Goal: Information Seeking & Learning: Learn about a topic

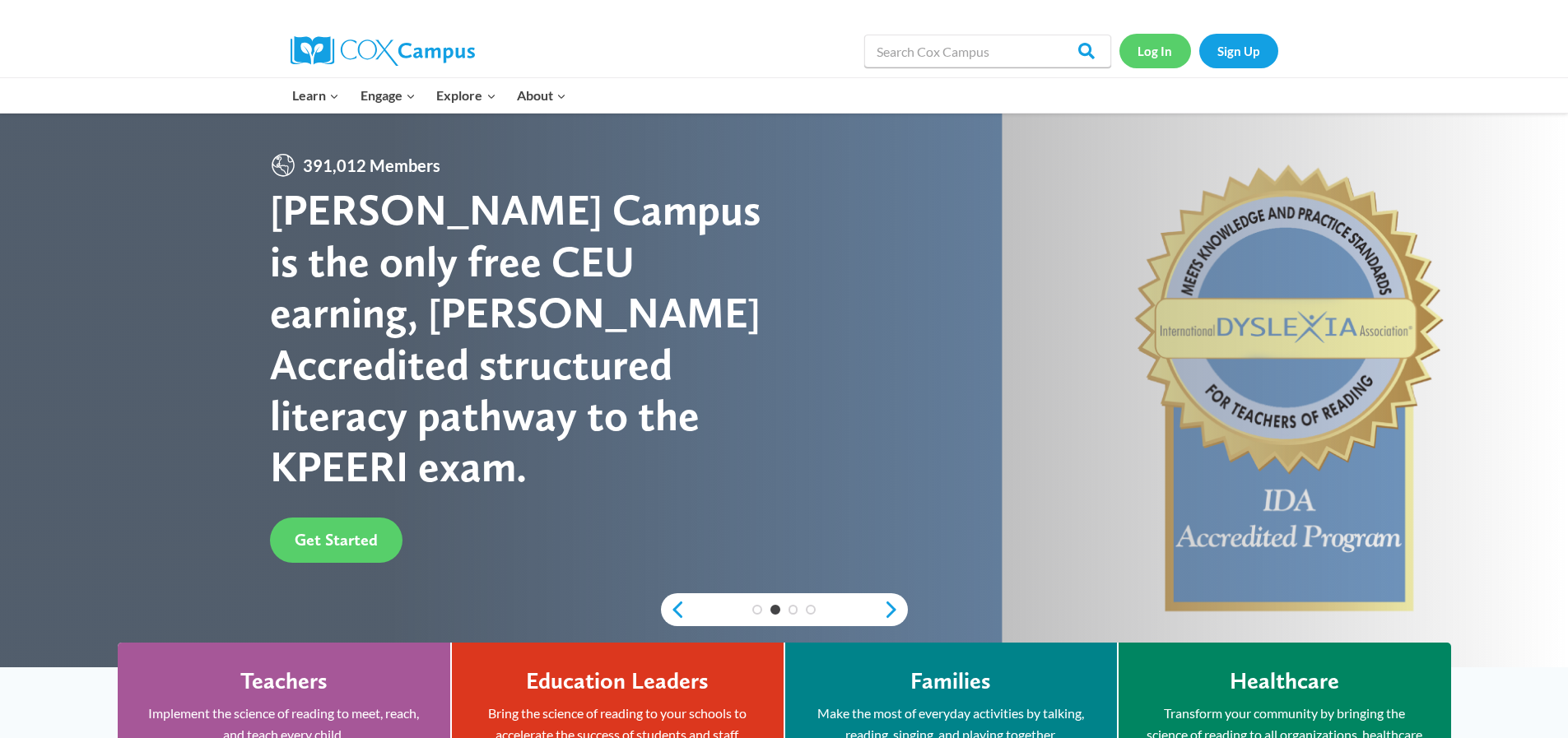
click at [1148, 52] on link "Log In" at bounding box center [1154, 50] width 72 height 34
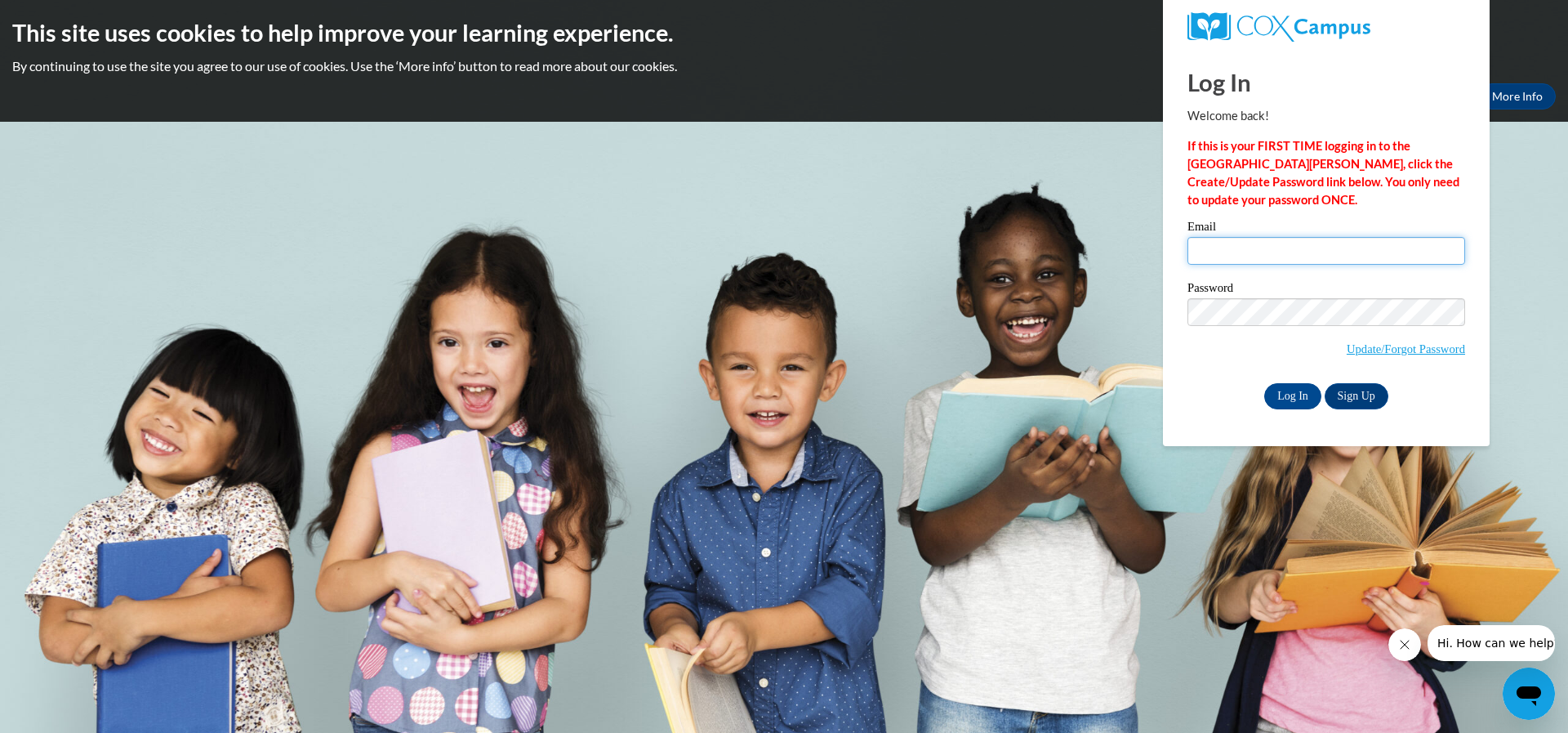
click at [1237, 257] on input "Email" at bounding box center [1326, 251] width 278 height 27
type input "Saderob1987@gmail.com"
click at [1298, 400] on input "Log In" at bounding box center [1293, 396] width 57 height 27
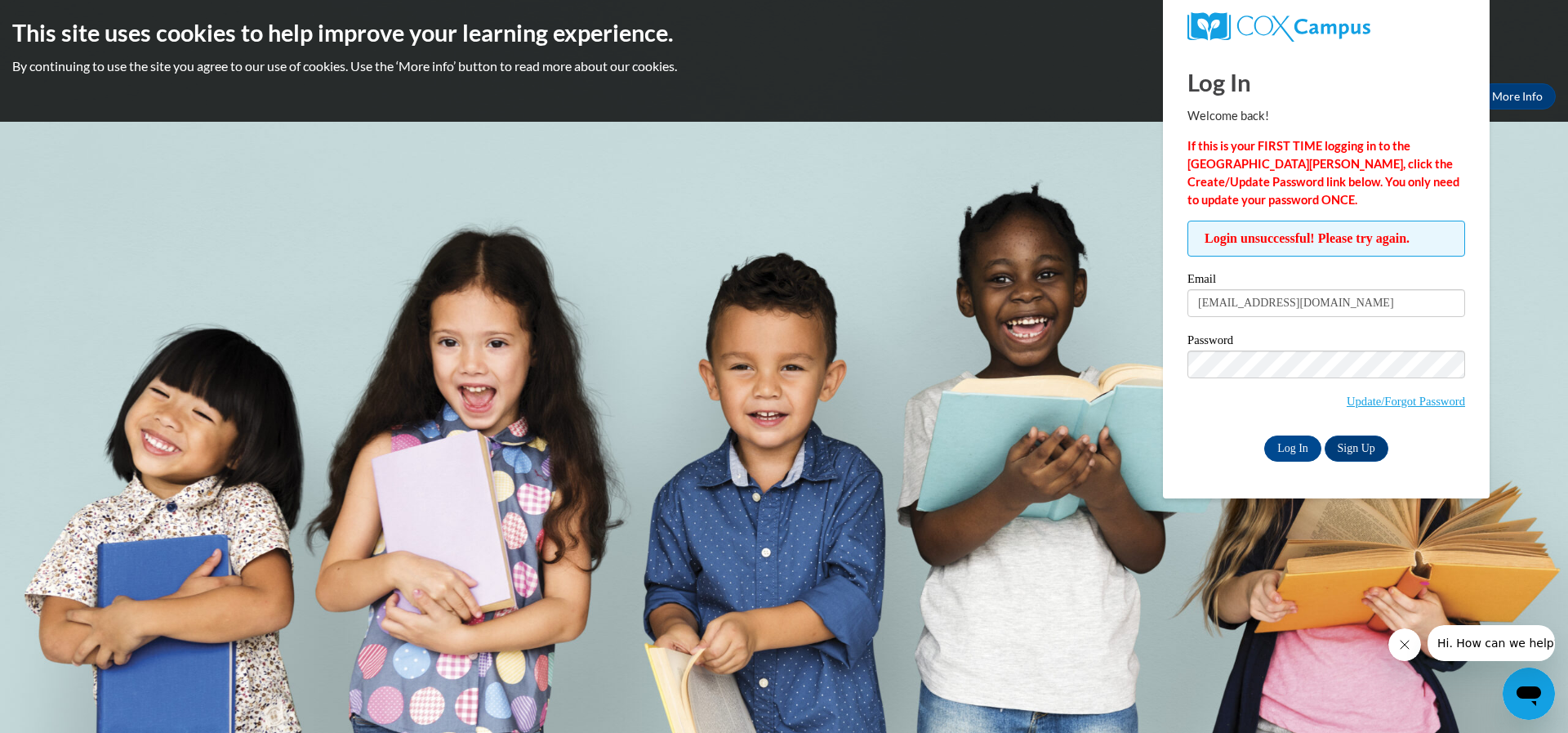
drag, startPoint x: 1322, startPoint y: 376, endPoint x: 1300, endPoint y: 400, distance: 32.6
click at [1300, 400] on span "Update/Forgot Password" at bounding box center [1326, 384] width 278 height 68
click at [1264, 435] on input "Log In" at bounding box center [1293, 448] width 57 height 27
click at [1424, 404] on link "Update/Forgot Password" at bounding box center [1406, 400] width 118 height 13
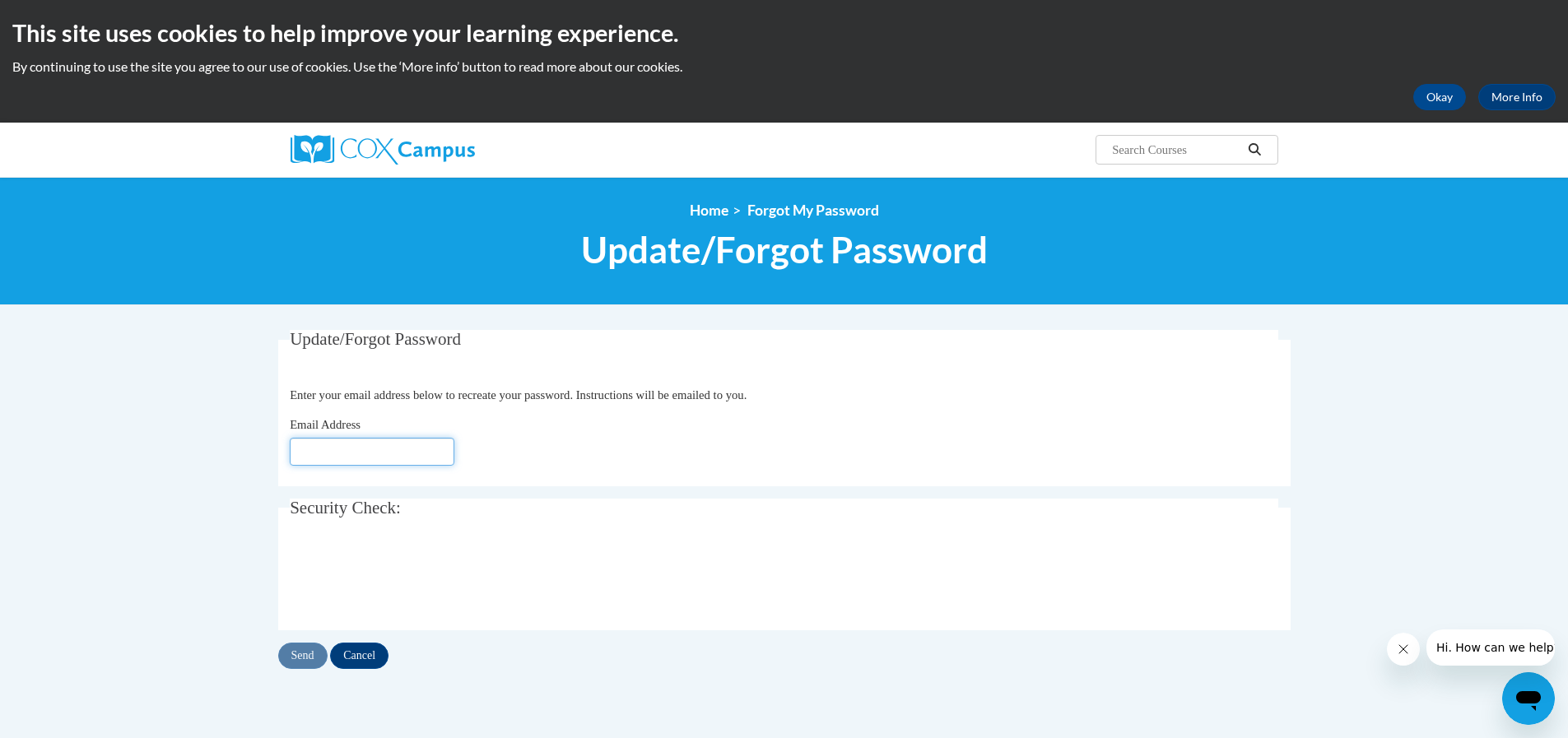
click at [341, 450] on input "Email Address" at bounding box center [371, 451] width 165 height 28
type input "[EMAIL_ADDRESS][DOMAIN_NAME]"
click at [308, 652] on input "Send" at bounding box center [302, 655] width 49 height 27
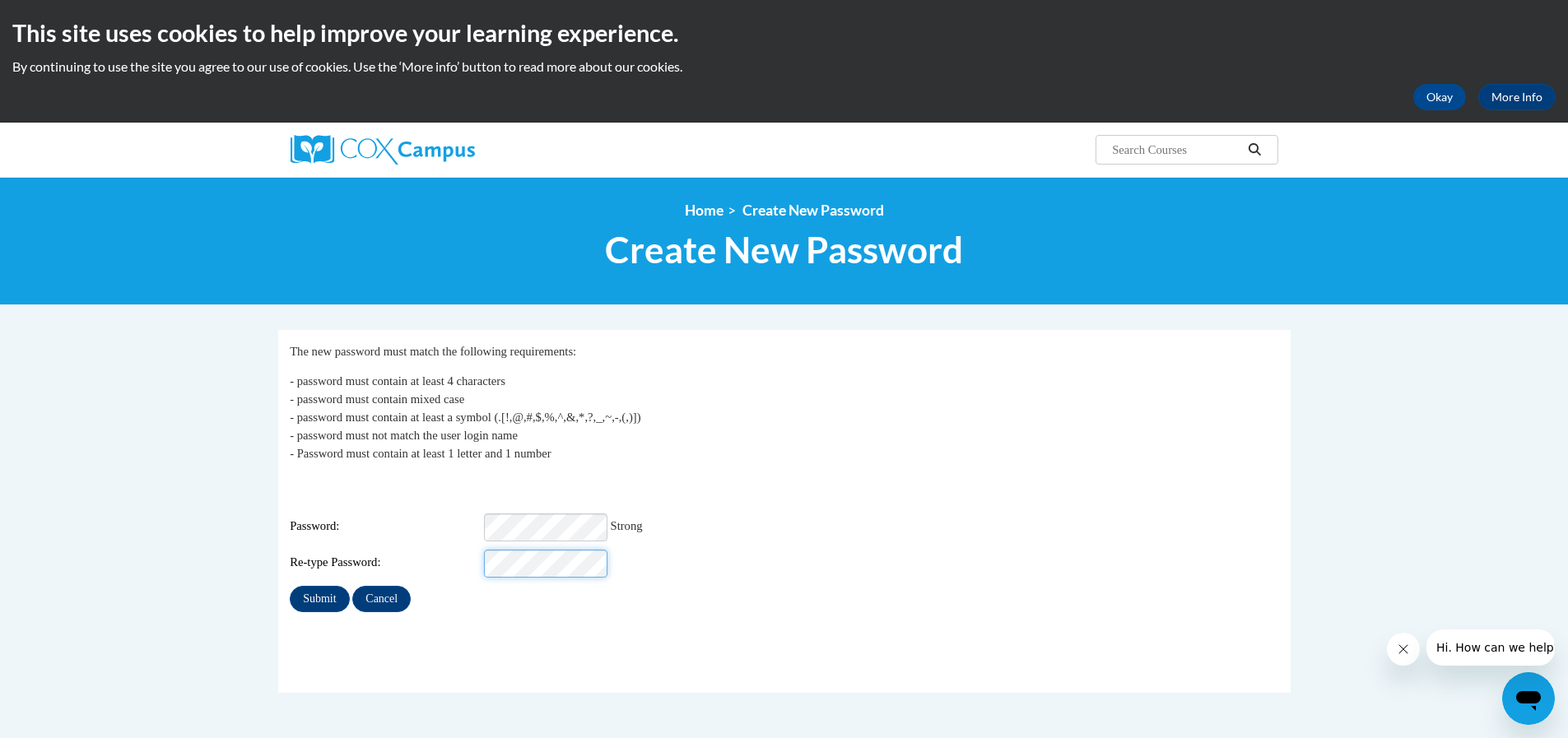
scroll to position [0, 8]
click at [289, 586] on input "Submit" at bounding box center [319, 598] width 59 height 27
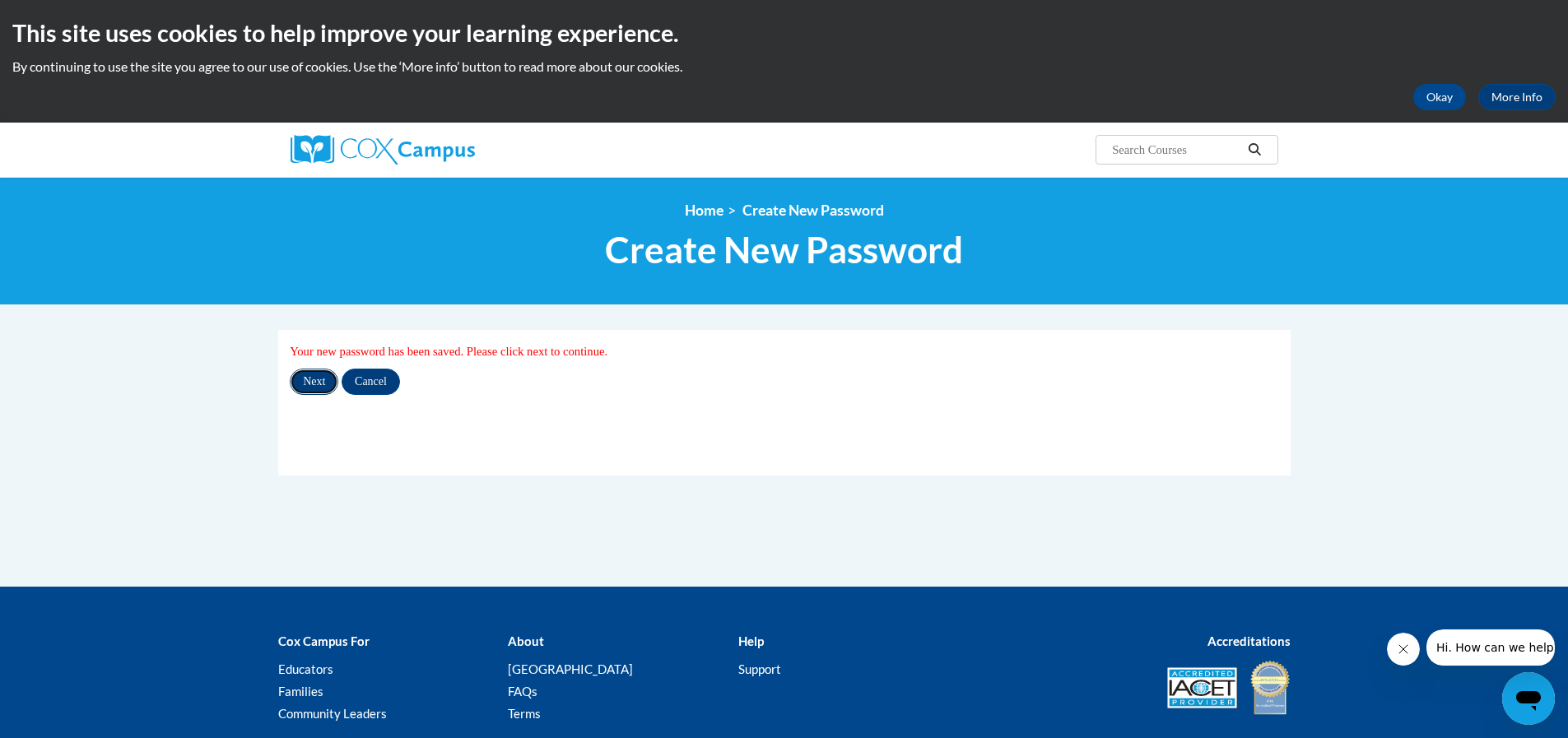
click at [306, 377] on input "Next" at bounding box center [314, 381] width 48 height 27
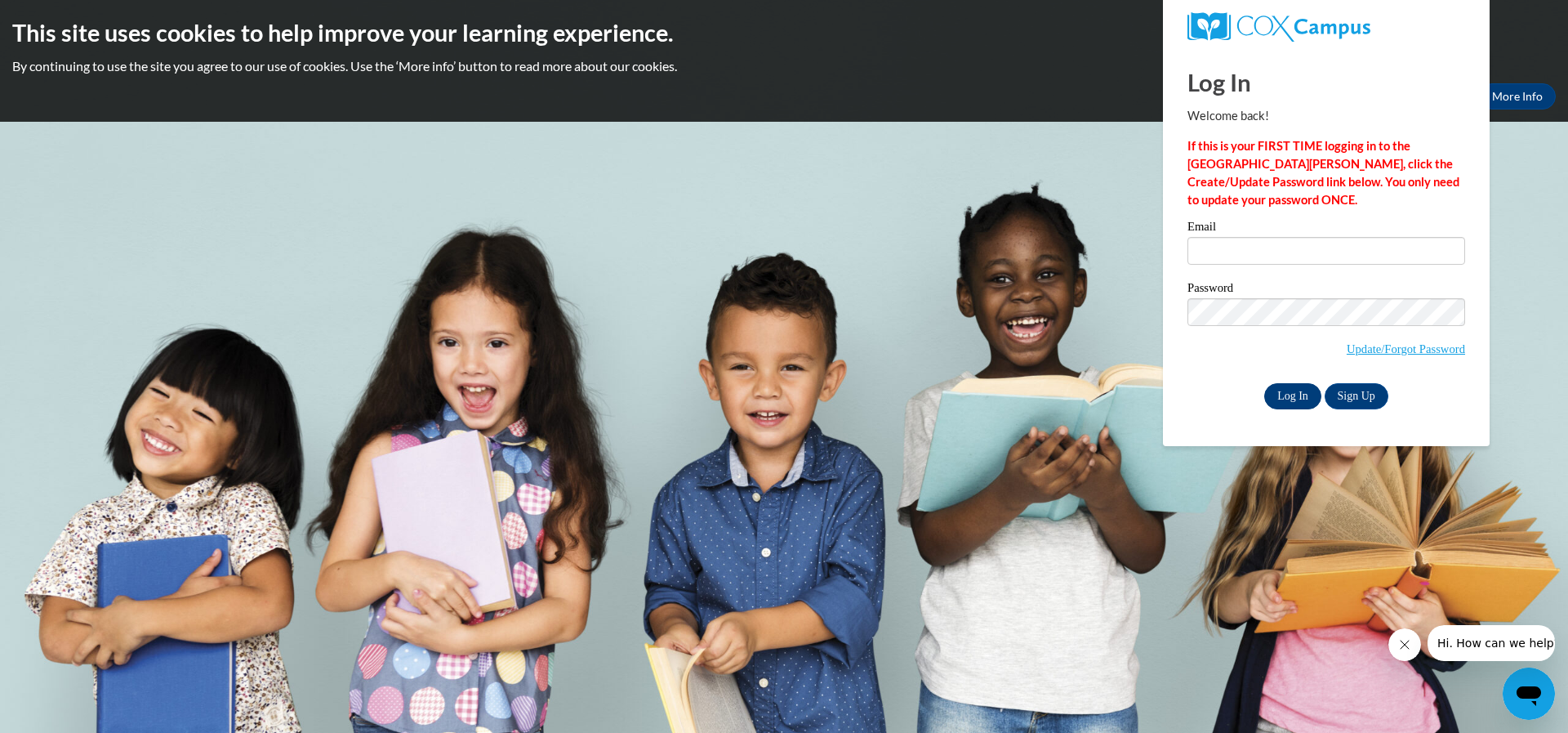
type input "saderob1987@gmail.com"
click at [1299, 387] on input "Log In" at bounding box center [1293, 396] width 57 height 27
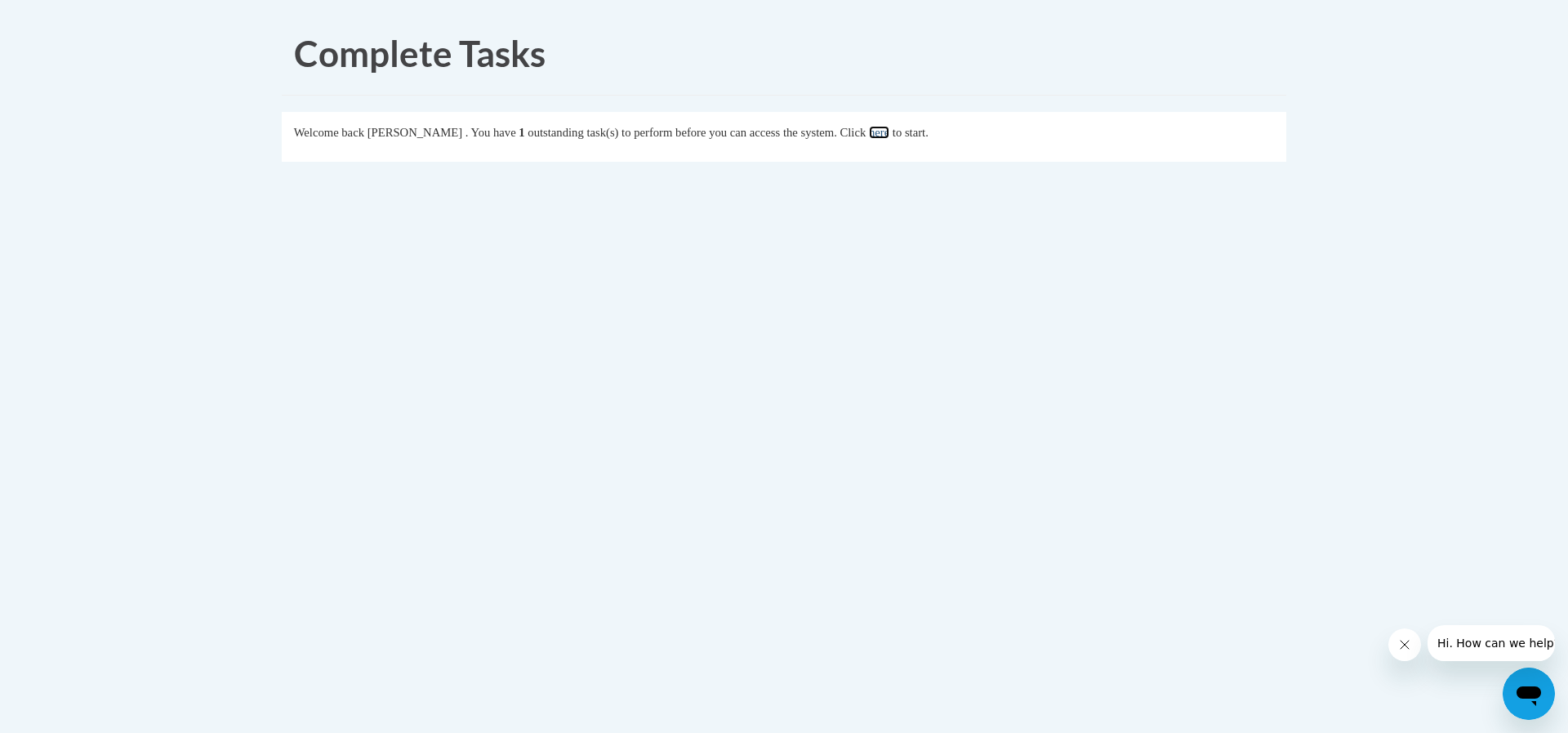
click at [889, 136] on link "here" at bounding box center [879, 132] width 21 height 13
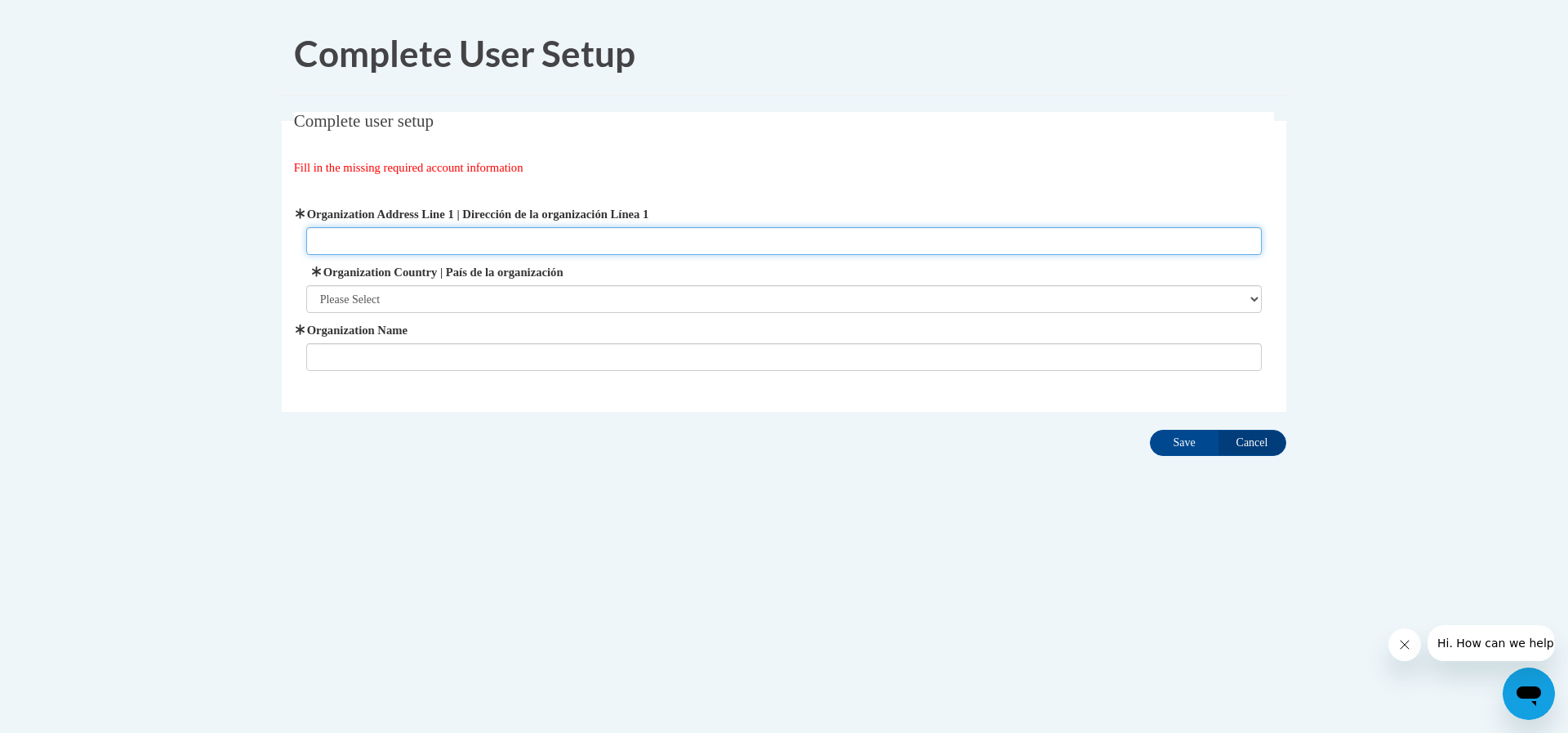
click at [422, 239] on input "Organization Address Line 1 | Dirección de la organización Línea 1" at bounding box center [784, 241] width 956 height 27
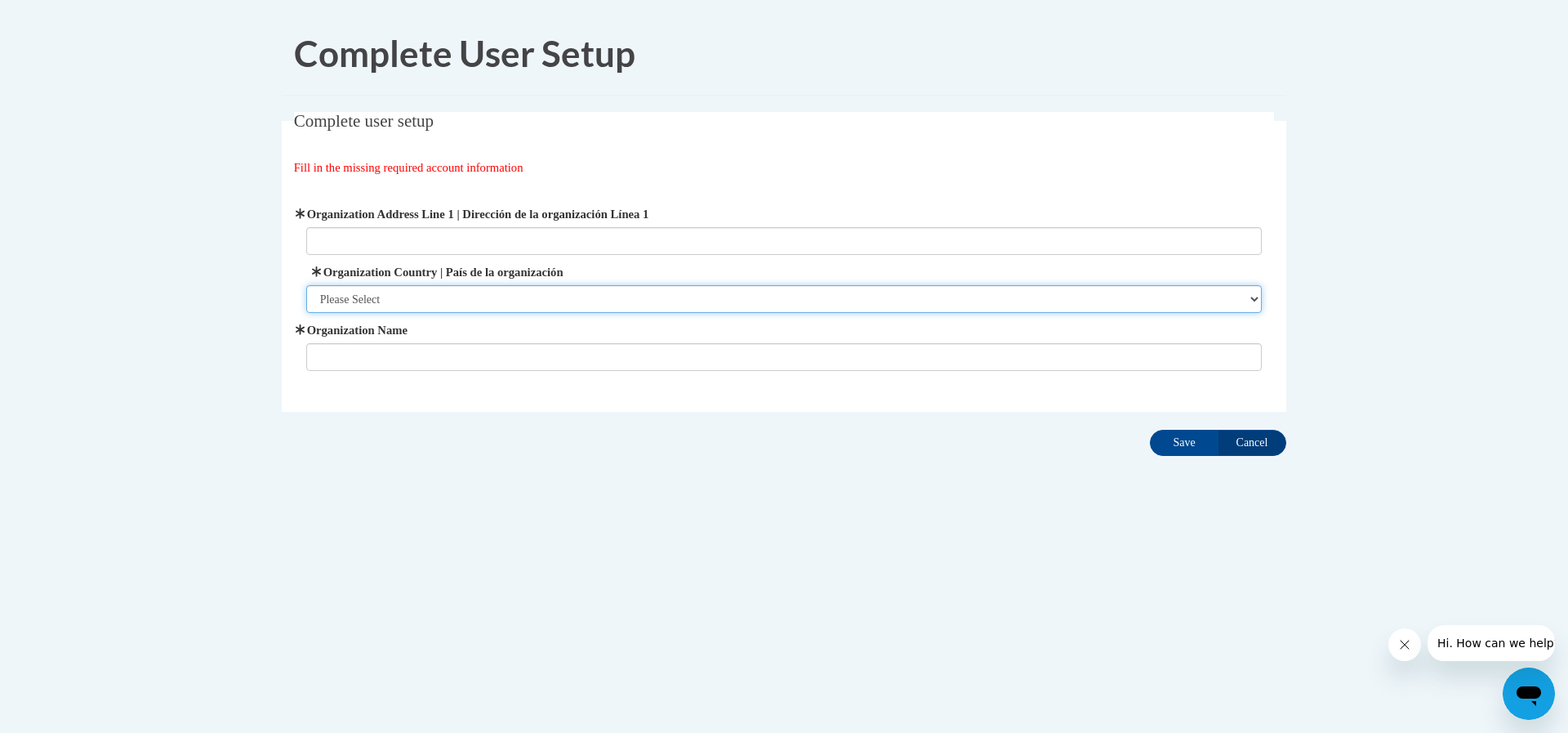
click at [640, 290] on select "Please Select United States | Estados Unidos Outside of the United States | Fue…" at bounding box center [784, 299] width 956 height 27
select select "ad49bcad-a171-4b2e-b99c-48b446064914"
click at [306, 285] on select "Please Select United States | Estados Unidos Outside of the United States | Fue…" at bounding box center [784, 299] width 956 height 27
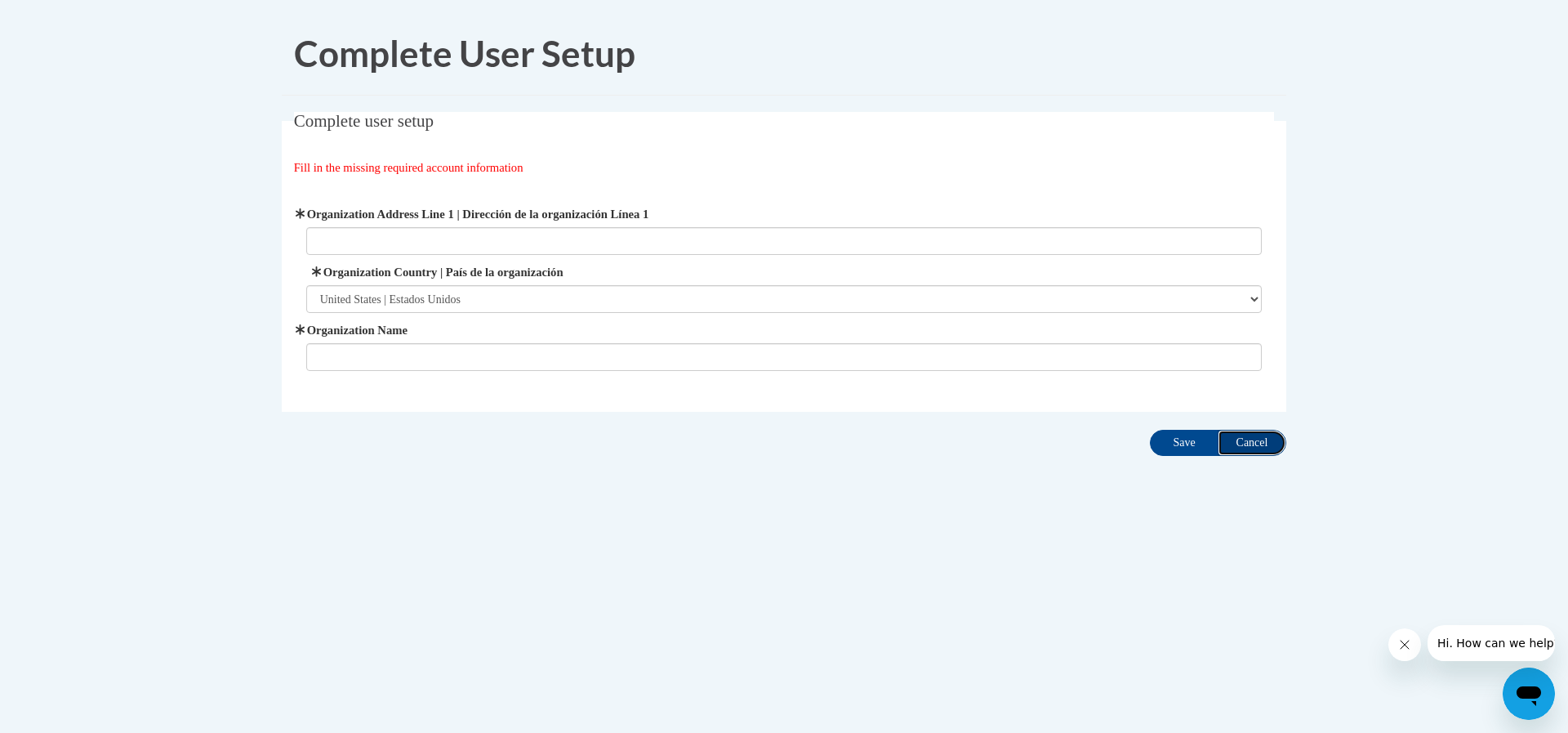
click at [1262, 448] on input "Cancel" at bounding box center [1252, 442] width 68 height 27
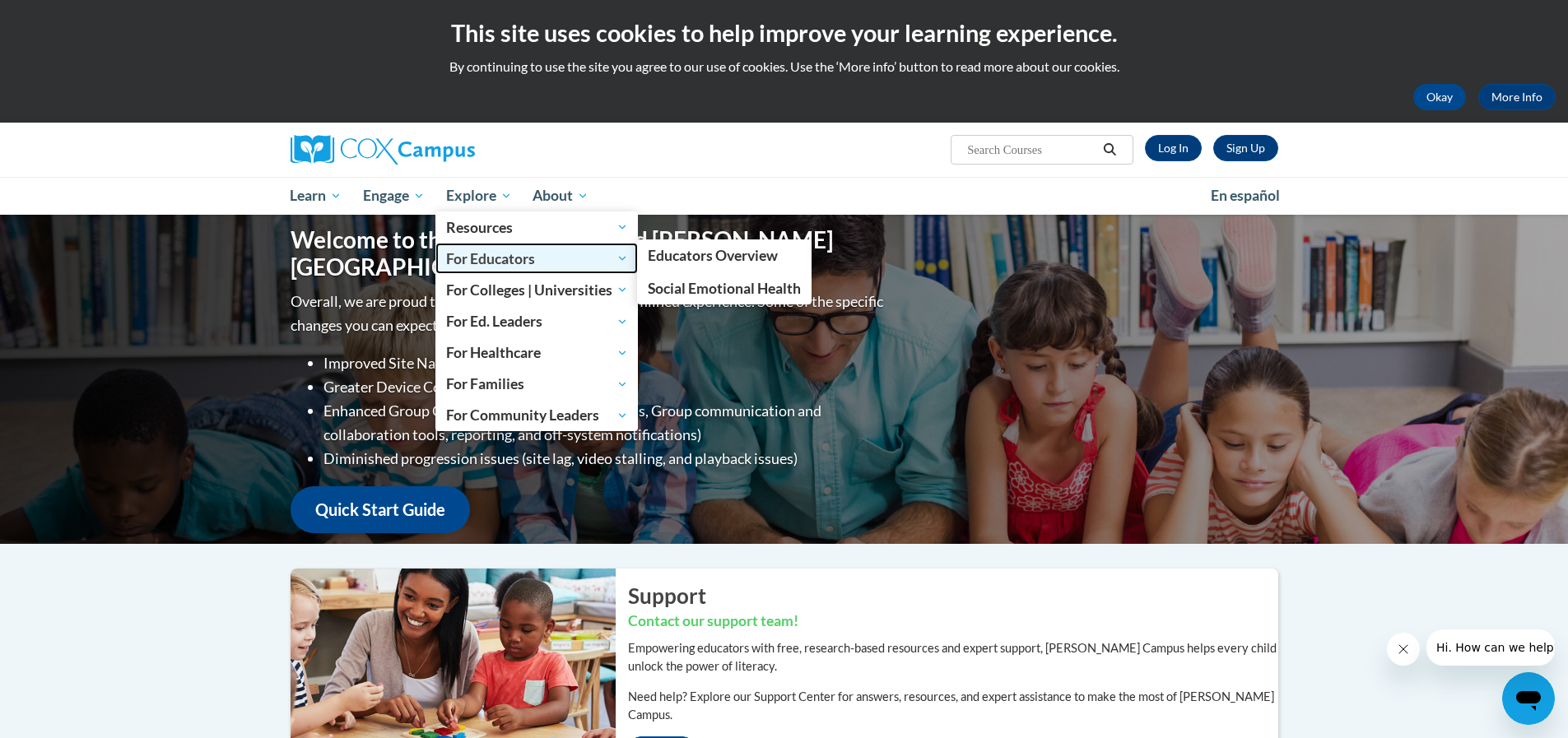
click at [483, 254] on span "For Educators" at bounding box center [537, 257] width 182 height 20
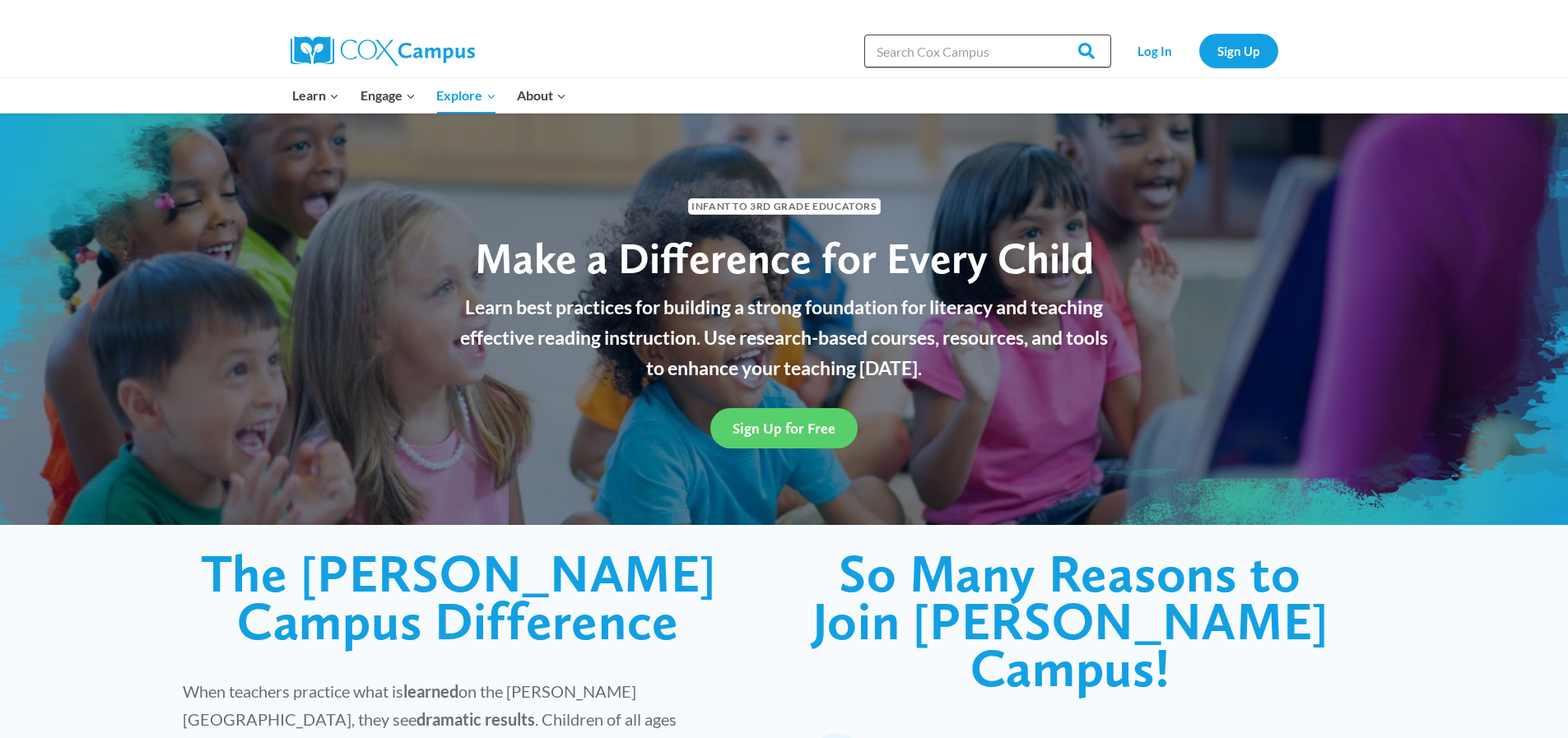
click at [990, 52] on input "Search in https://coxcampus.org/" at bounding box center [987, 51] width 247 height 33
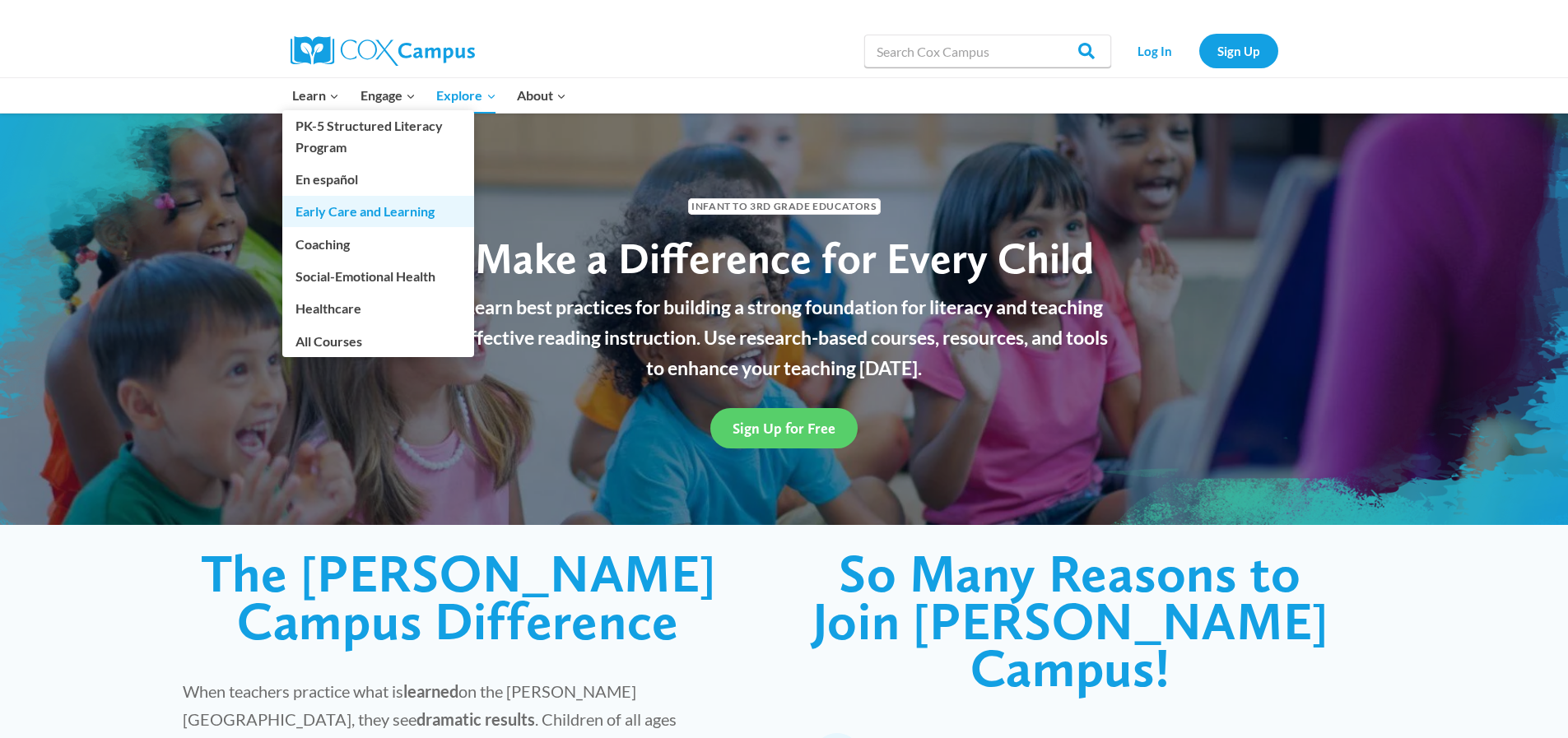
click at [345, 214] on link "Early Care and Learning" at bounding box center [378, 211] width 192 height 31
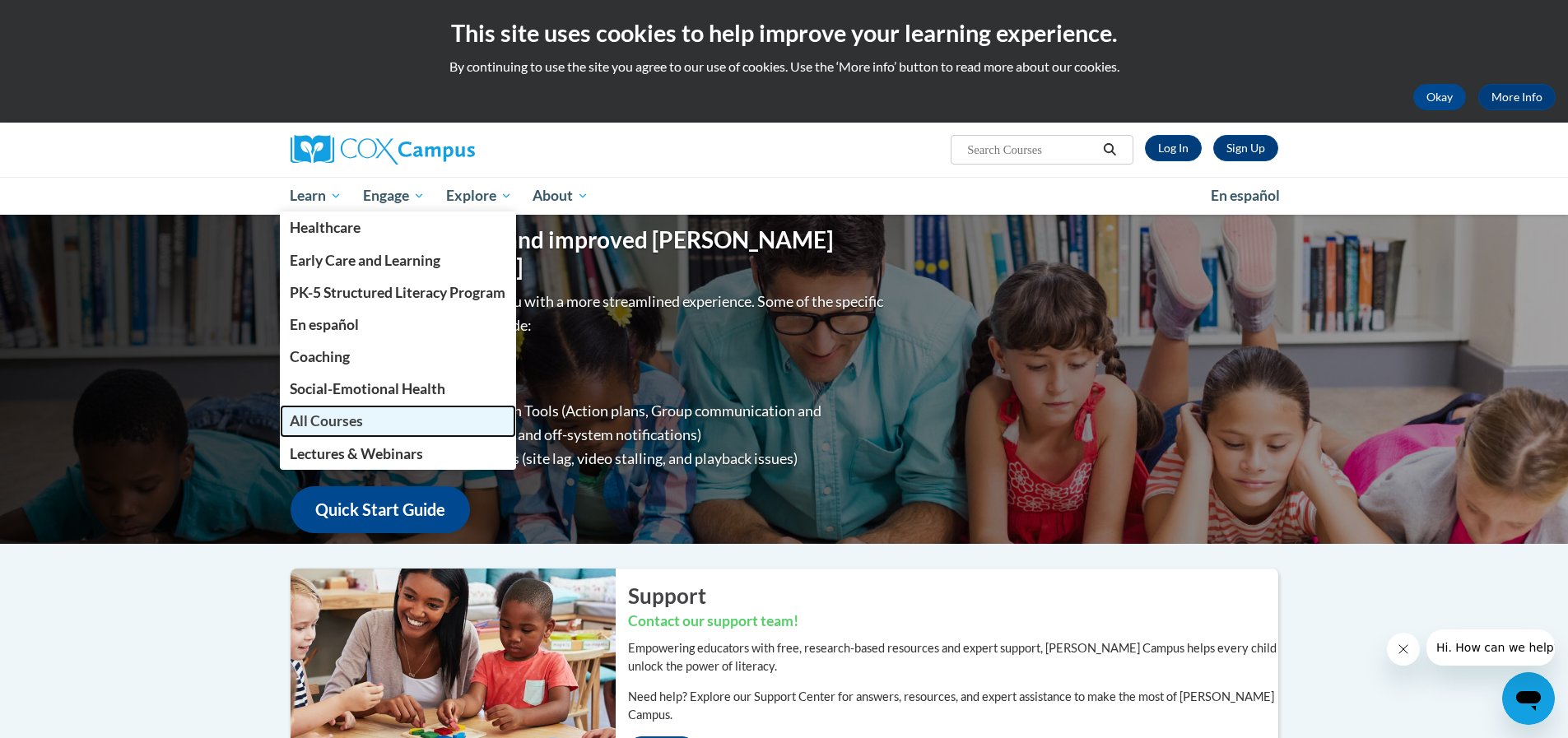
click at [333, 421] on span "All Courses" at bounding box center [326, 421] width 73 height 17
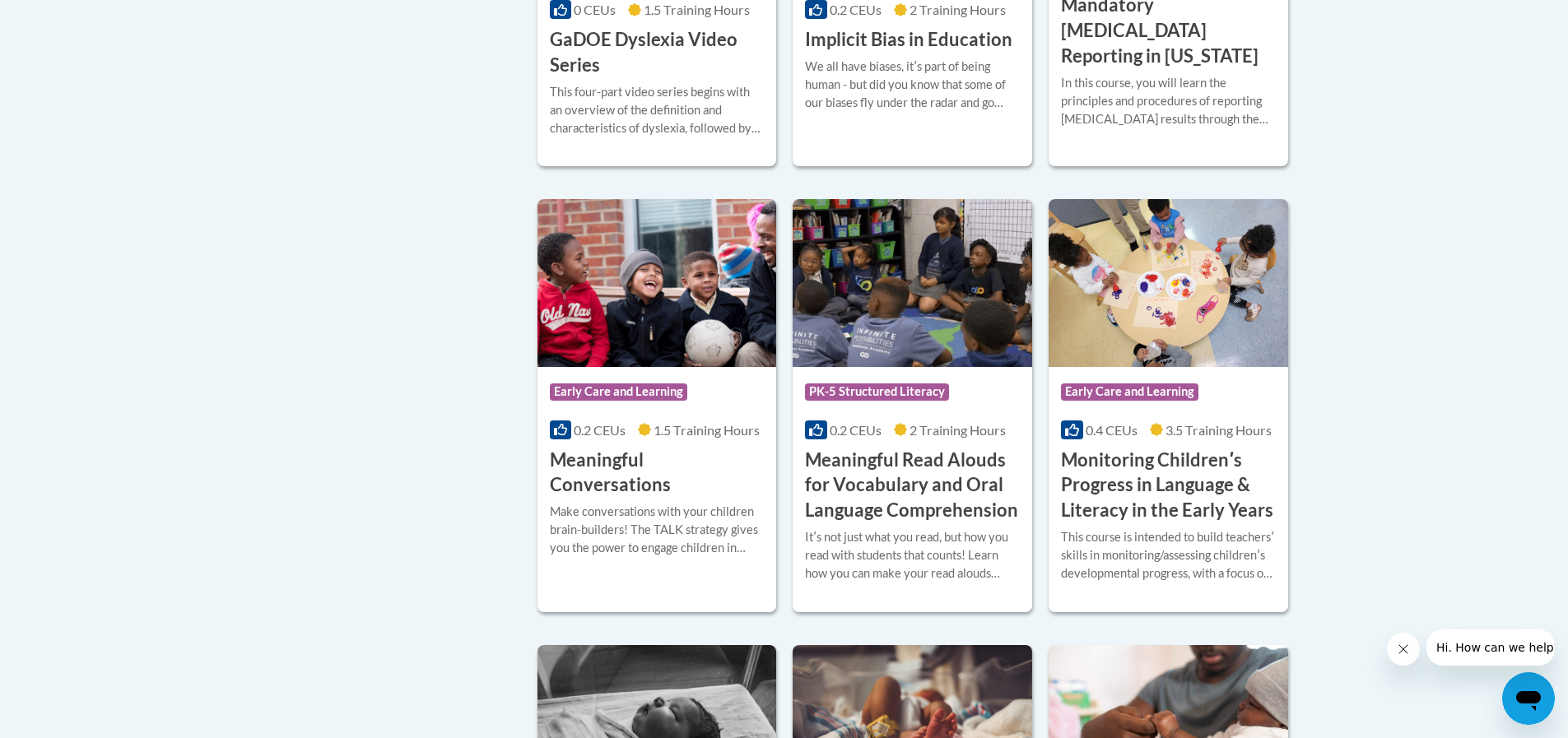
scroll to position [2467, 0]
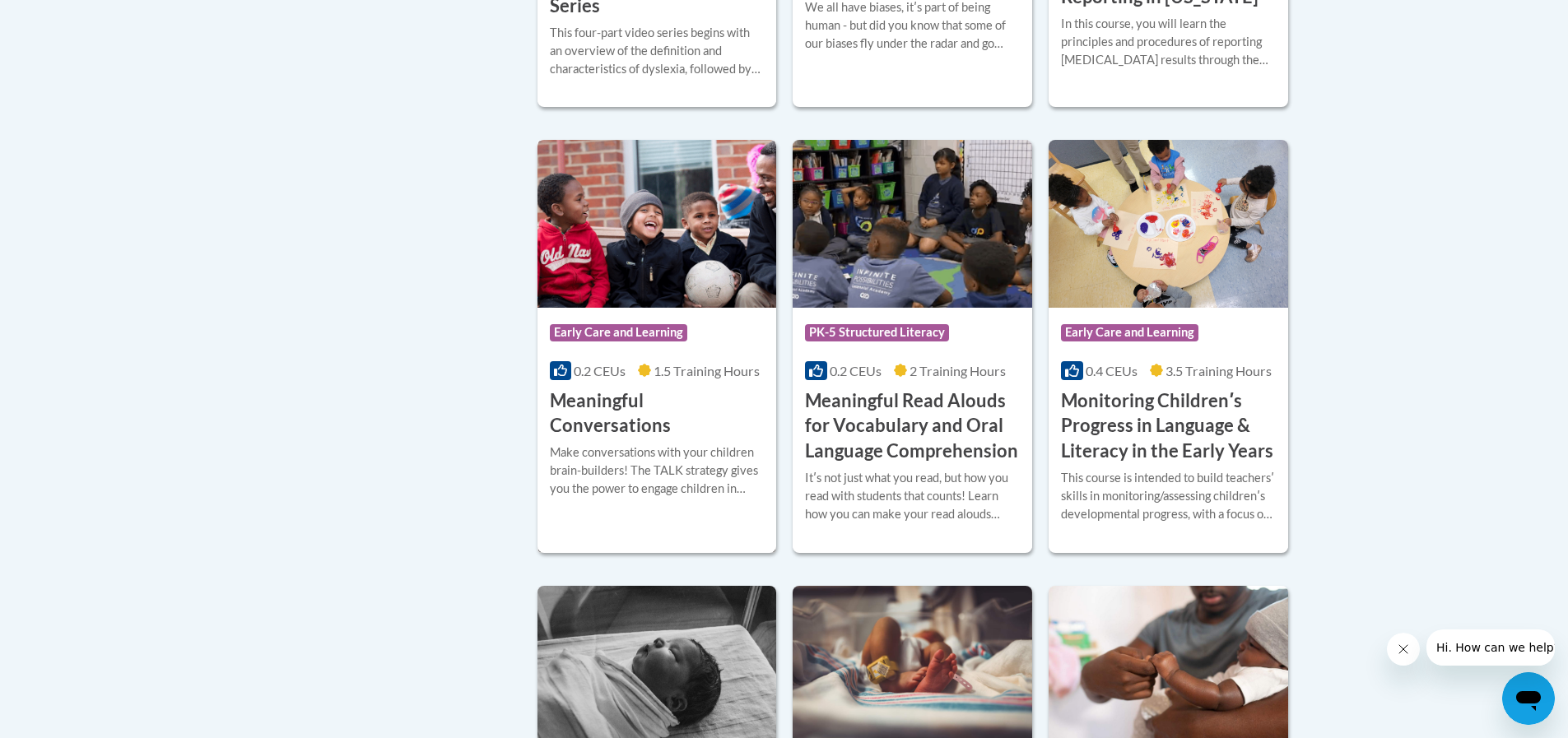
click at [656, 478] on div "Make conversations with your children brain-builders! The TALK strategy gives y…" at bounding box center [656, 470] width 215 height 54
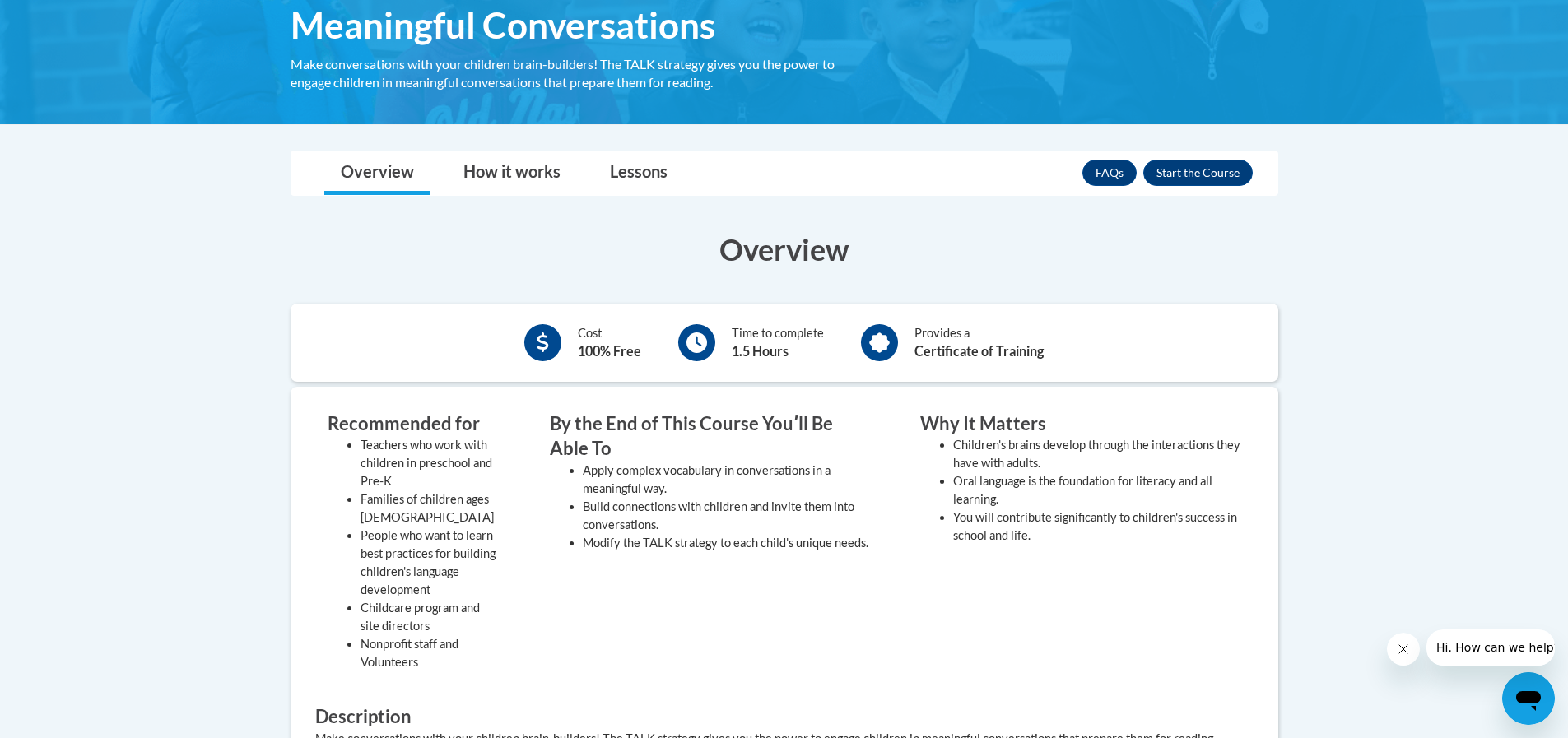
scroll to position [329, 0]
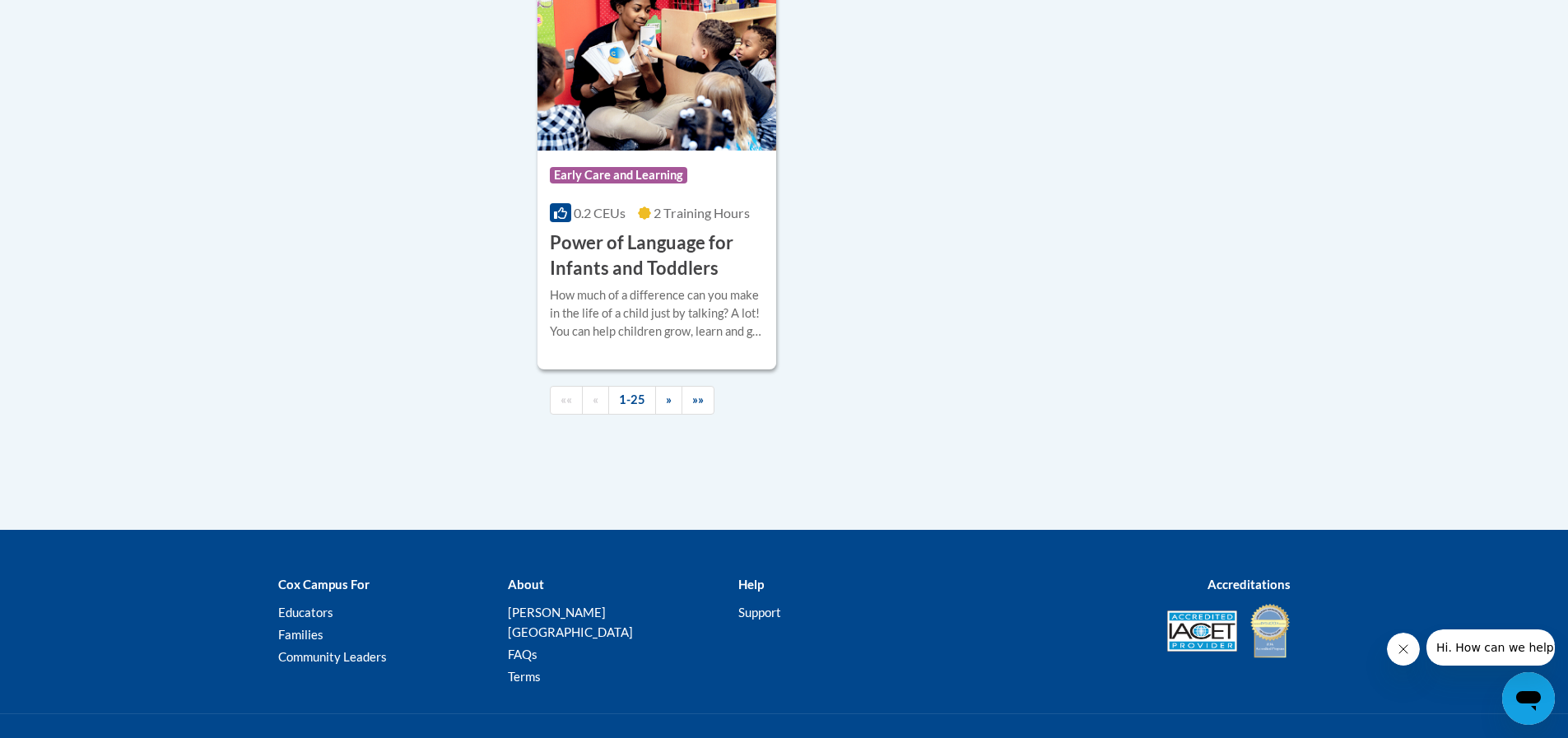
scroll to position [3961, 0]
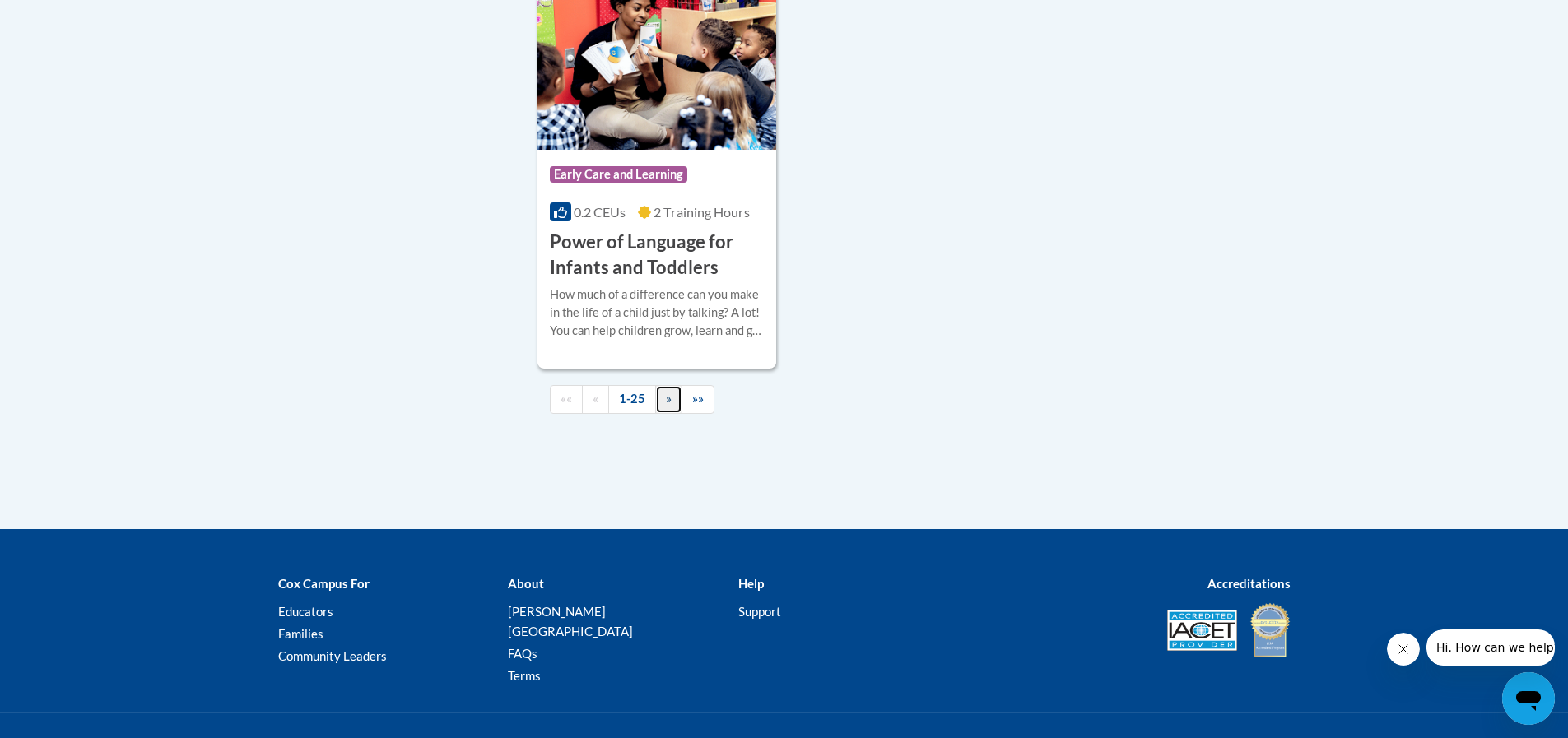
click at [666, 406] on span "»" at bounding box center [669, 399] width 6 height 14
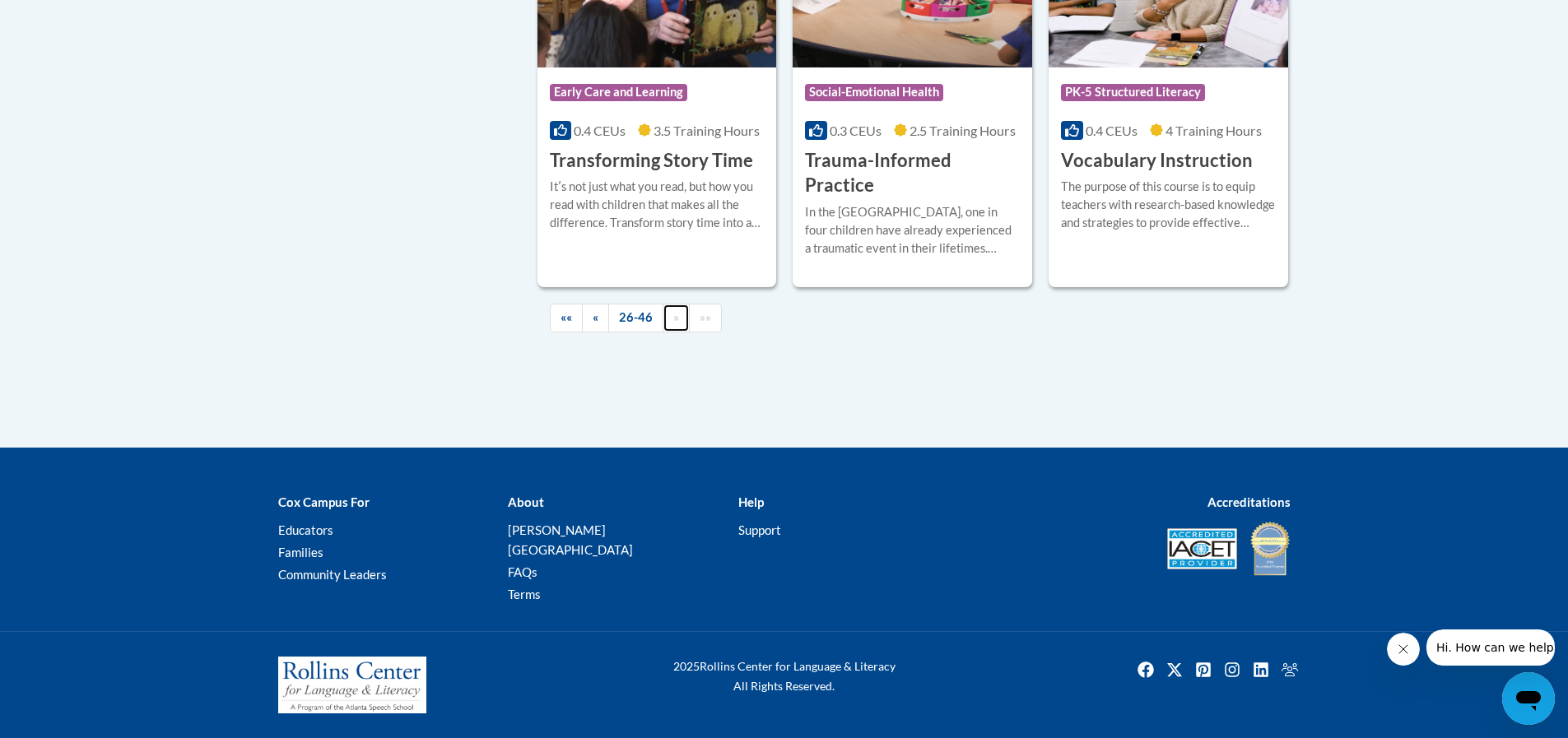
scroll to position [2956, 0]
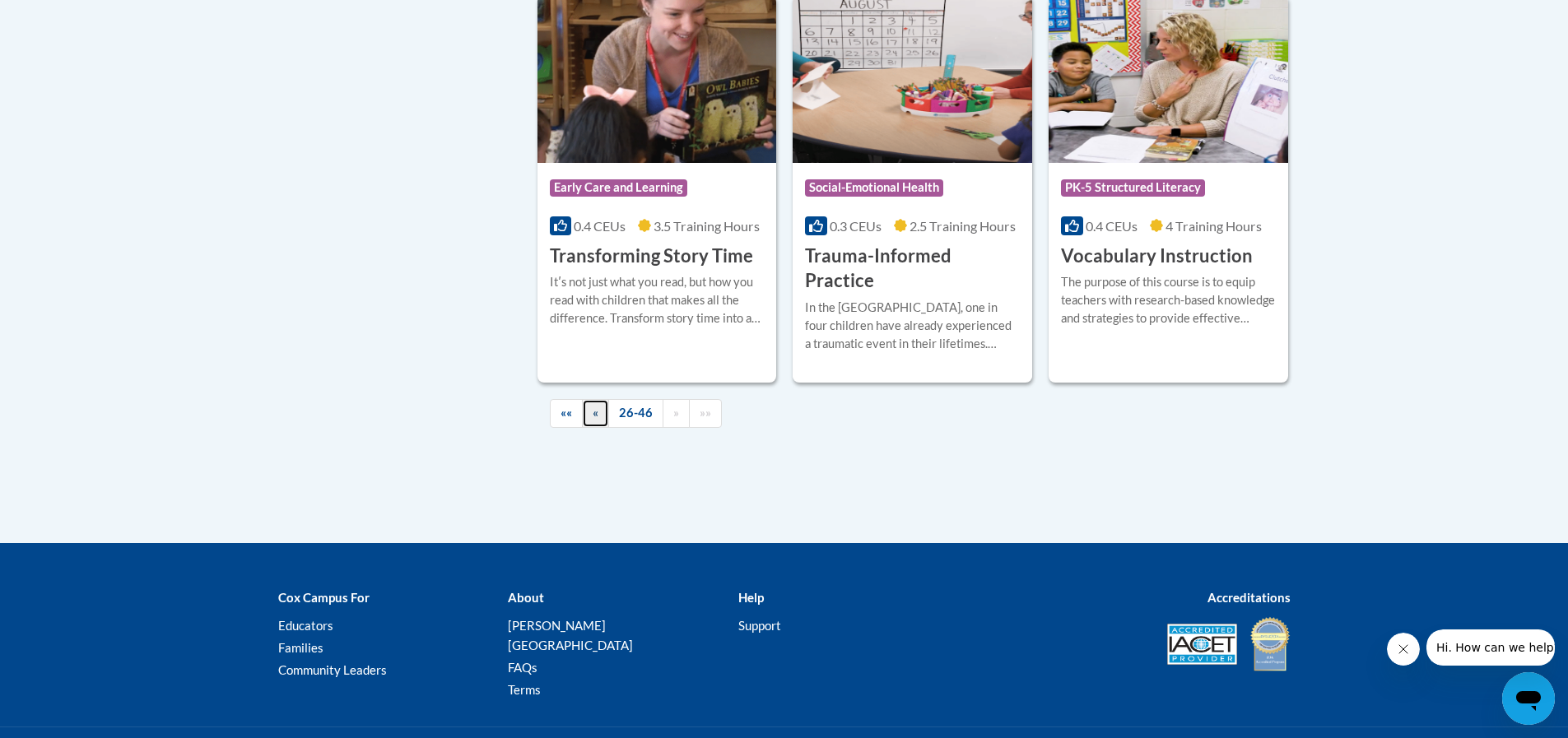
click at [583, 399] on link "«" at bounding box center [595, 412] width 28 height 28
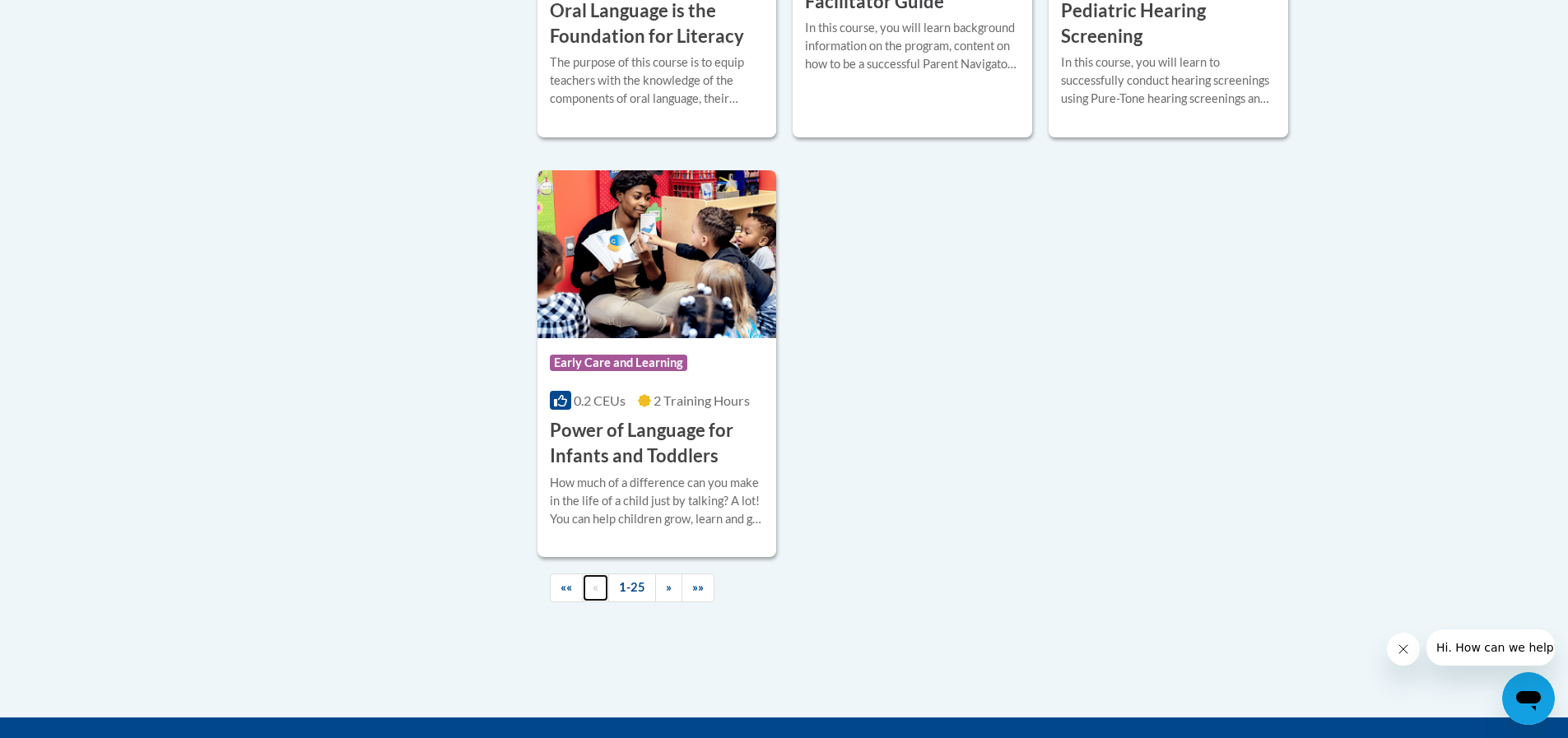
scroll to position [3861, 0]
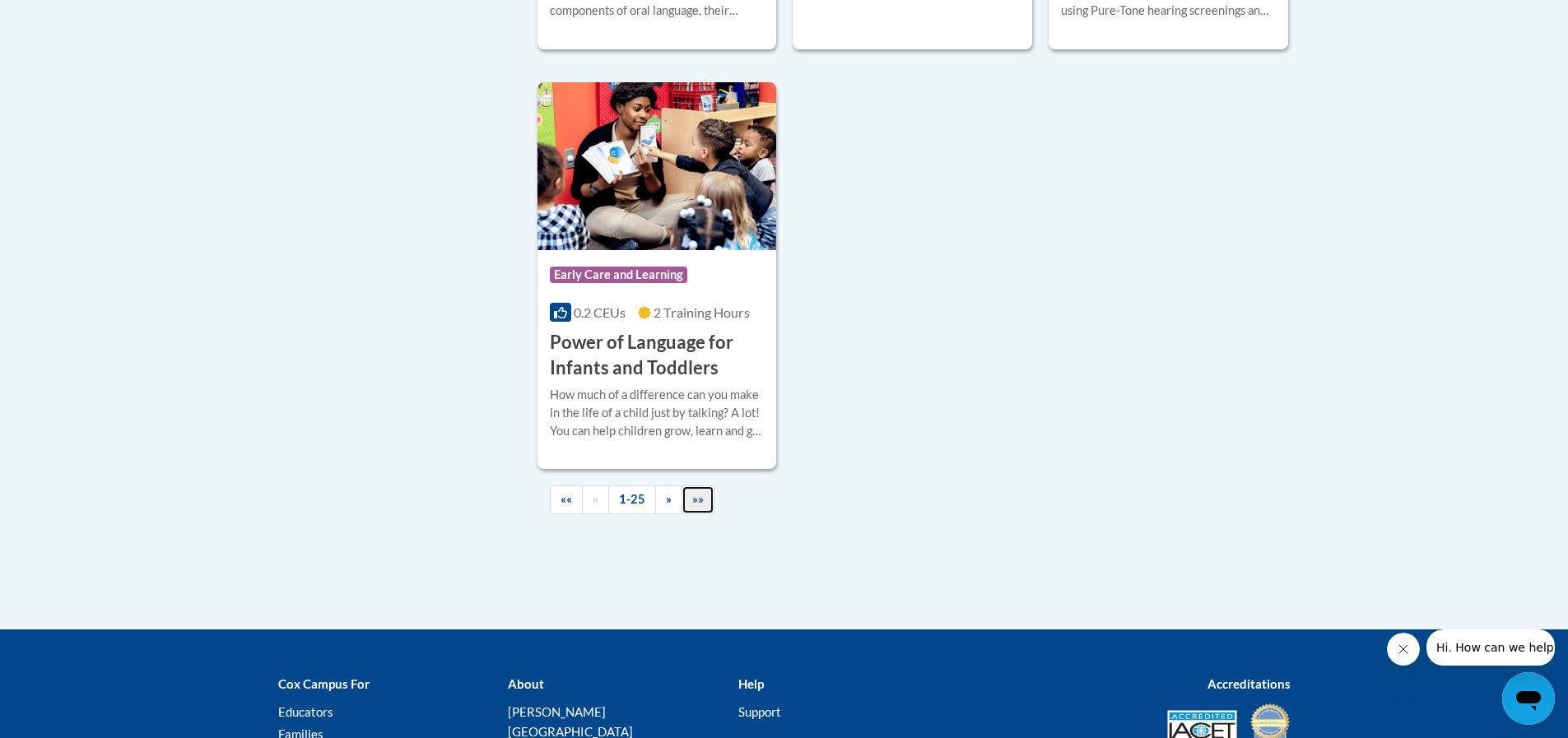
click at [694, 505] on span "»»" at bounding box center [697, 499] width 11 height 14
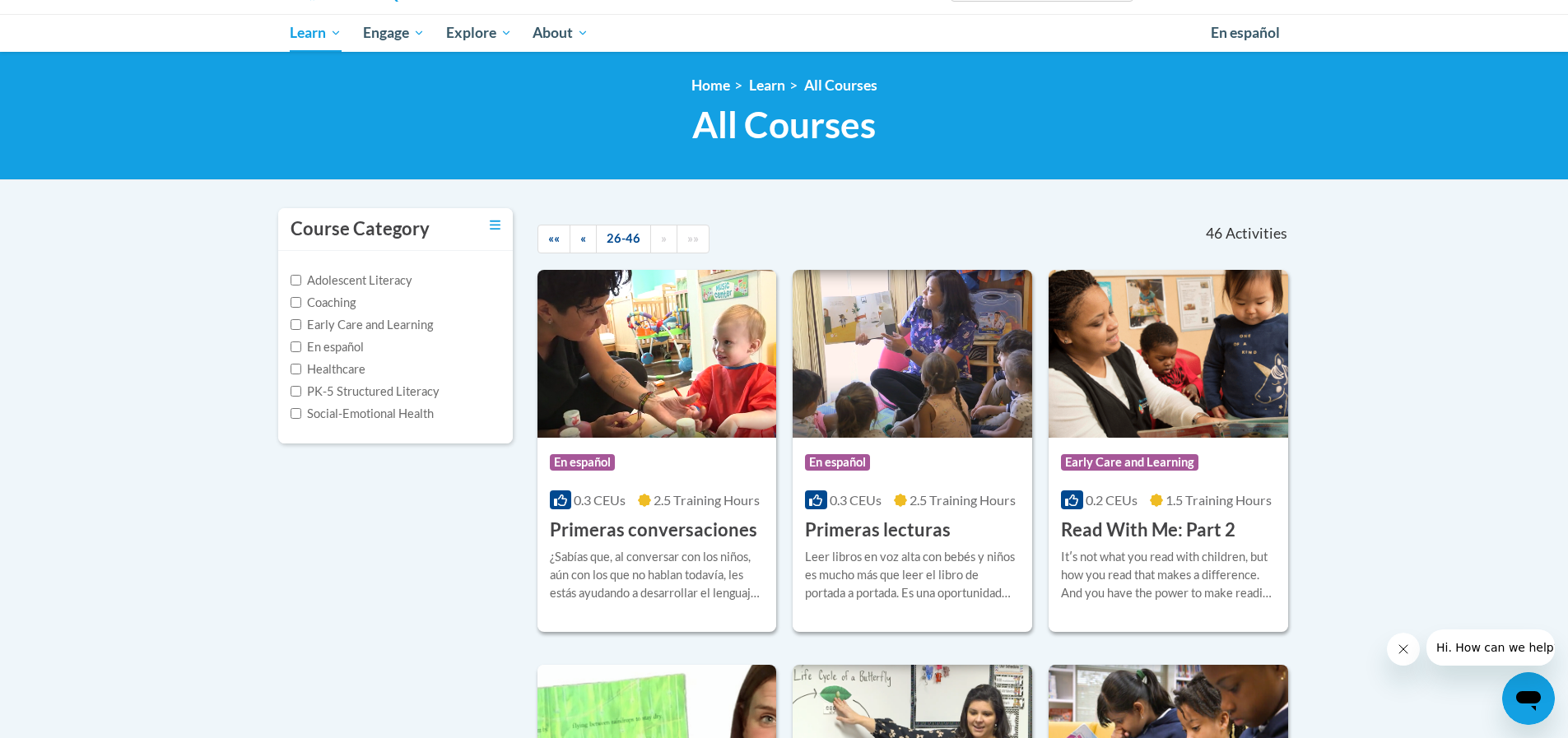
scroll to position [164, 0]
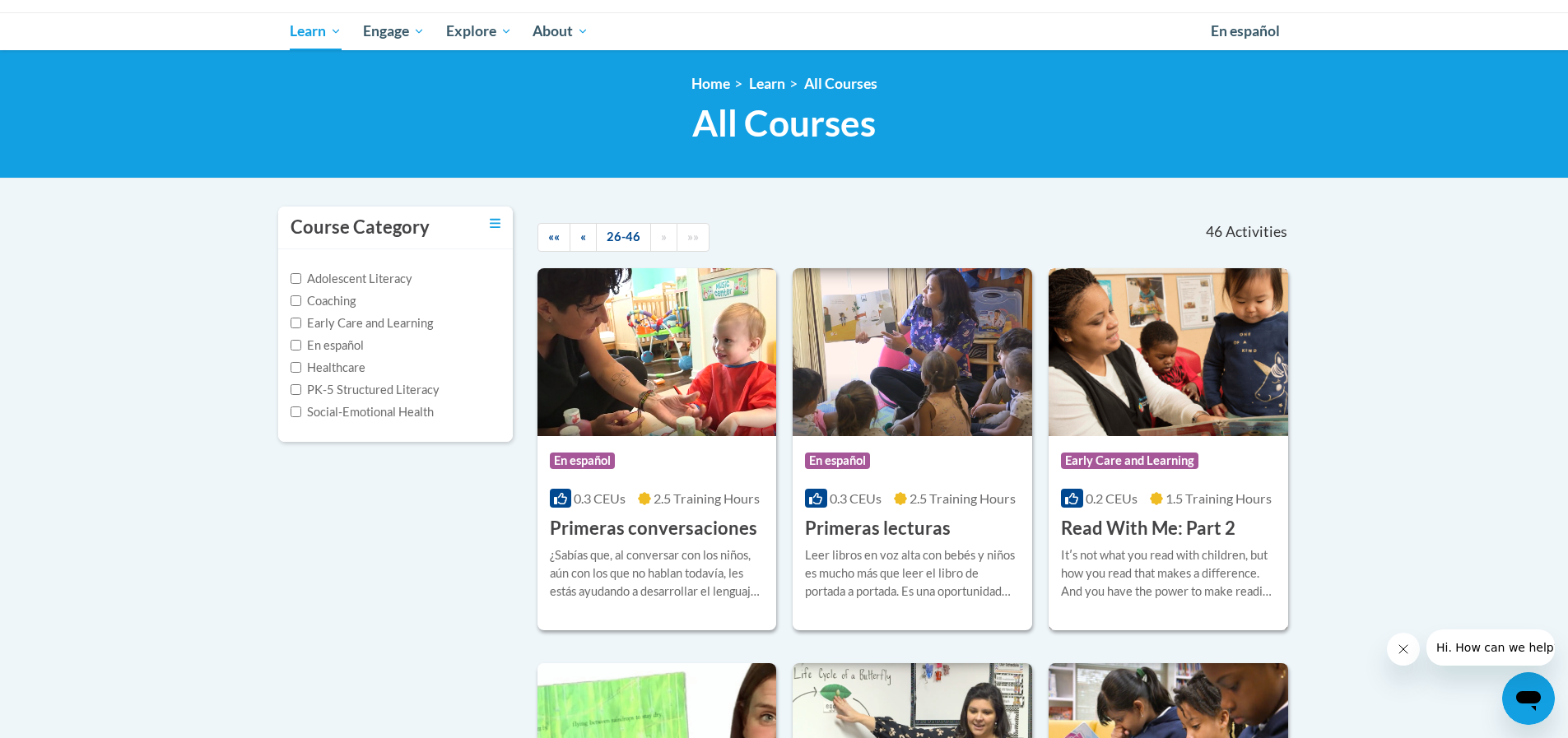
click at [1138, 479] on div "Course Category: Early Care and Learning" at bounding box center [1167, 462] width 215 height 37
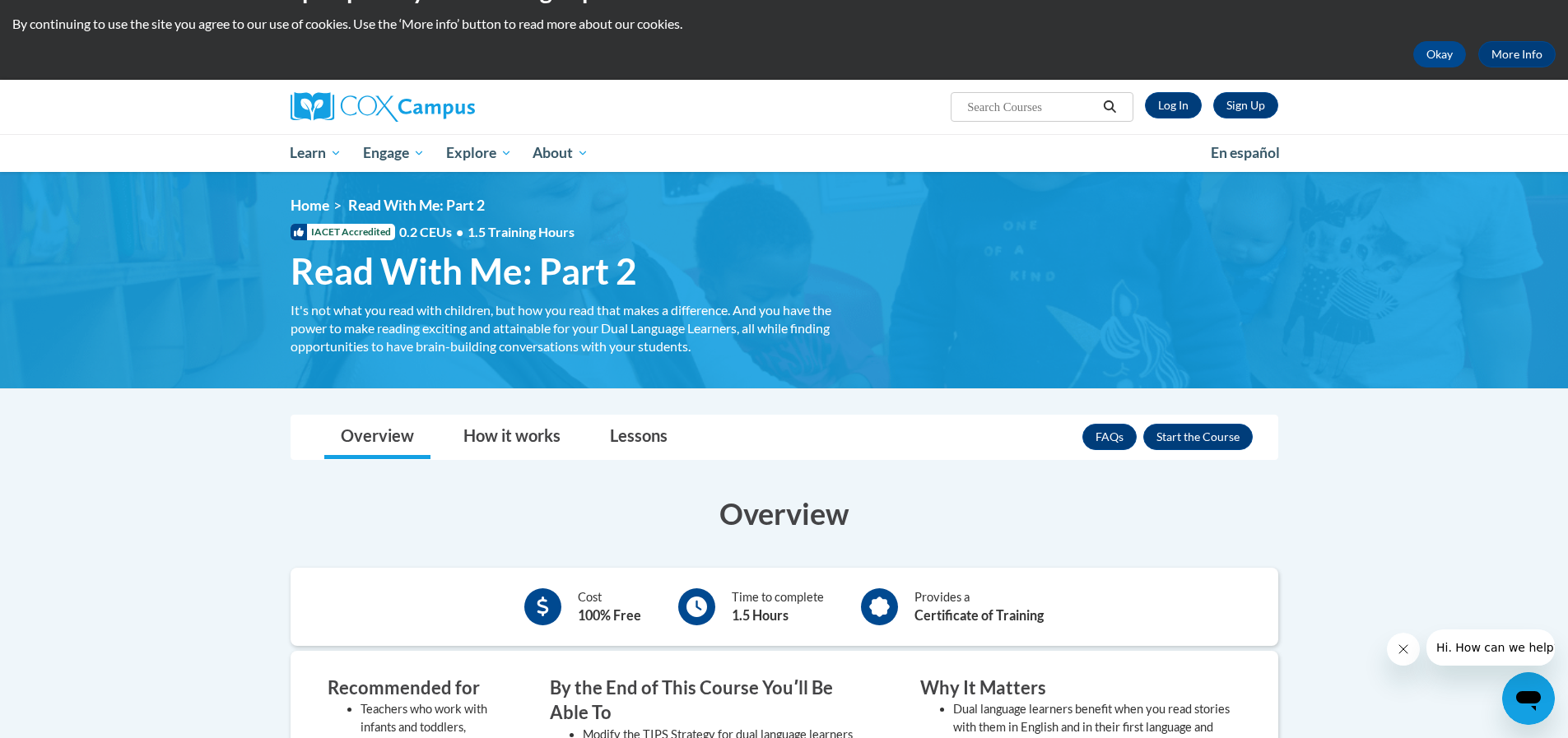
scroll to position [83, 0]
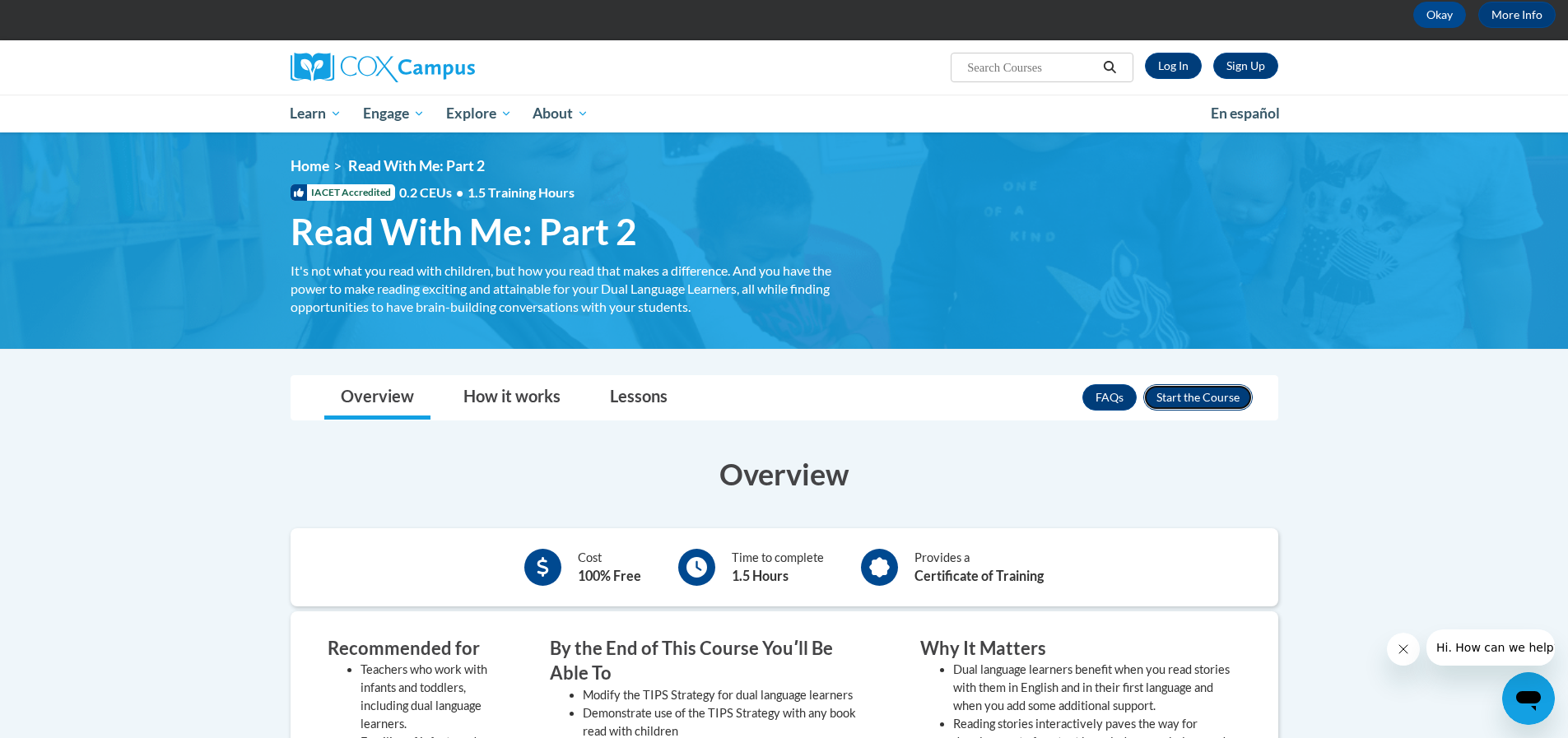
click at [1193, 403] on button "Enroll" at bounding box center [1198, 397] width 109 height 27
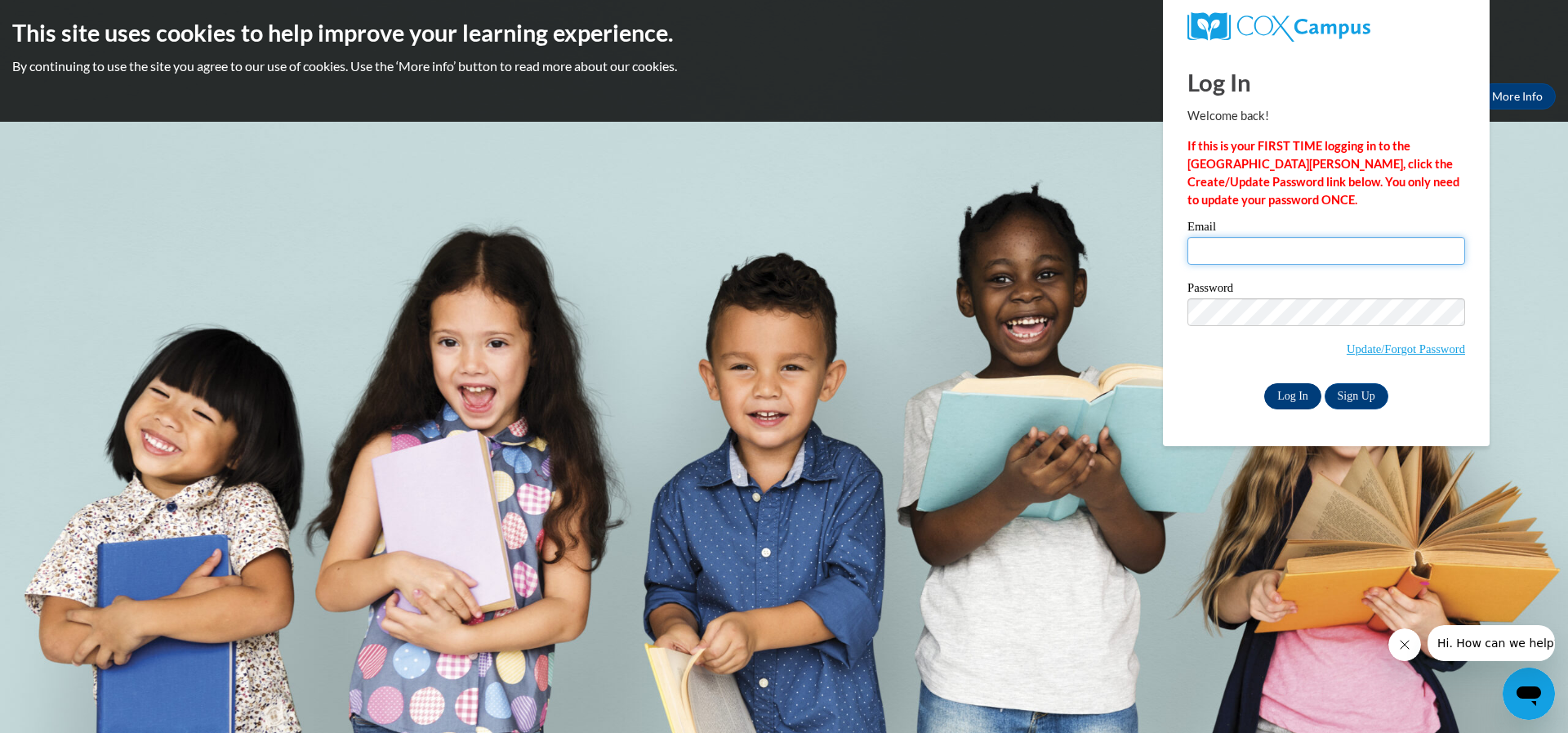
type input "saderob1987@gmail.com"
click at [1282, 392] on input "Log In" at bounding box center [1293, 396] width 57 height 27
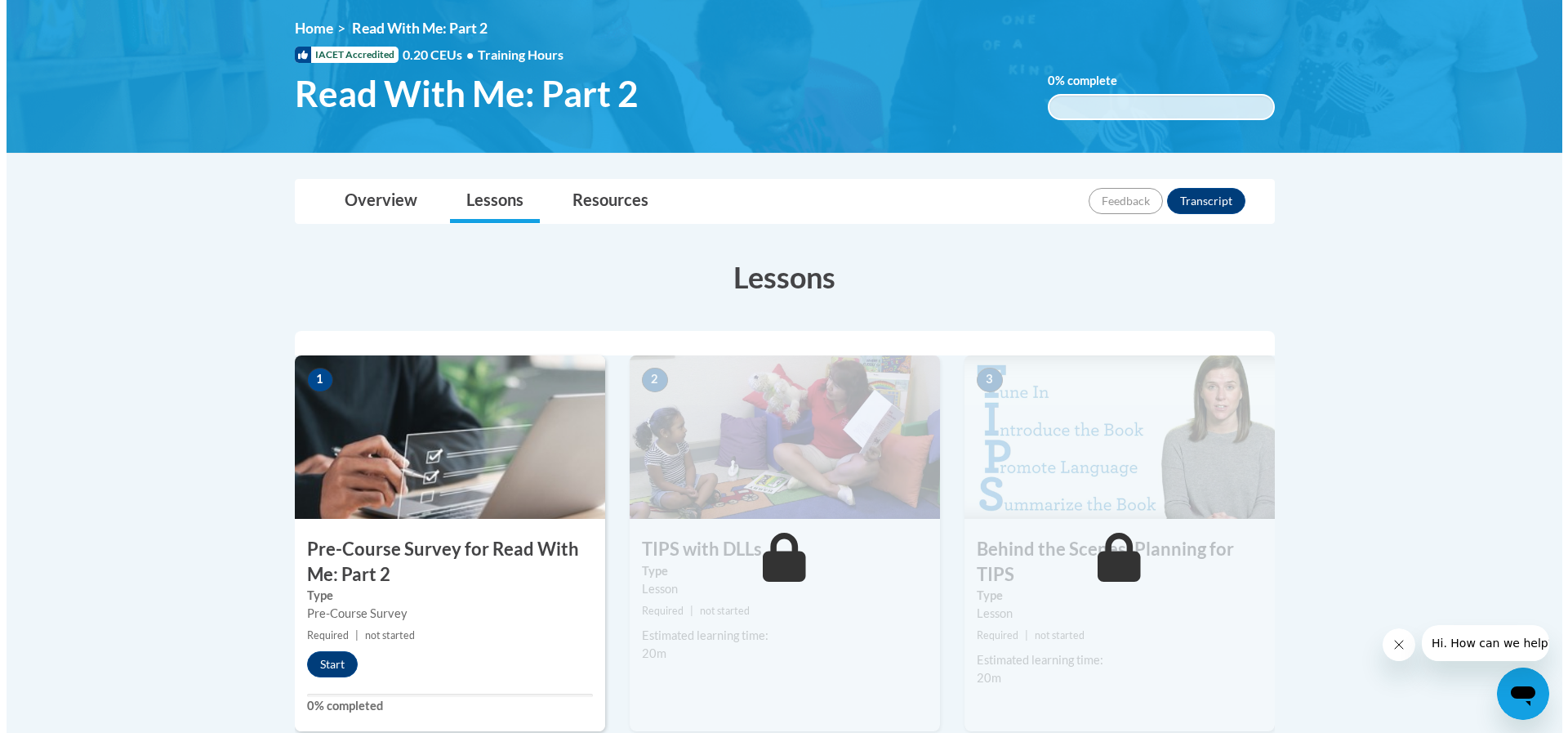
scroll to position [409, 0]
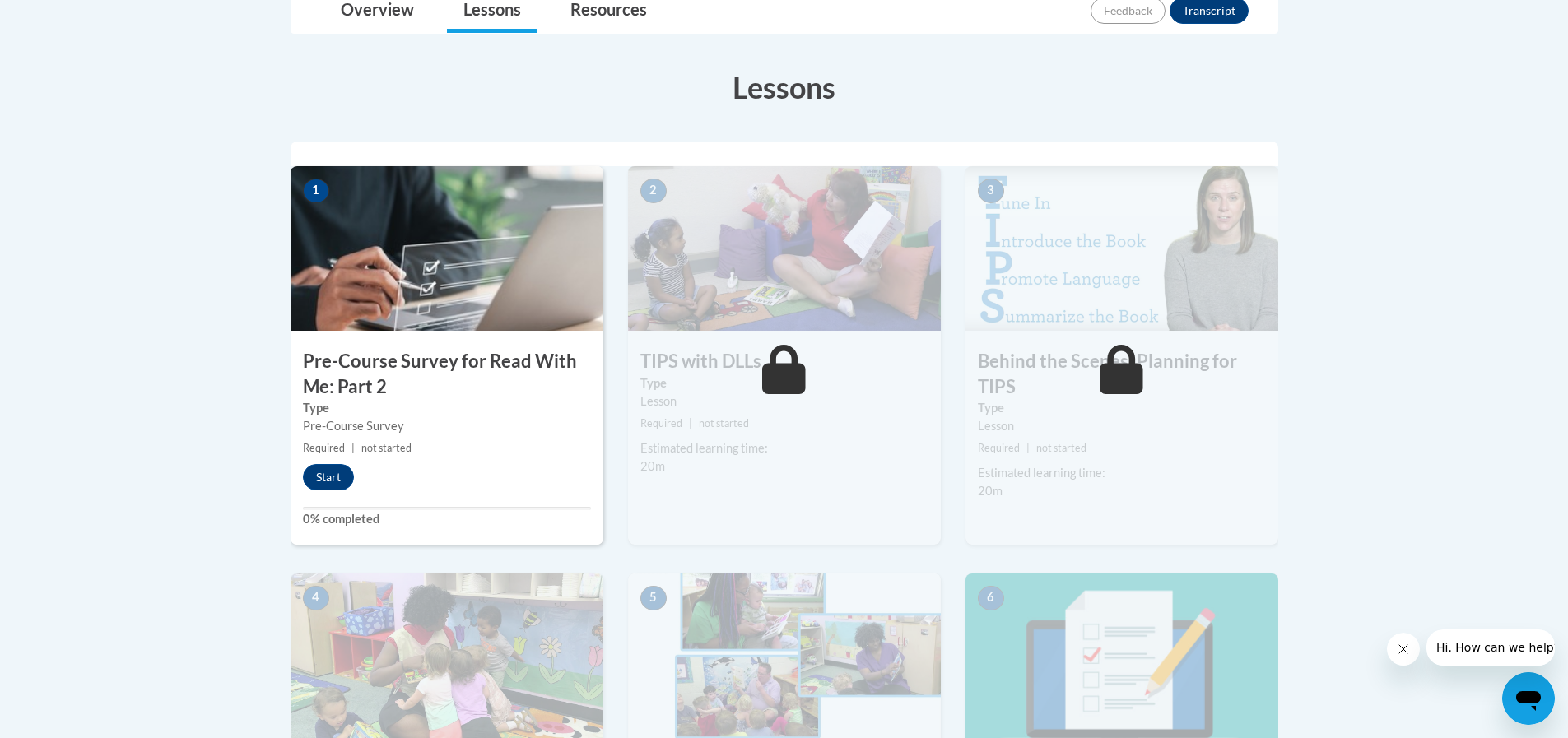
click at [532, 455] on small "Required | not started" at bounding box center [446, 448] width 313 height 18
click at [332, 486] on button "Start" at bounding box center [327, 477] width 51 height 27
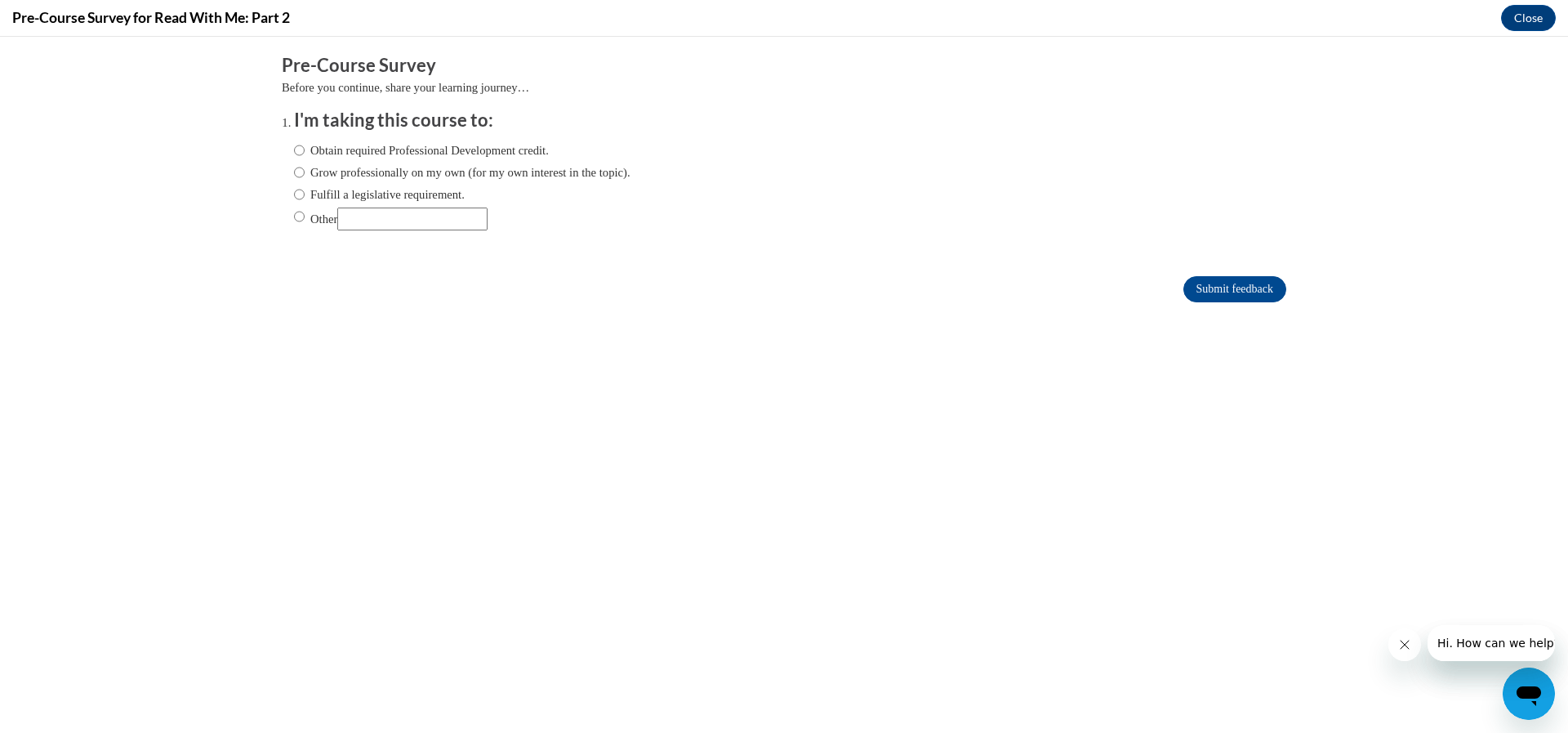
scroll to position [0, 0]
click at [294, 154] on label "Obtain required Professional Development credit." at bounding box center [421, 150] width 255 height 18
click at [294, 154] on input "Obtain required Professional Development credit." at bounding box center [299, 150] width 10 height 18
radio input "true"
click at [1241, 287] on input "Submit feedback" at bounding box center [1235, 289] width 103 height 27
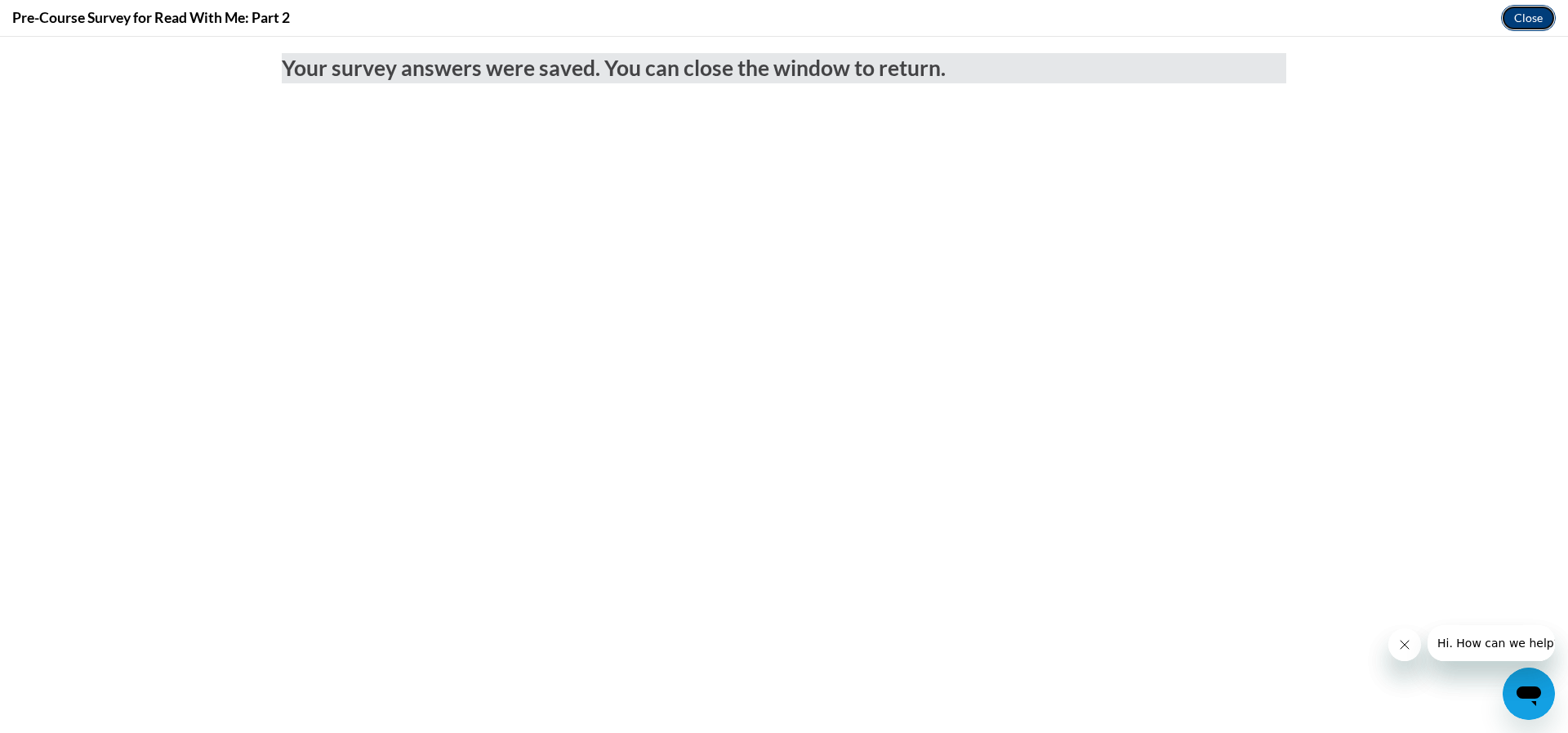
click at [1529, 24] on button "Close" at bounding box center [1529, 18] width 55 height 27
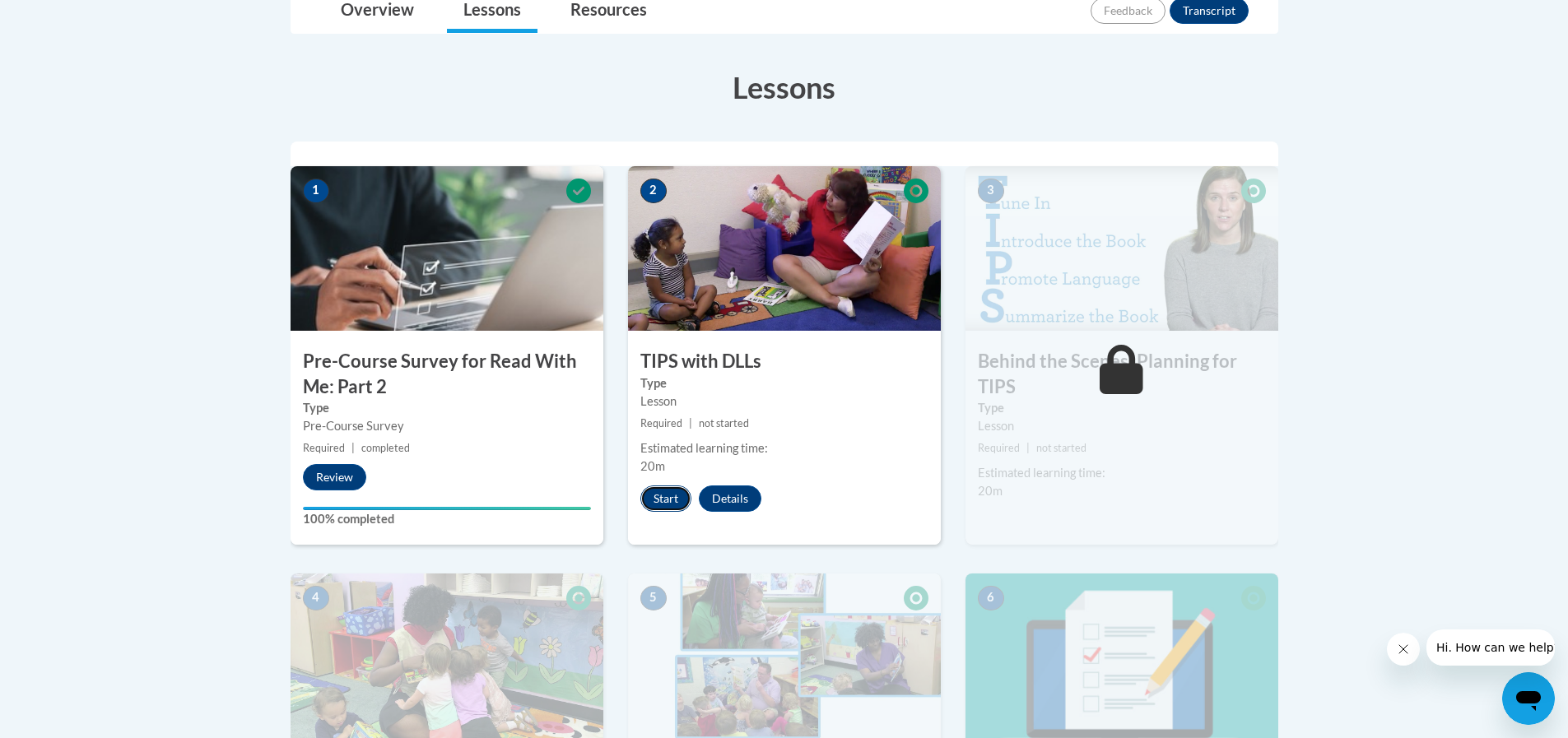
click at [665, 496] on button "Start" at bounding box center [665, 499] width 51 height 27
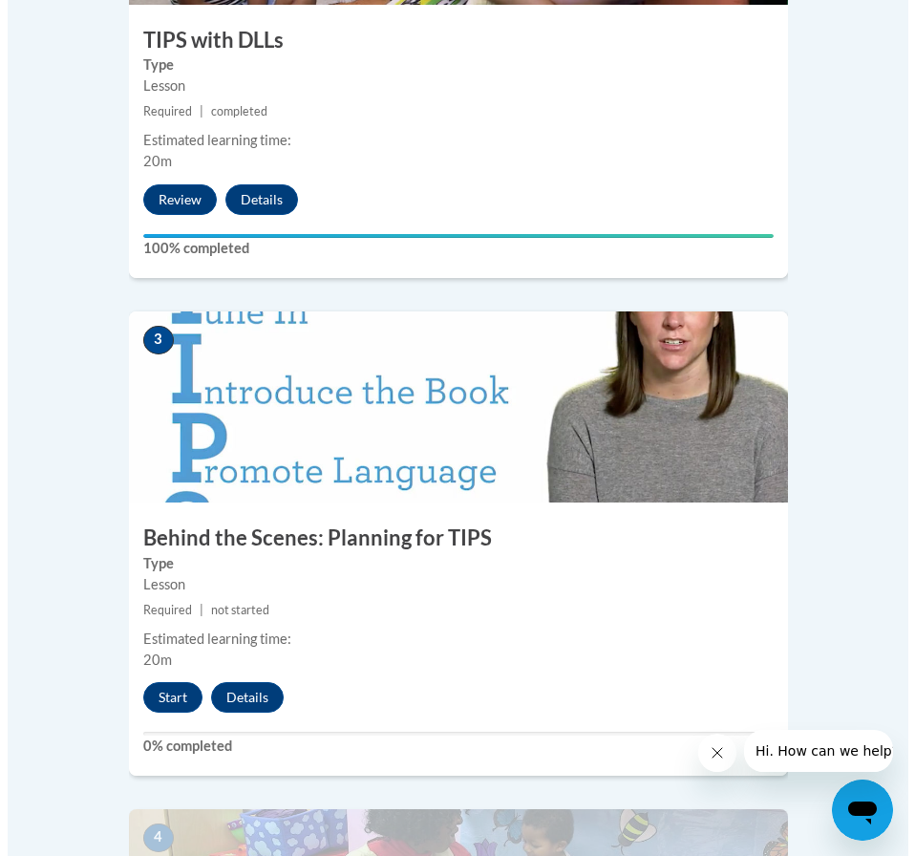
scroll to position [1433, 0]
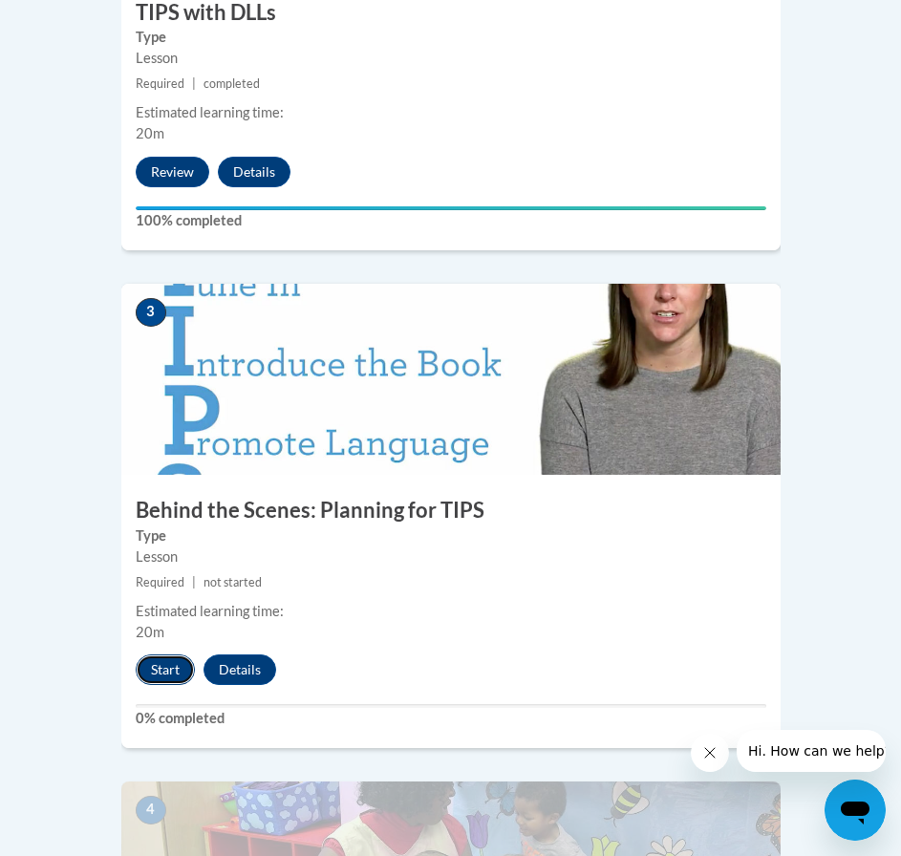
click at [175, 654] on button "Start" at bounding box center [165, 669] width 59 height 31
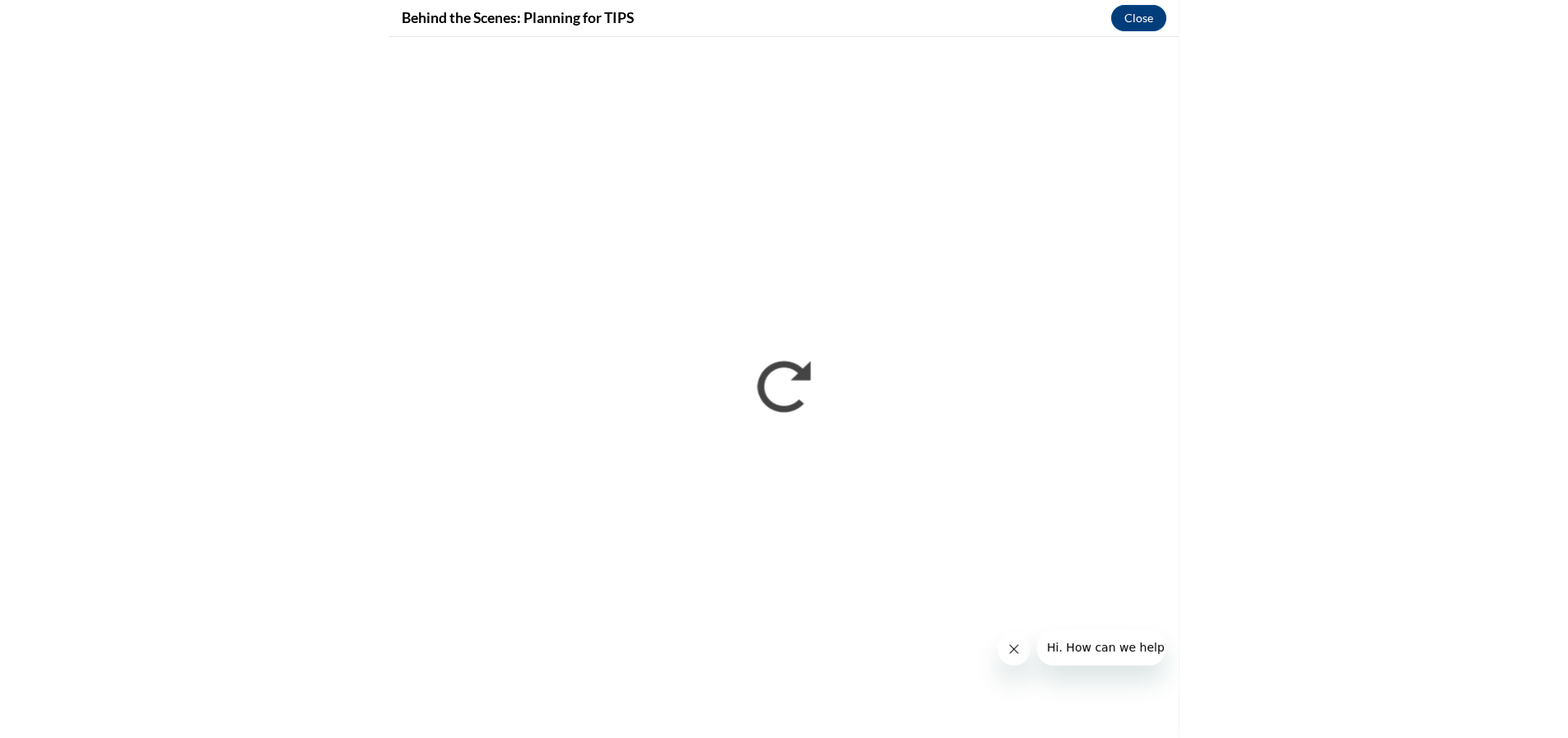
scroll to position [1065, 0]
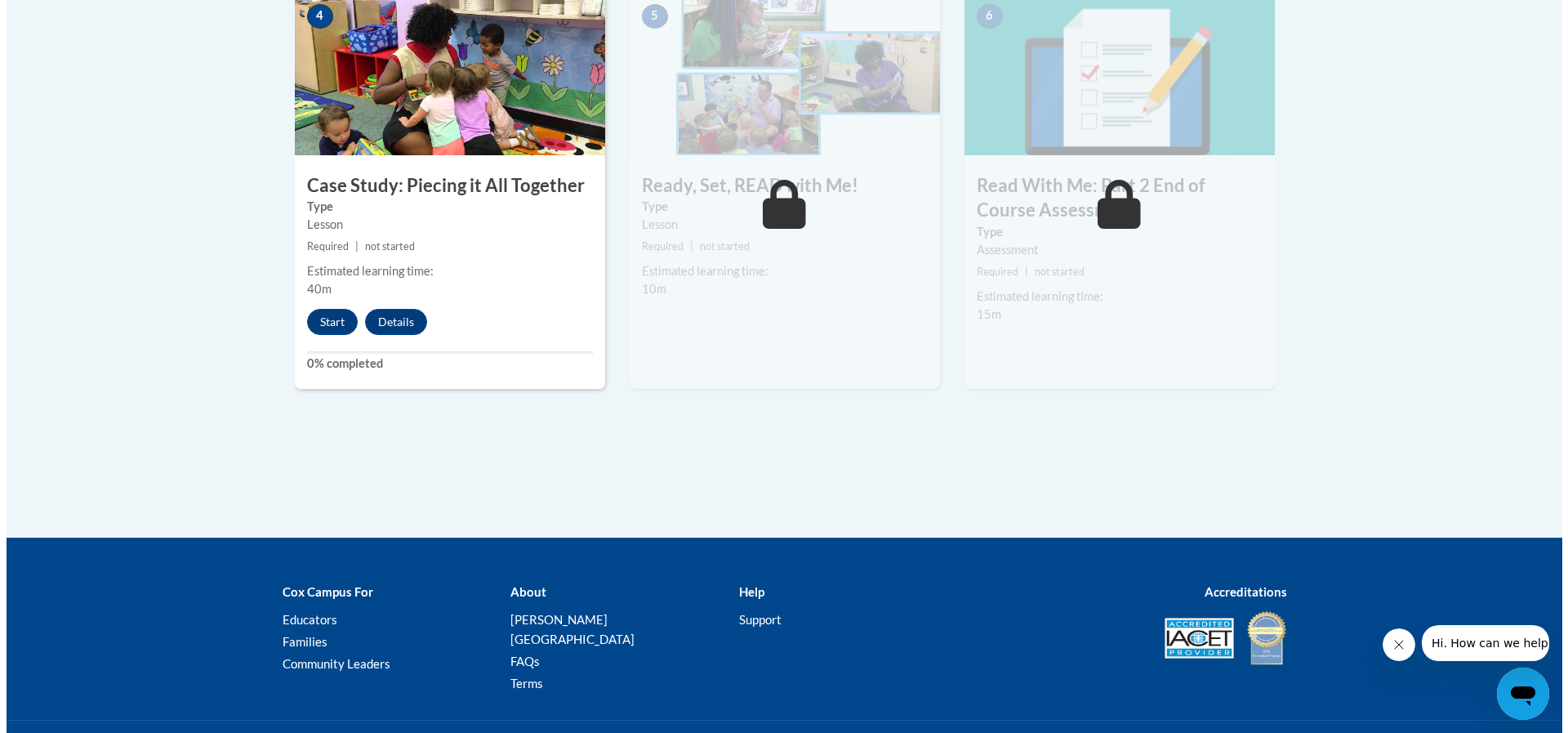
scroll to position [861, 0]
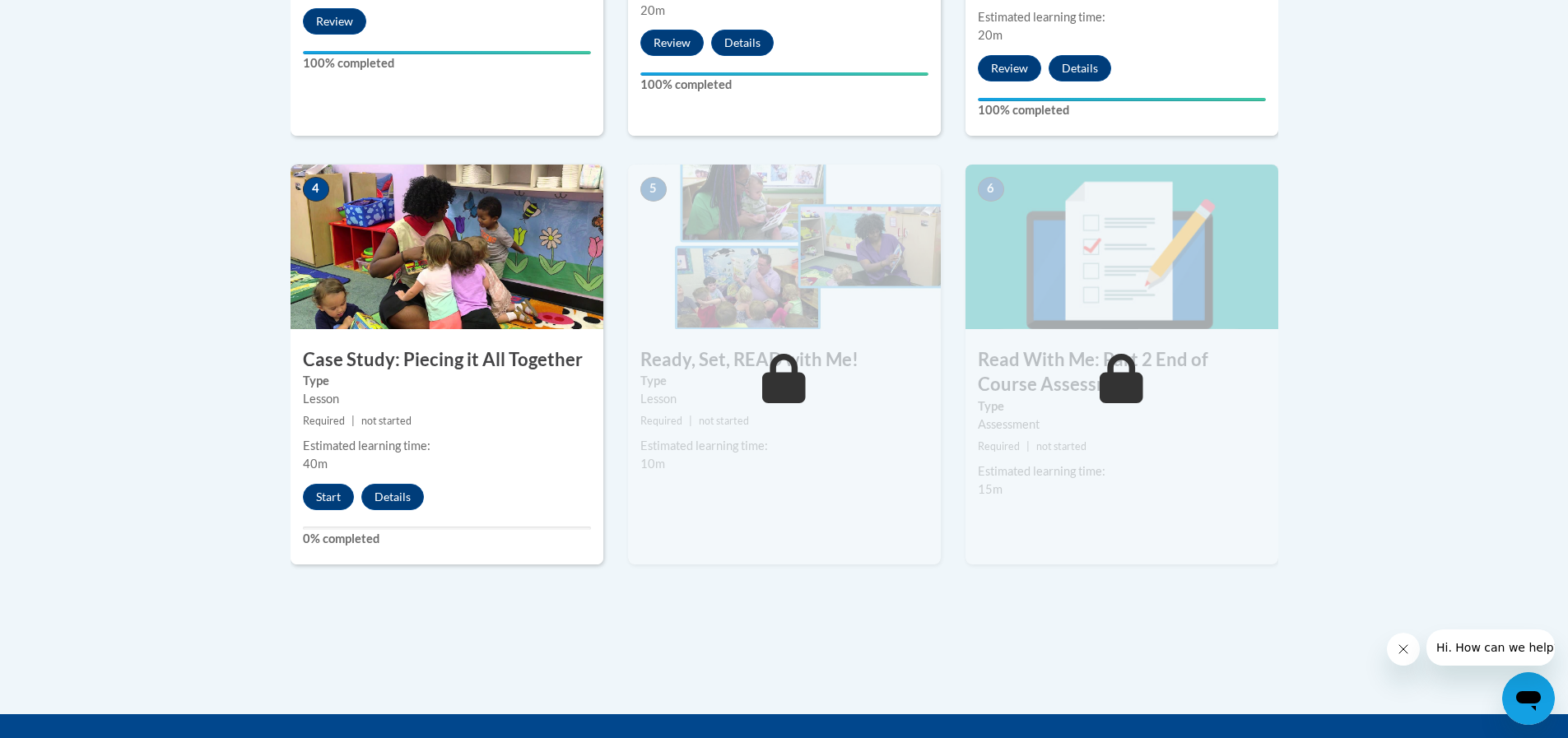
click at [454, 302] on img at bounding box center [446, 246] width 313 height 164
click at [331, 494] on button "Start" at bounding box center [327, 497] width 51 height 27
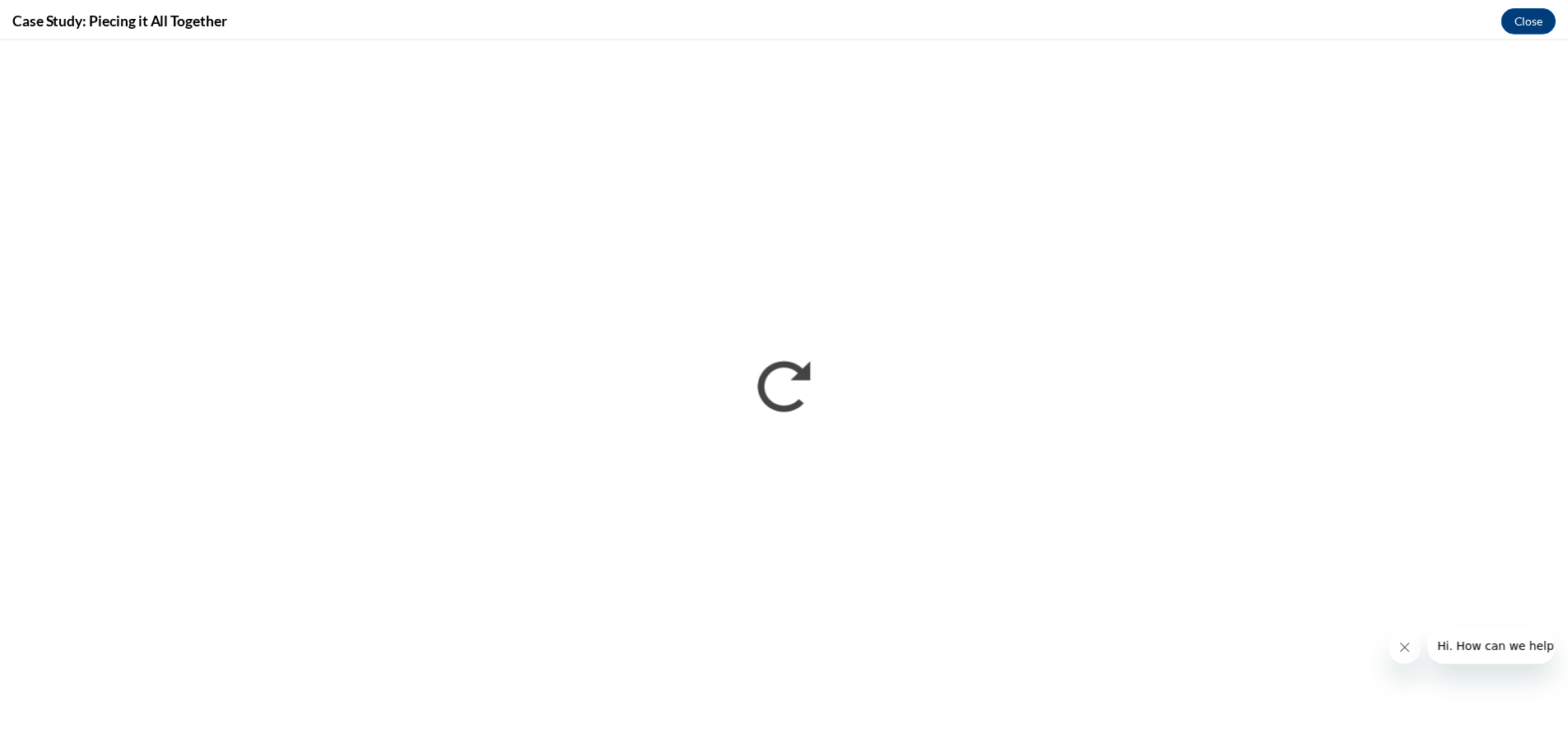
scroll to position [0, 0]
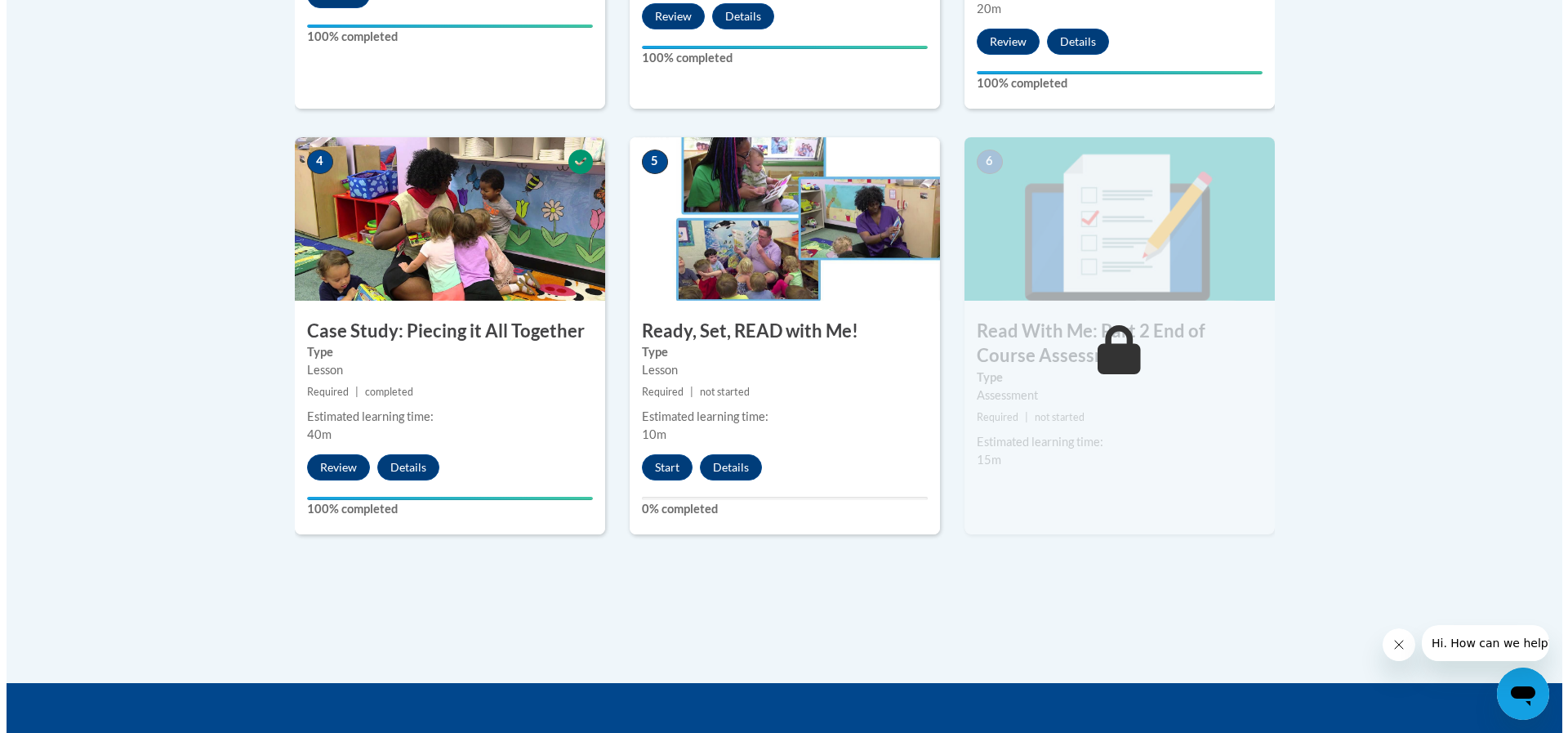
scroll to position [893, 0]
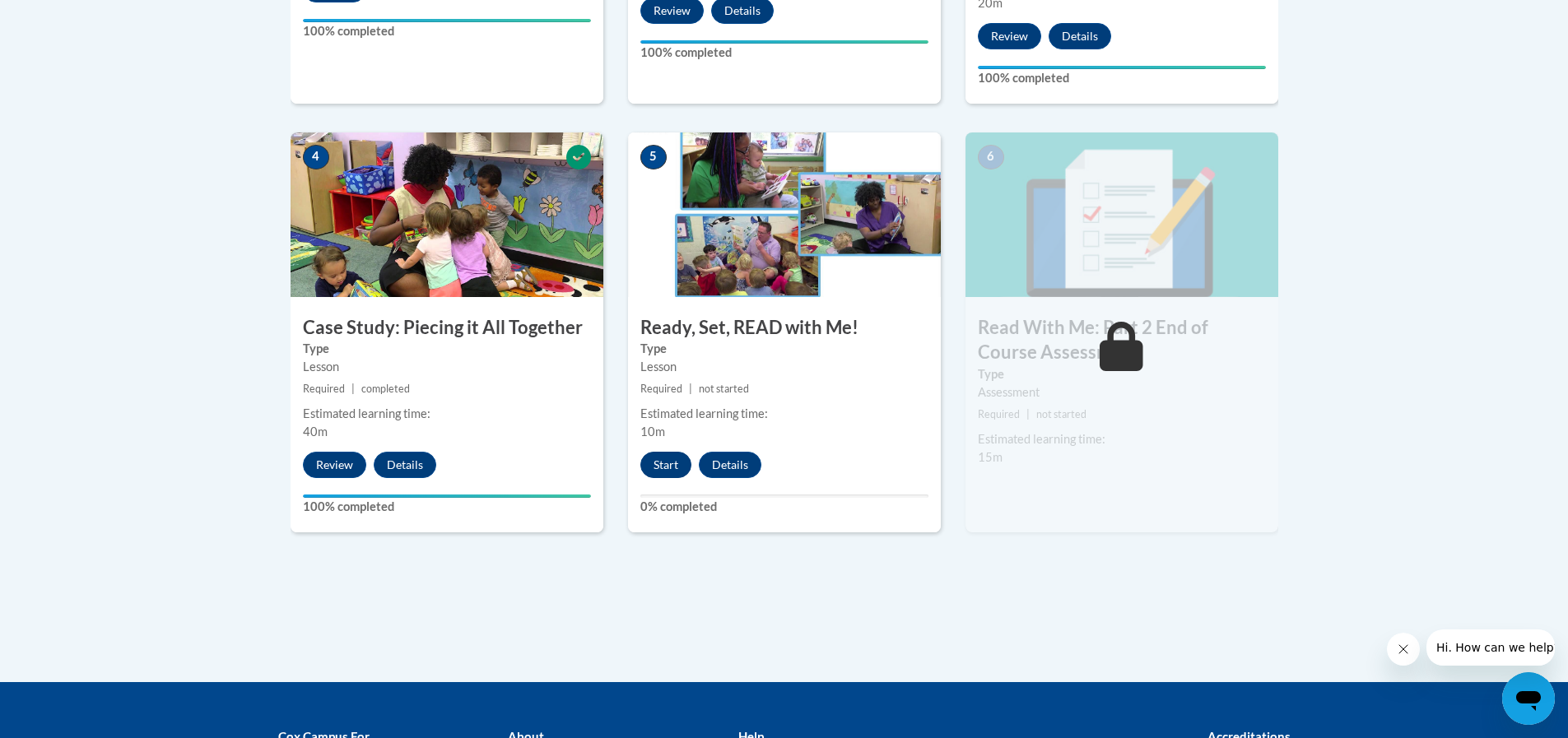
click at [663, 473] on button "Start" at bounding box center [665, 464] width 51 height 27
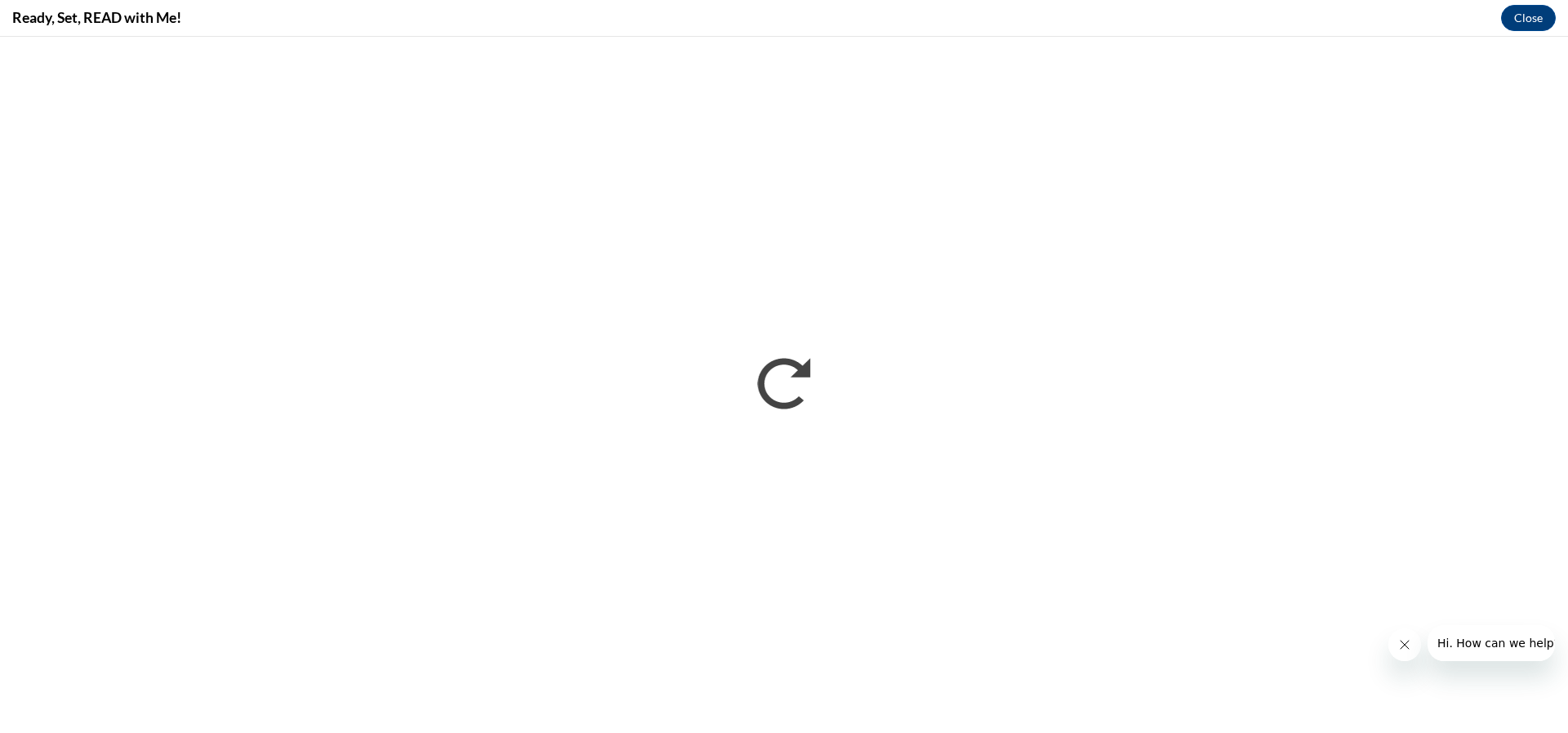
scroll to position [0, 0]
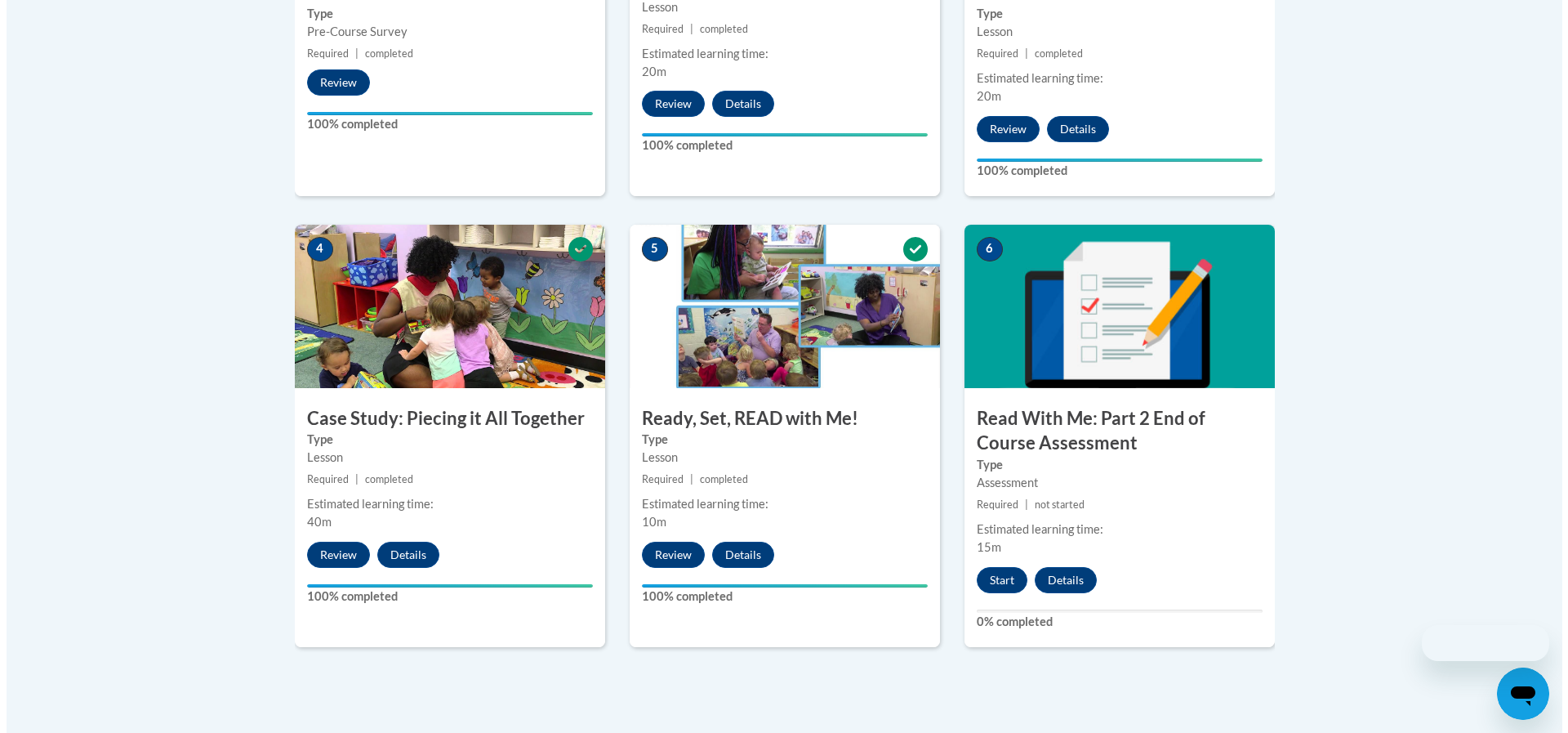
scroll to position [899, 0]
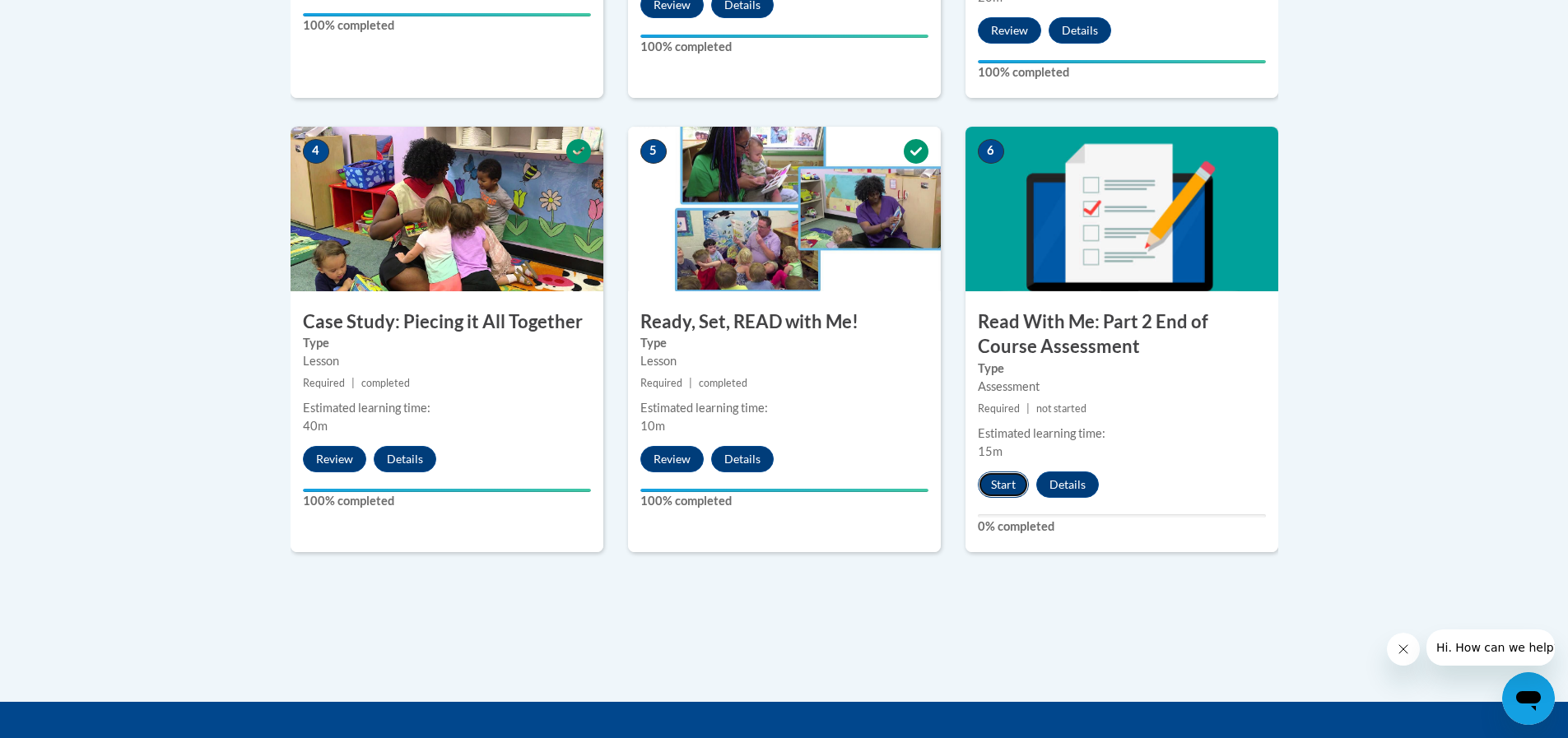
click at [1020, 491] on button "Start" at bounding box center [1003, 484] width 51 height 27
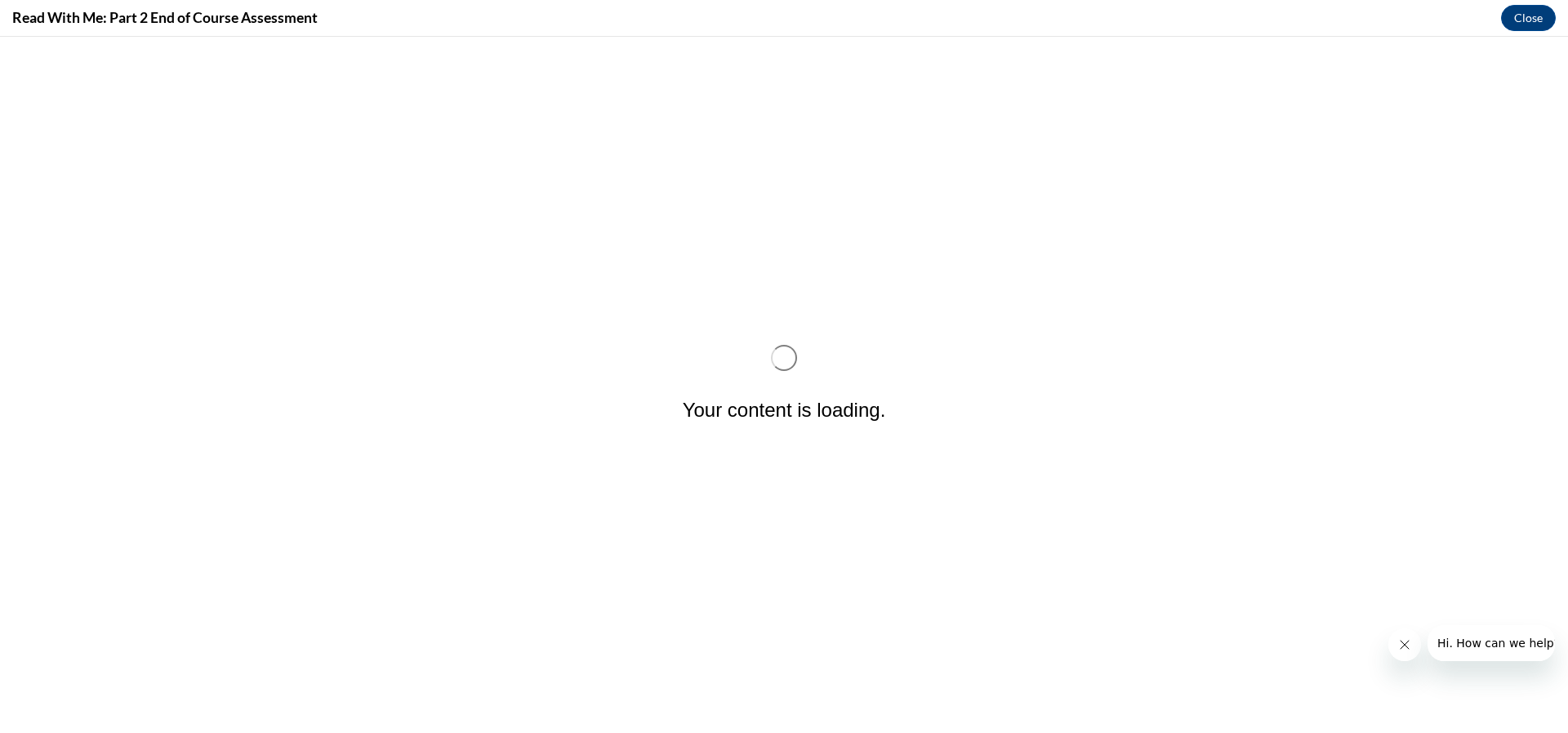
scroll to position [0, 0]
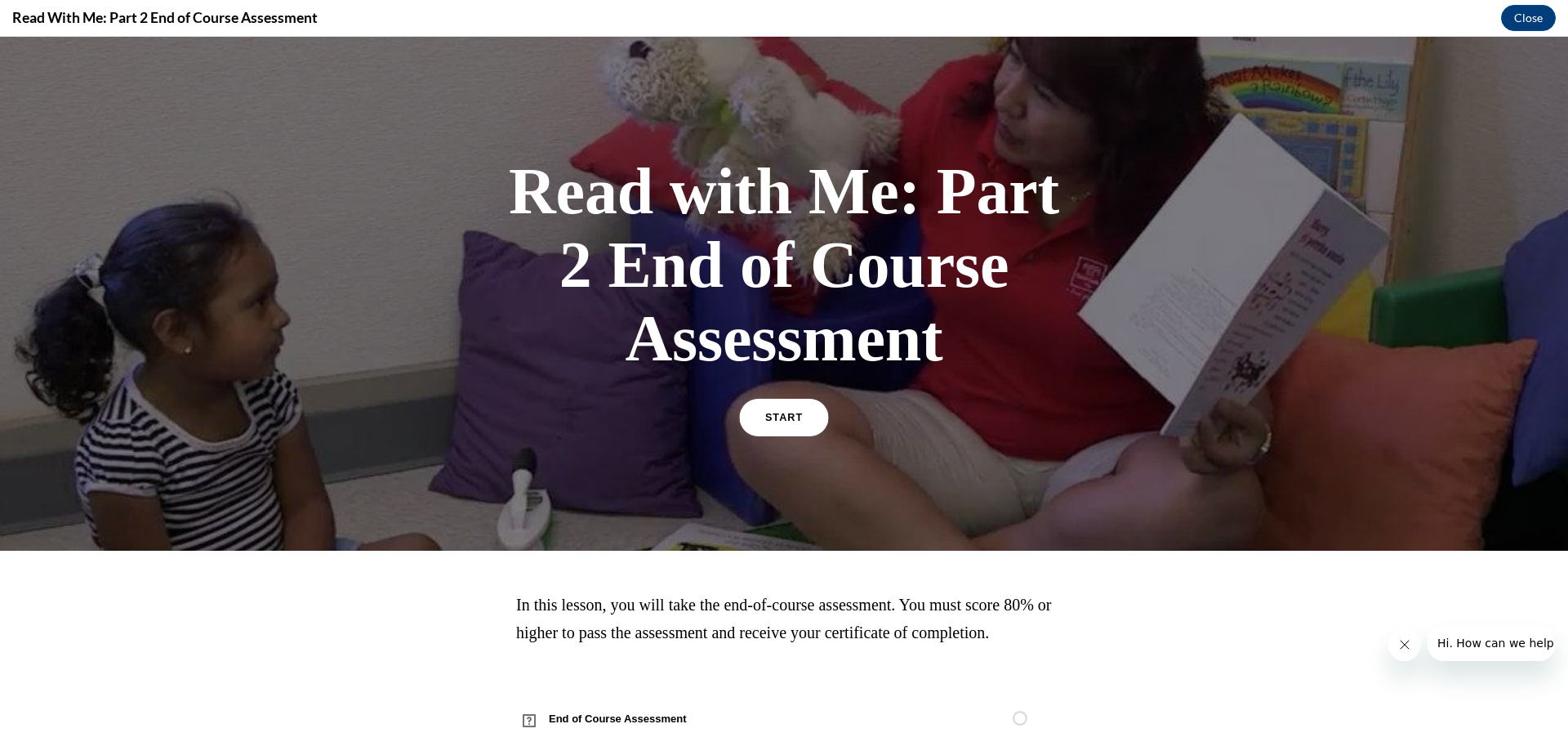
click at [802, 430] on link "START" at bounding box center [783, 417] width 89 height 38
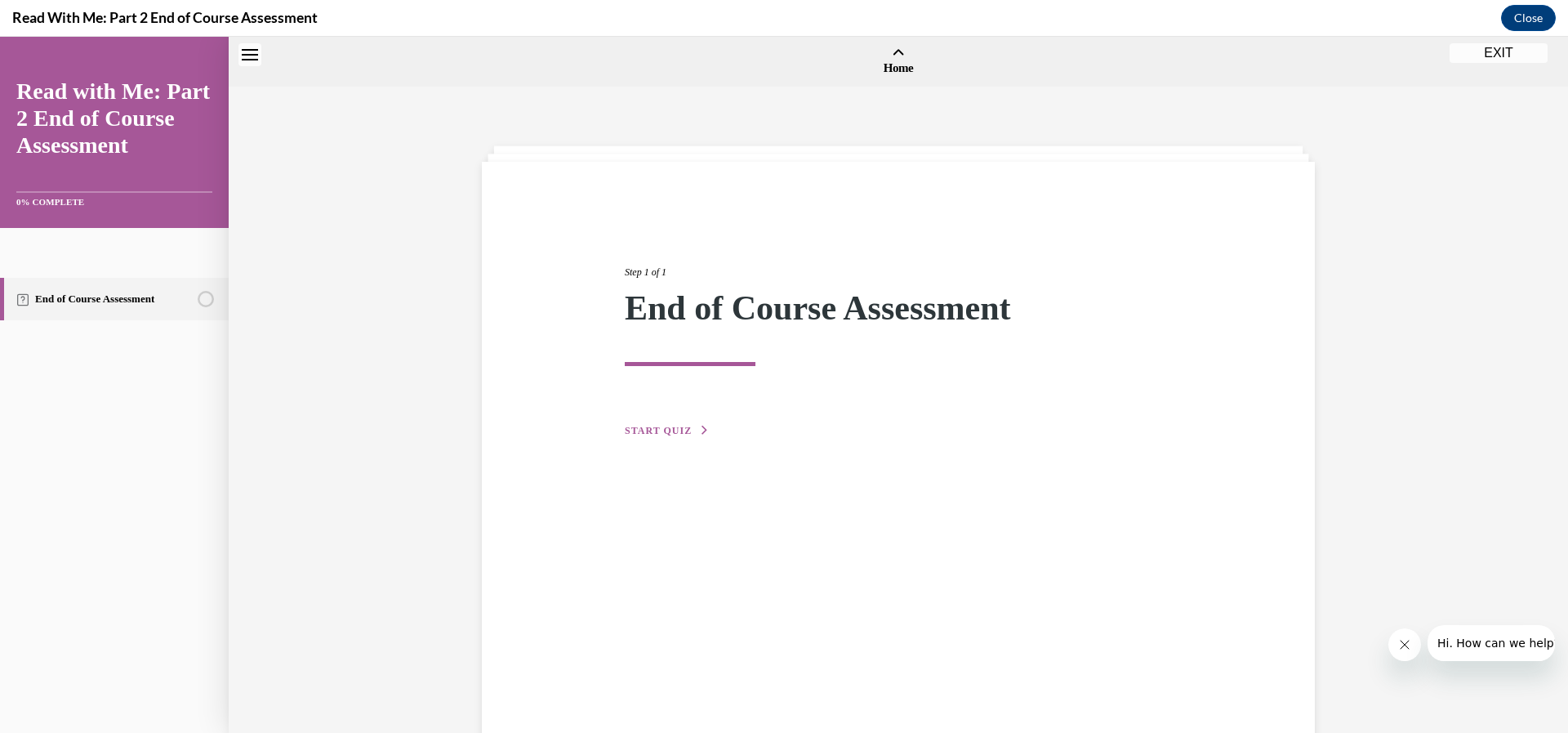
scroll to position [50, 0]
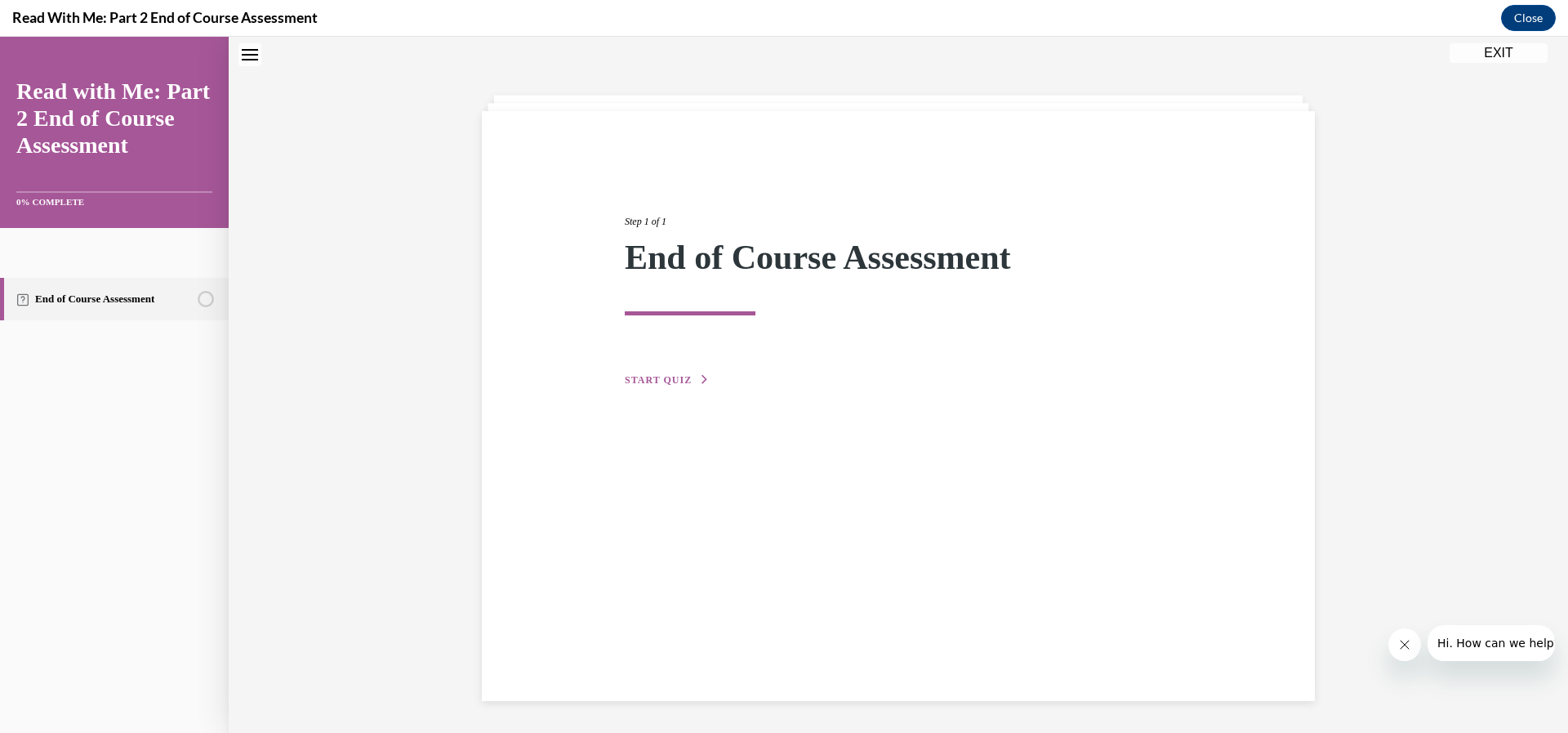
click at [662, 383] on span "START QUIZ" at bounding box center [658, 379] width 67 height 11
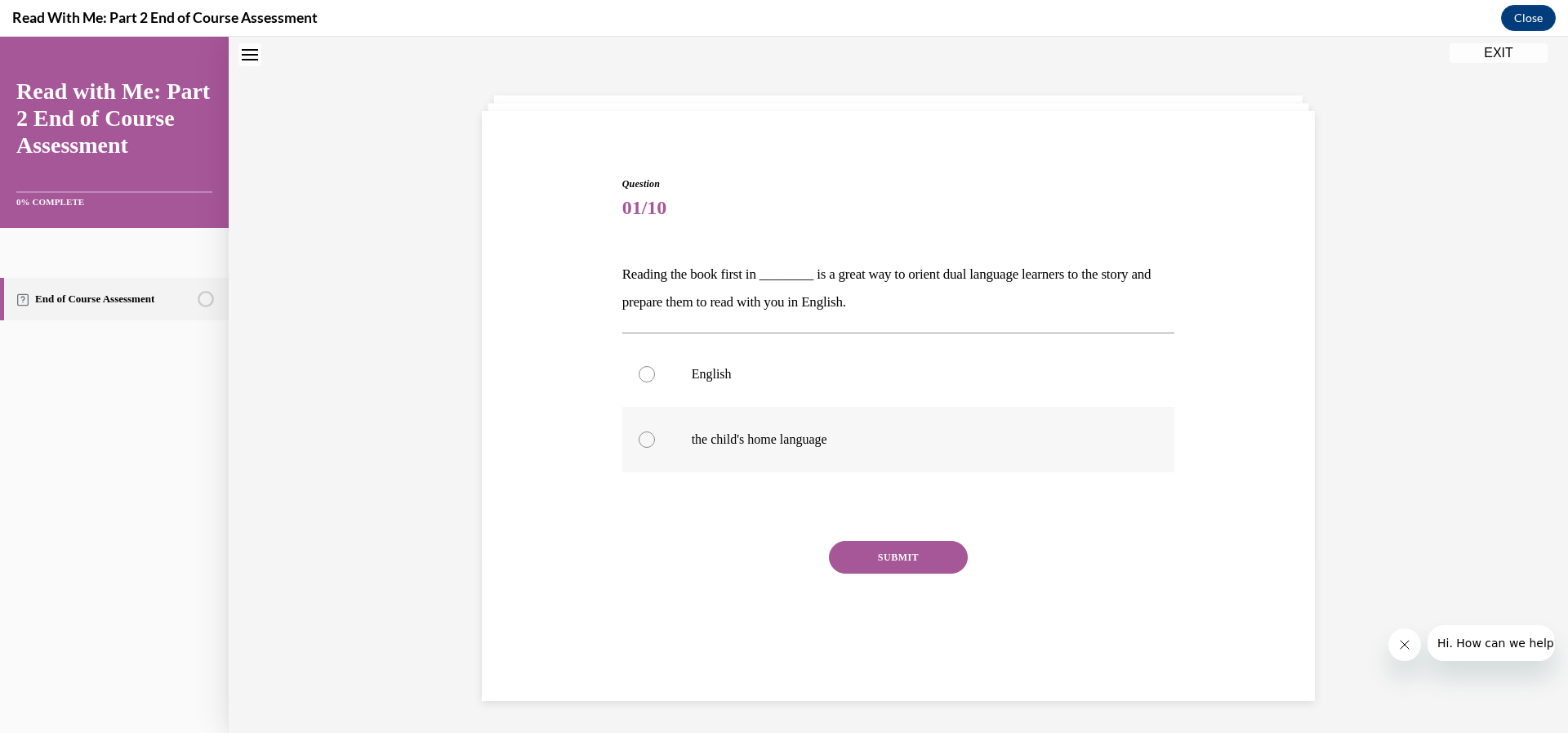
click at [639, 444] on div at bounding box center [646, 439] width 16 height 16
click at [639, 444] on input "the child's home language" at bounding box center [646, 439] width 16 height 16
radio input "true"
click at [876, 569] on button "SUBMIT" at bounding box center [898, 557] width 139 height 33
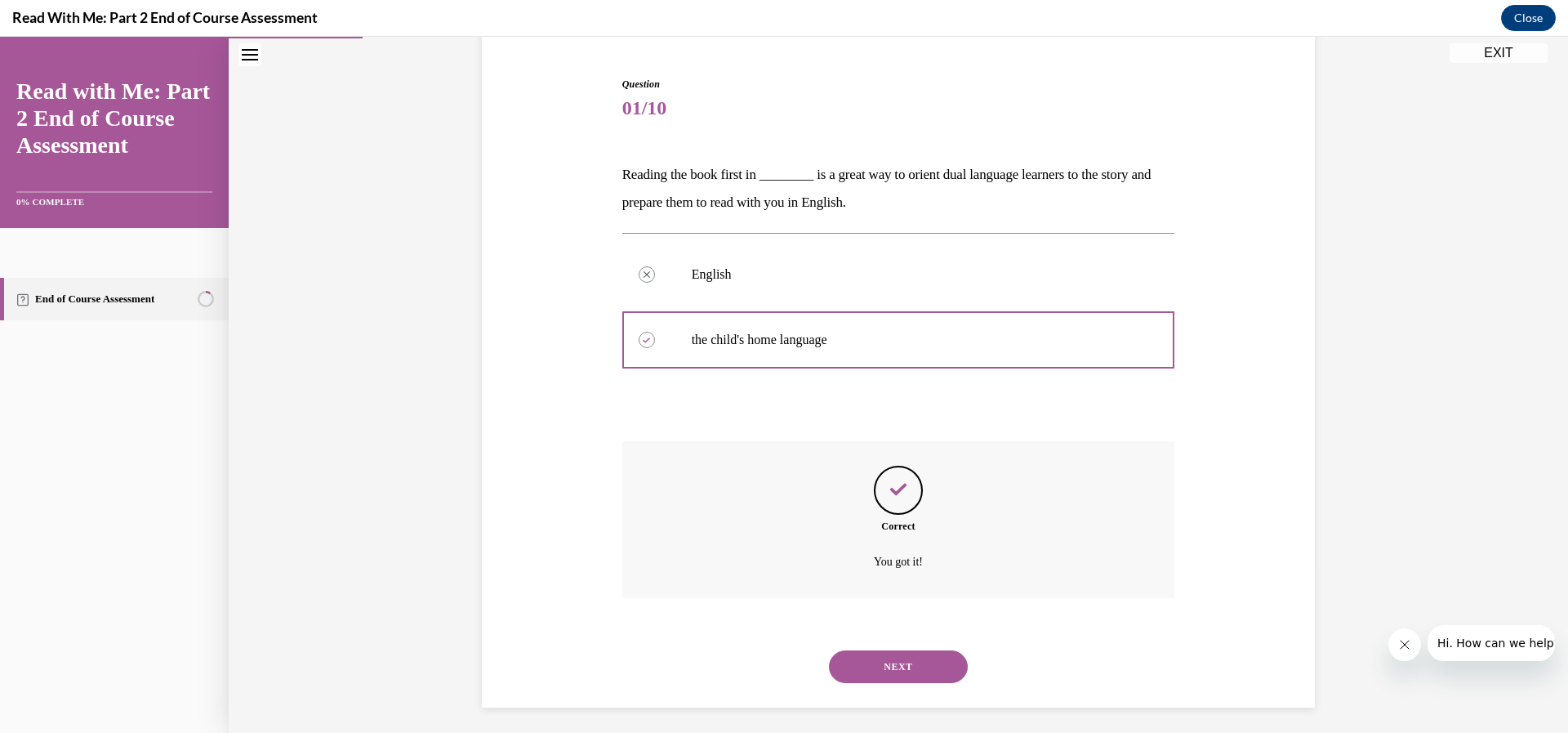
scroll to position [157, 0]
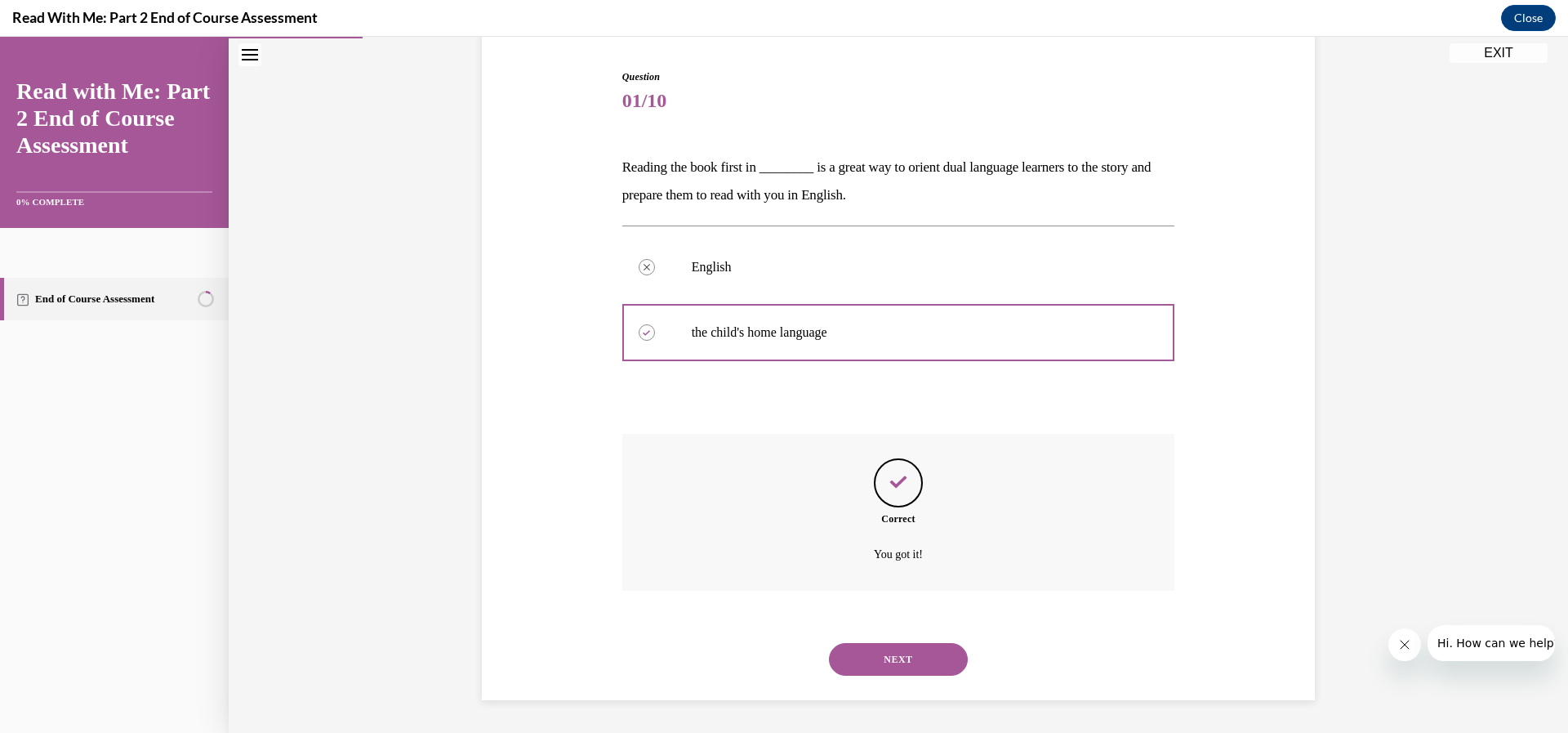
click at [885, 657] on button "NEXT" at bounding box center [898, 659] width 139 height 33
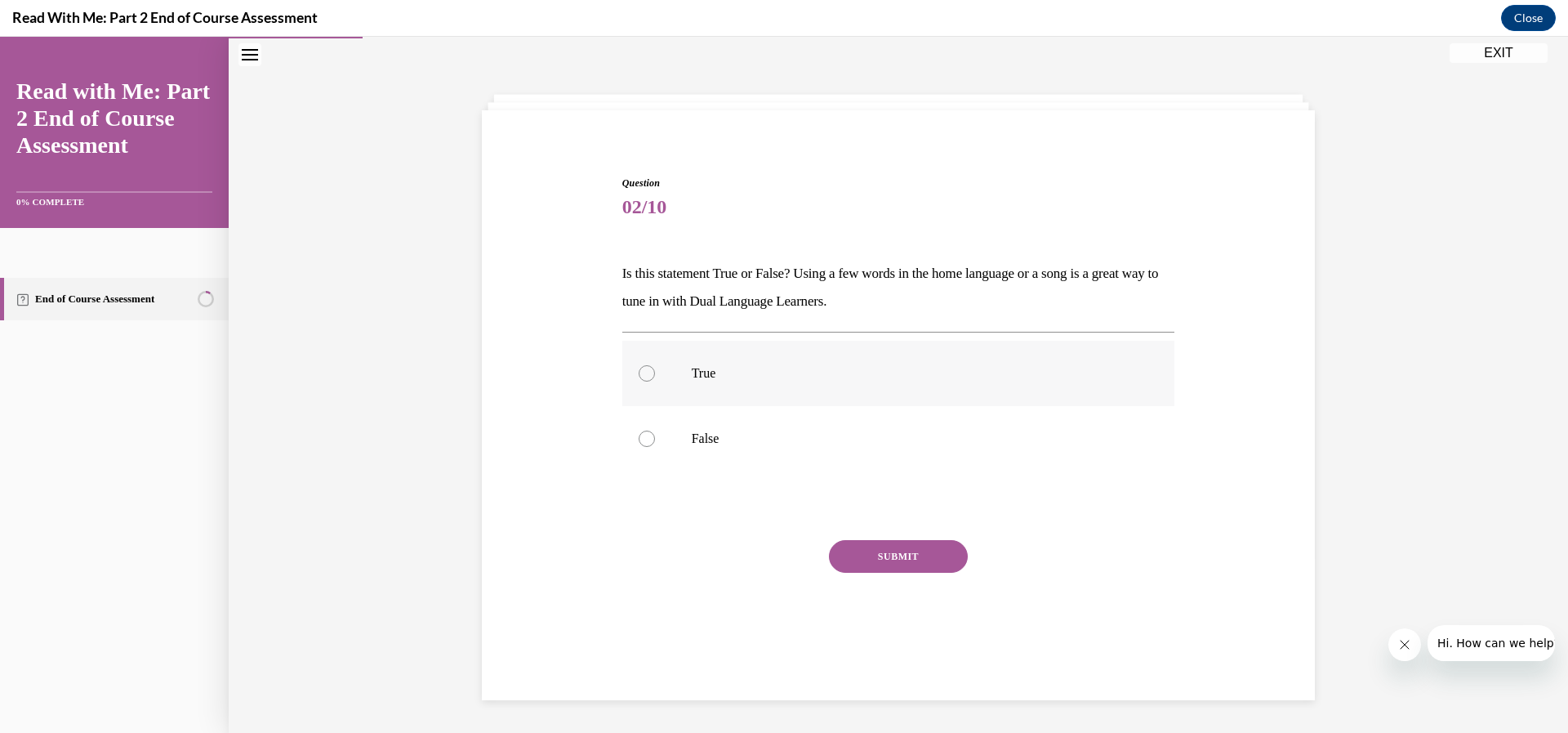
click at [639, 369] on div at bounding box center [646, 373] width 16 height 16
click at [639, 369] on input "True" at bounding box center [646, 373] width 16 height 16
radio input "true"
click at [859, 562] on button "SUBMIT" at bounding box center [898, 556] width 139 height 33
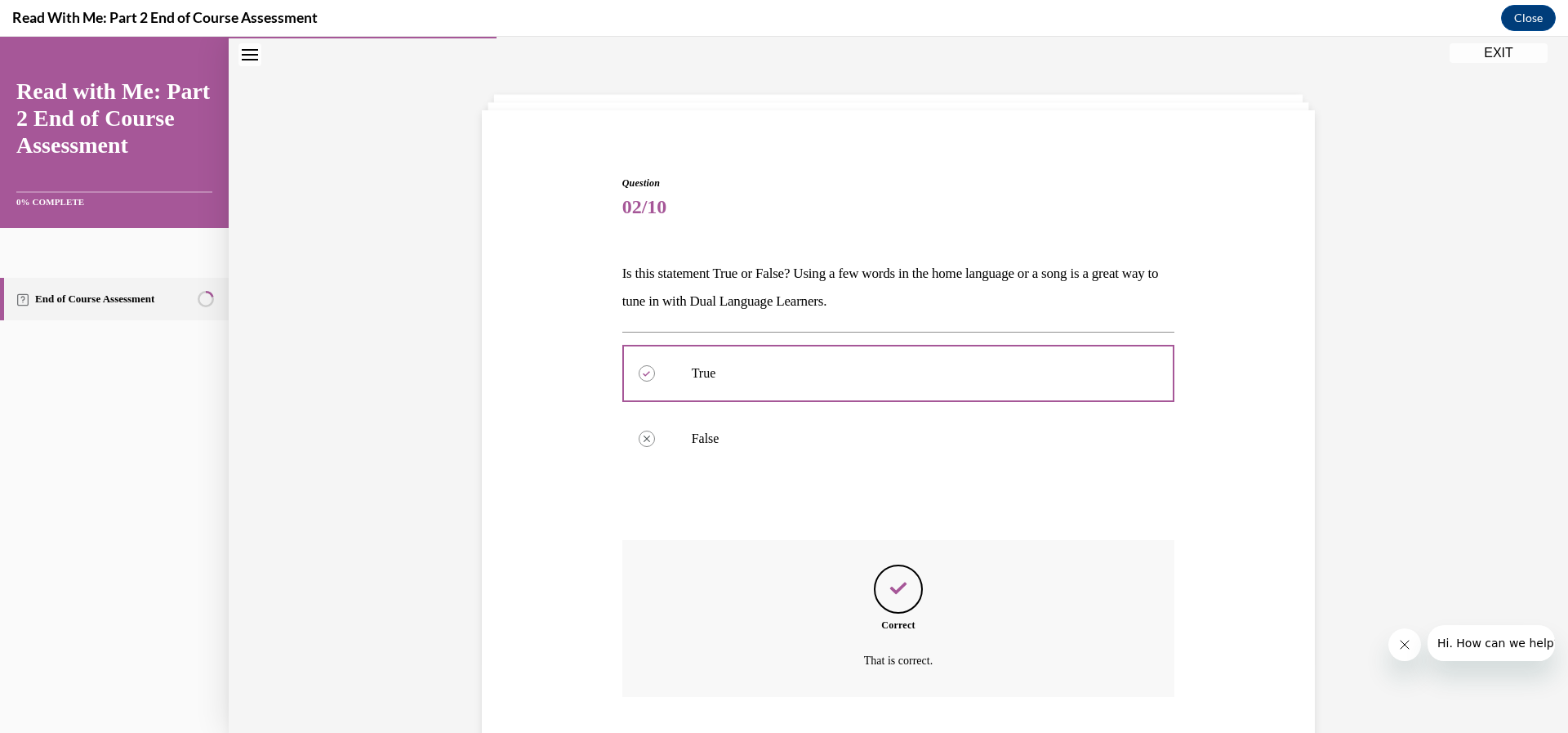
scroll to position [157, 0]
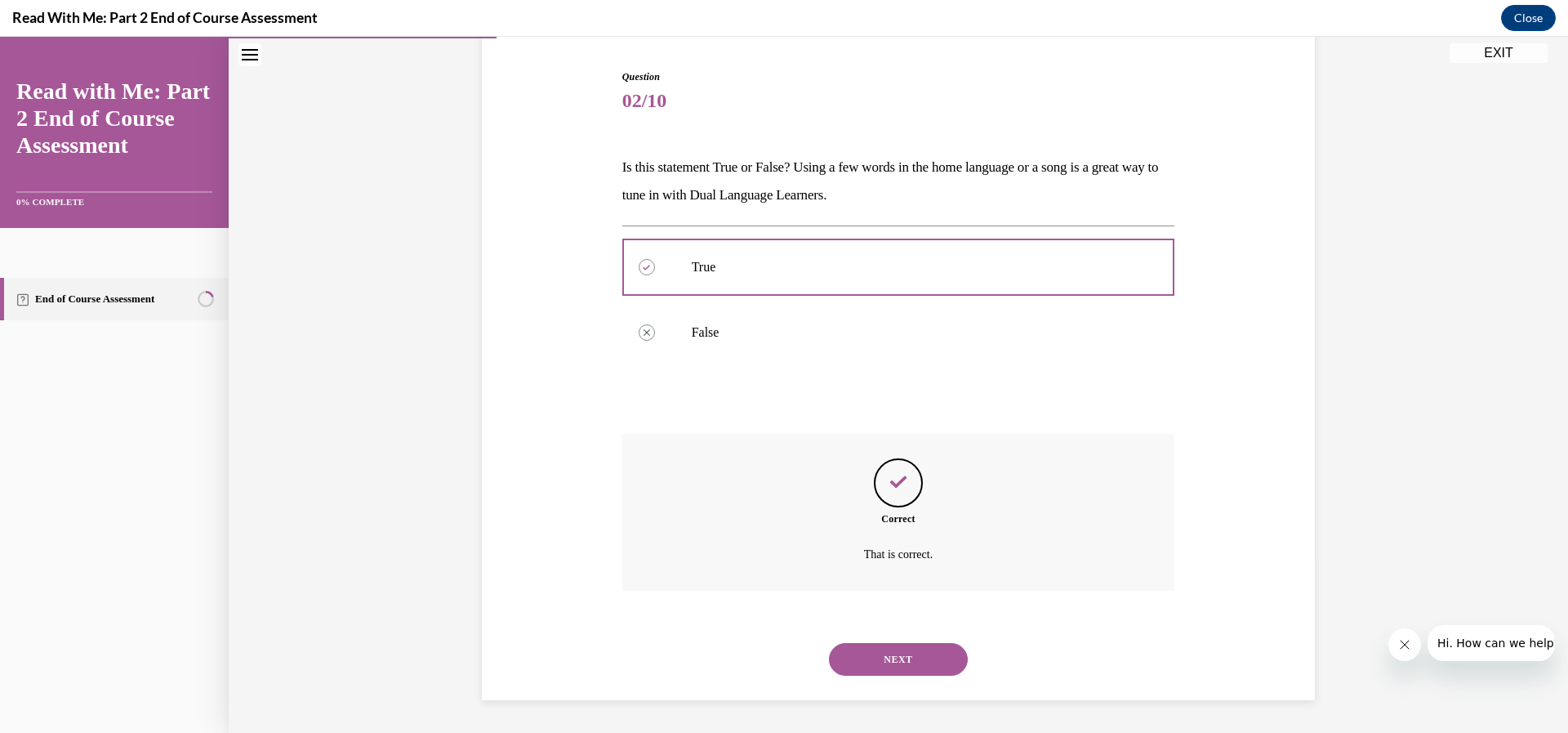
click at [888, 664] on button "NEXT" at bounding box center [898, 659] width 139 height 33
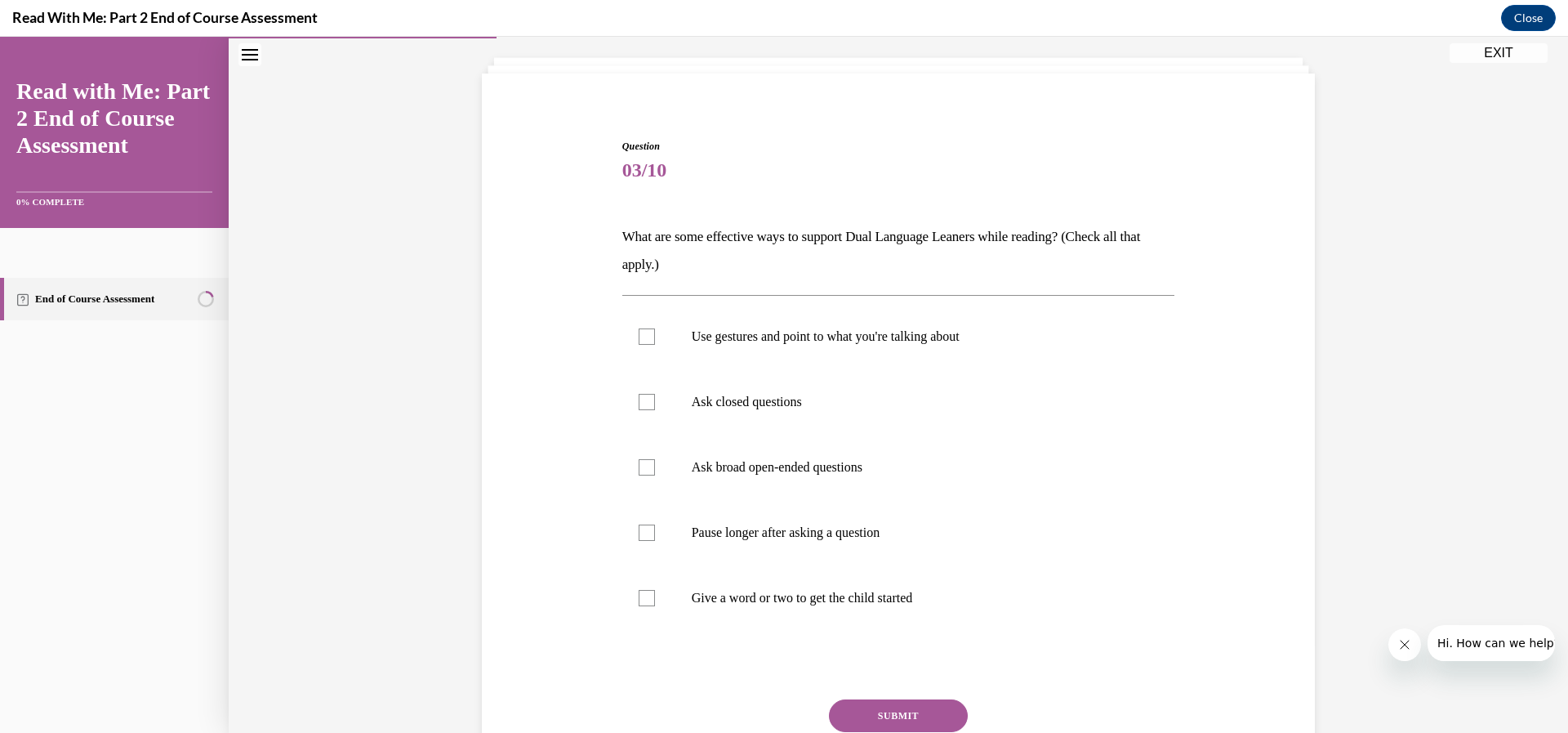
scroll to position [86, 0]
click at [639, 338] on div at bounding box center [646, 339] width 16 height 16
click at [639, 338] on input "Use gestures and point to what you're talking about" at bounding box center [646, 339] width 16 height 16
checkbox input "true"
click at [845, 712] on button "SUBMIT" at bounding box center [898, 718] width 139 height 33
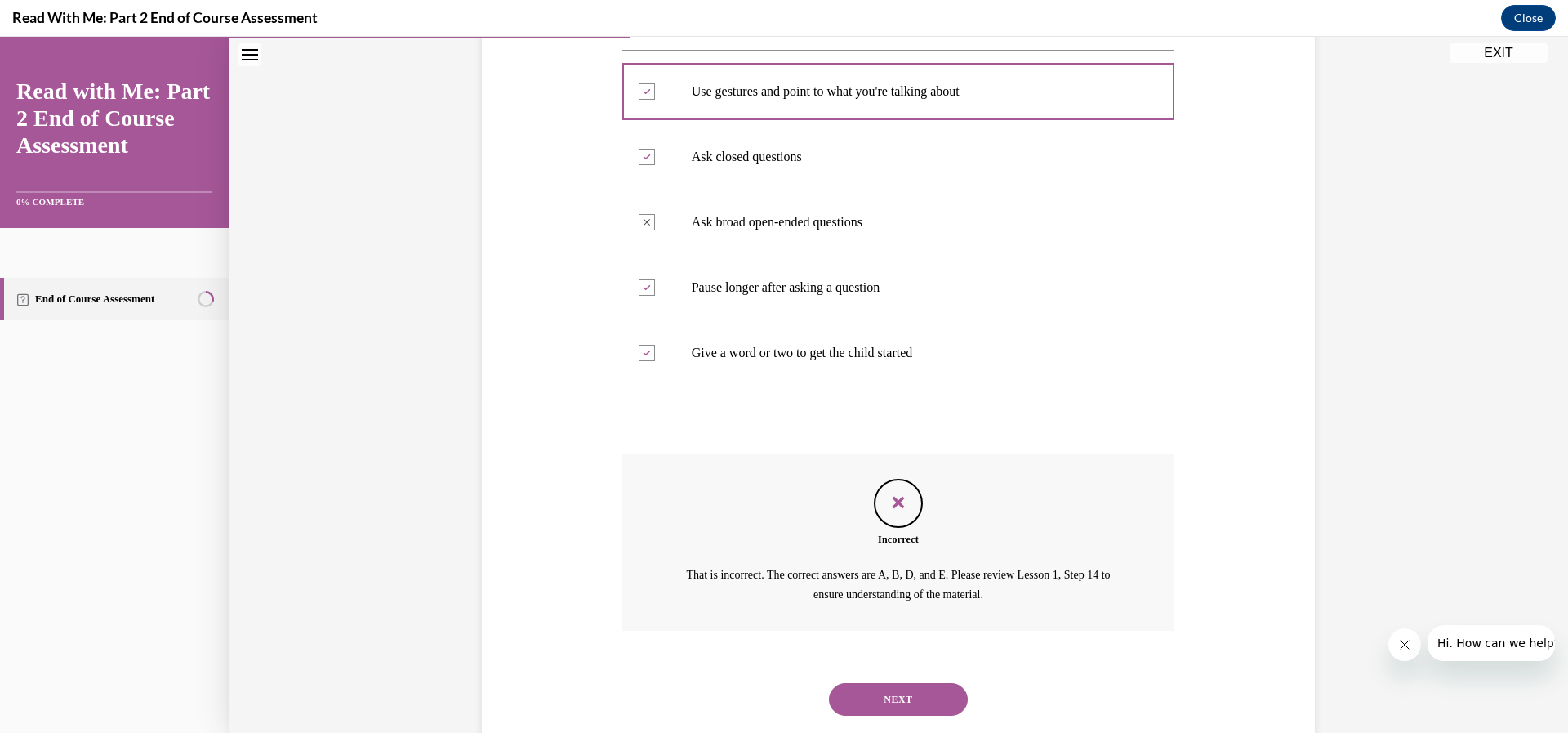
scroll to position [374, 0]
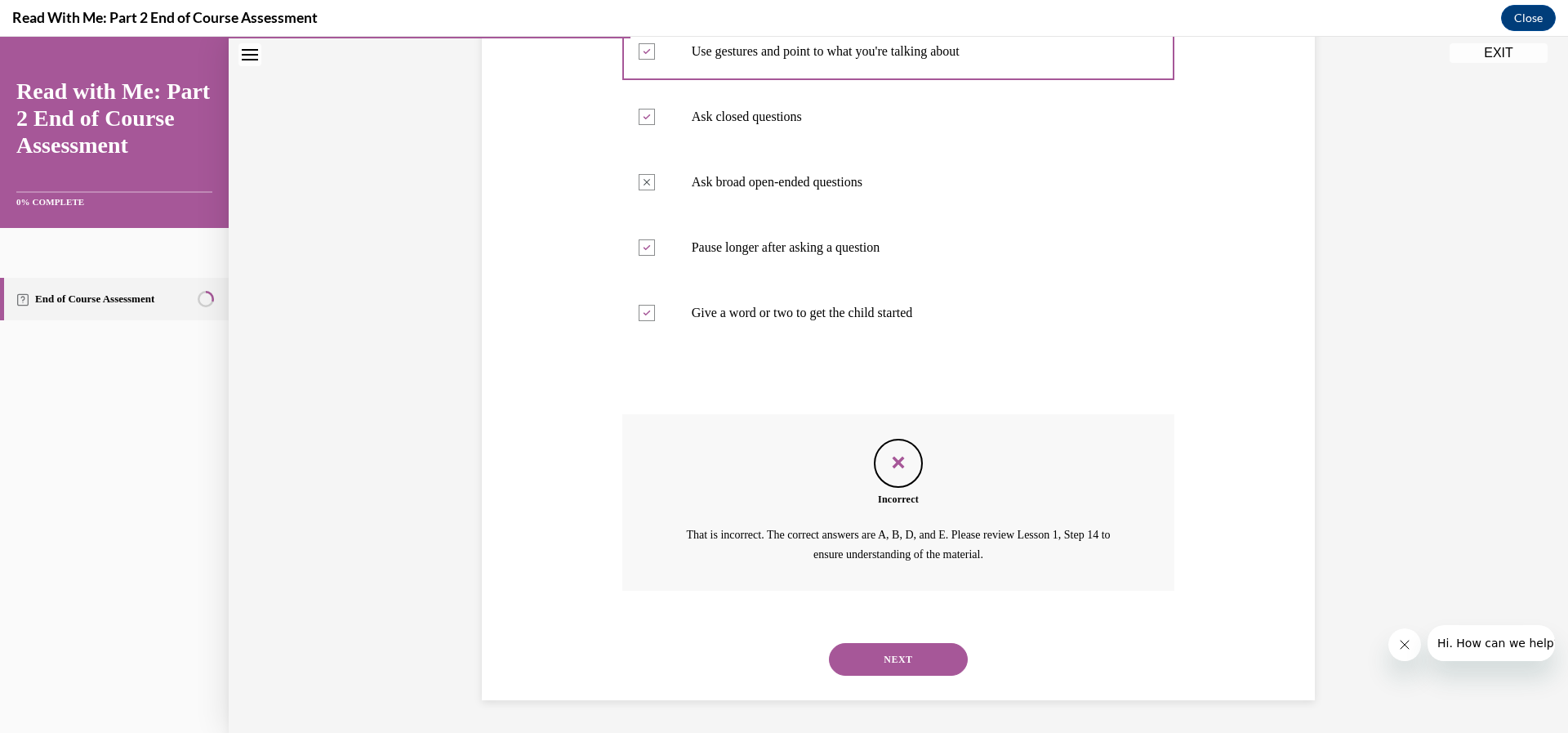
click at [893, 659] on button "NEXT" at bounding box center [898, 659] width 139 height 33
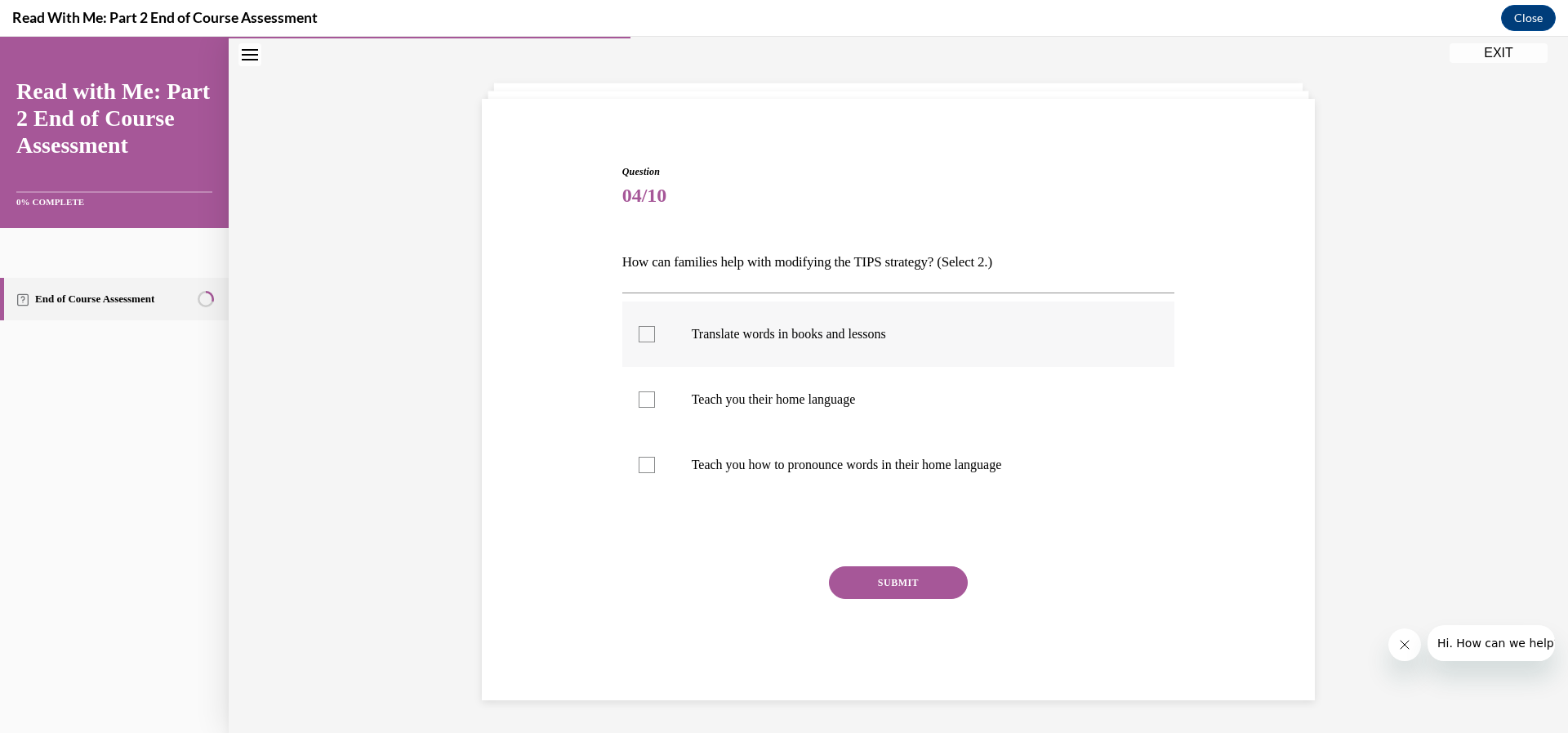
click at [644, 332] on div at bounding box center [646, 334] width 16 height 16
click at [644, 332] on input "Translate words in books and lessons" at bounding box center [646, 334] width 16 height 16
checkbox input "true"
click at [639, 464] on div at bounding box center [646, 464] width 16 height 16
click at [639, 464] on input "Teach you how to pronounce words in their home language" at bounding box center [646, 464] width 16 height 16
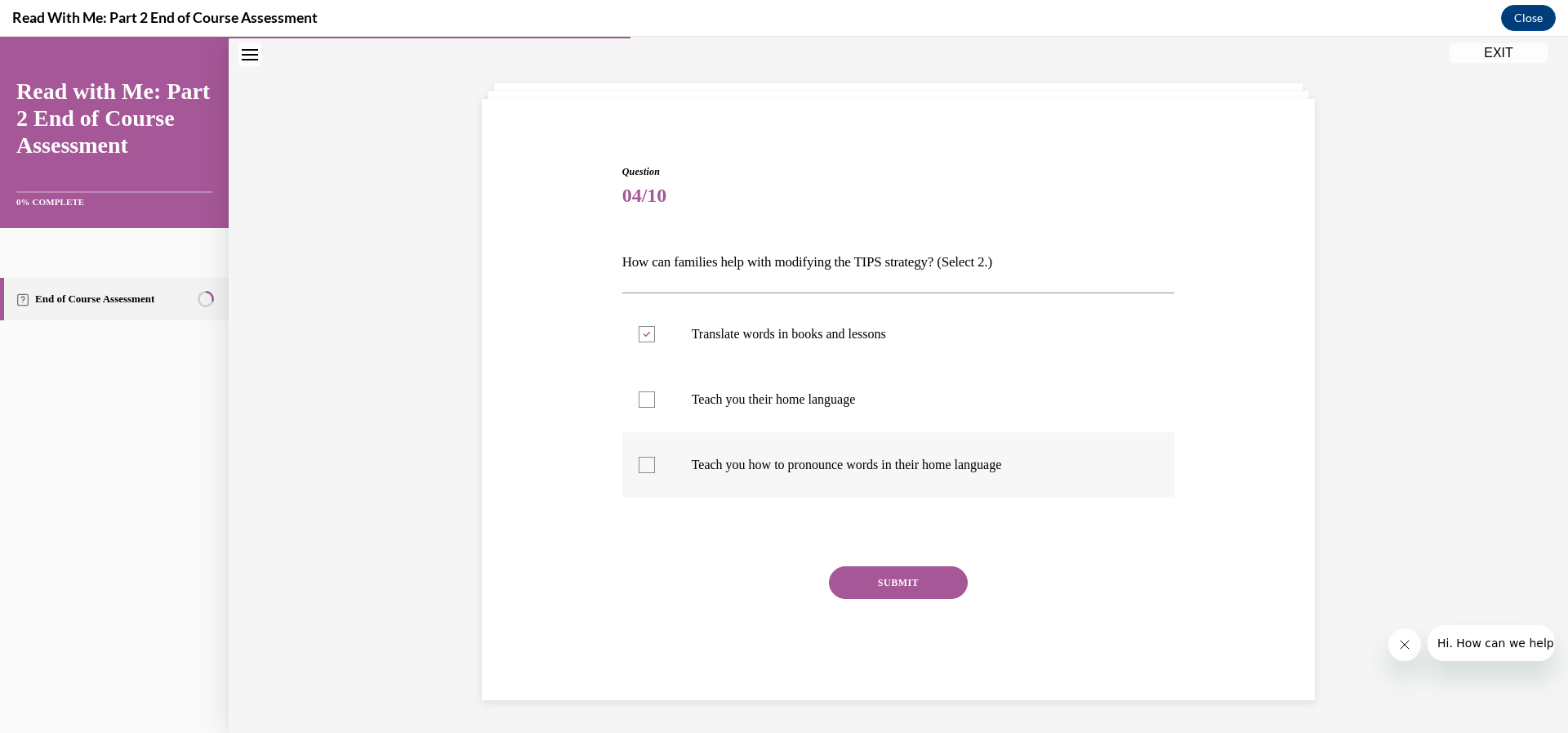
checkbox input "true"
click at [919, 583] on button "SUBMIT" at bounding box center [898, 582] width 139 height 33
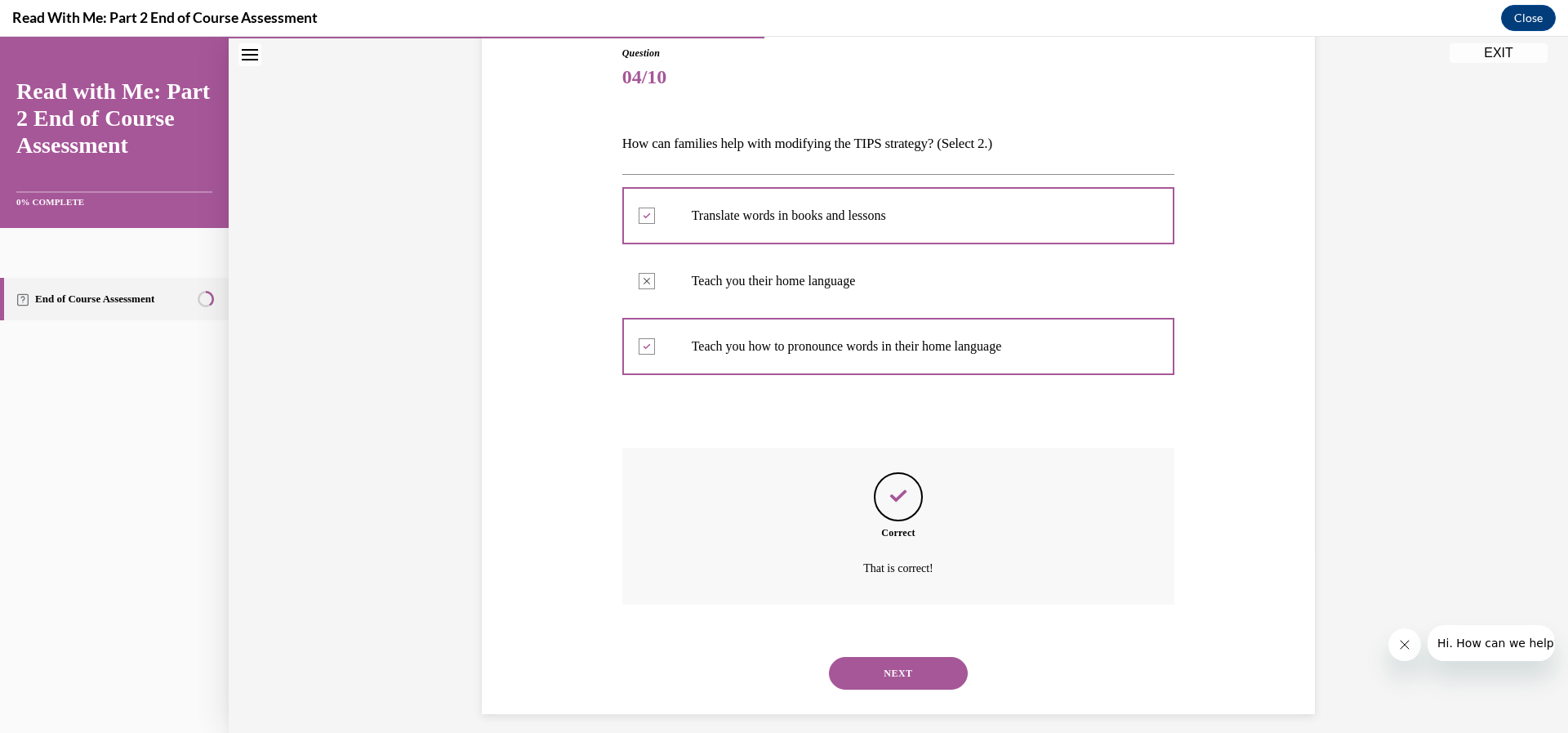
scroll to position [195, 0]
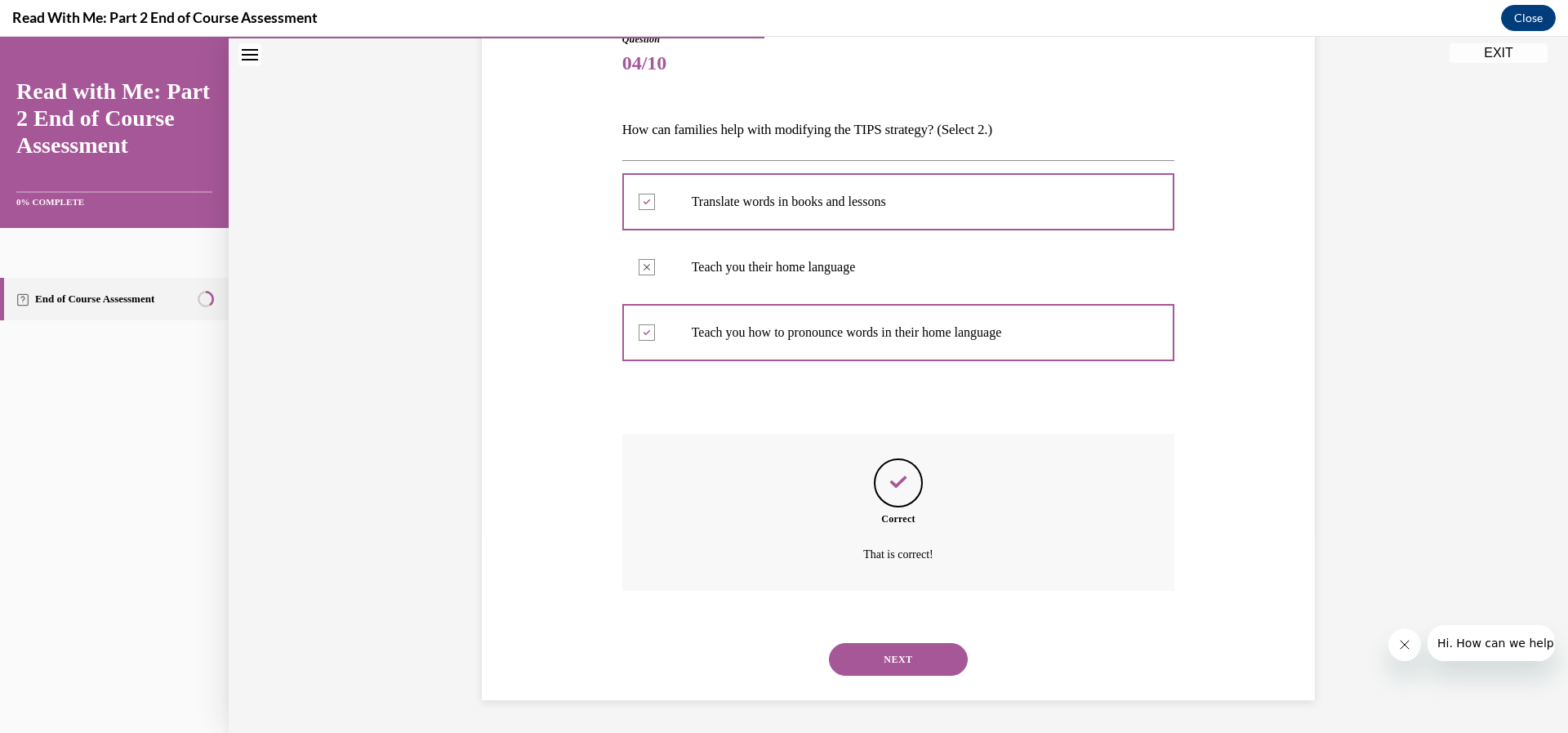
click at [894, 656] on button "NEXT" at bounding box center [898, 659] width 139 height 33
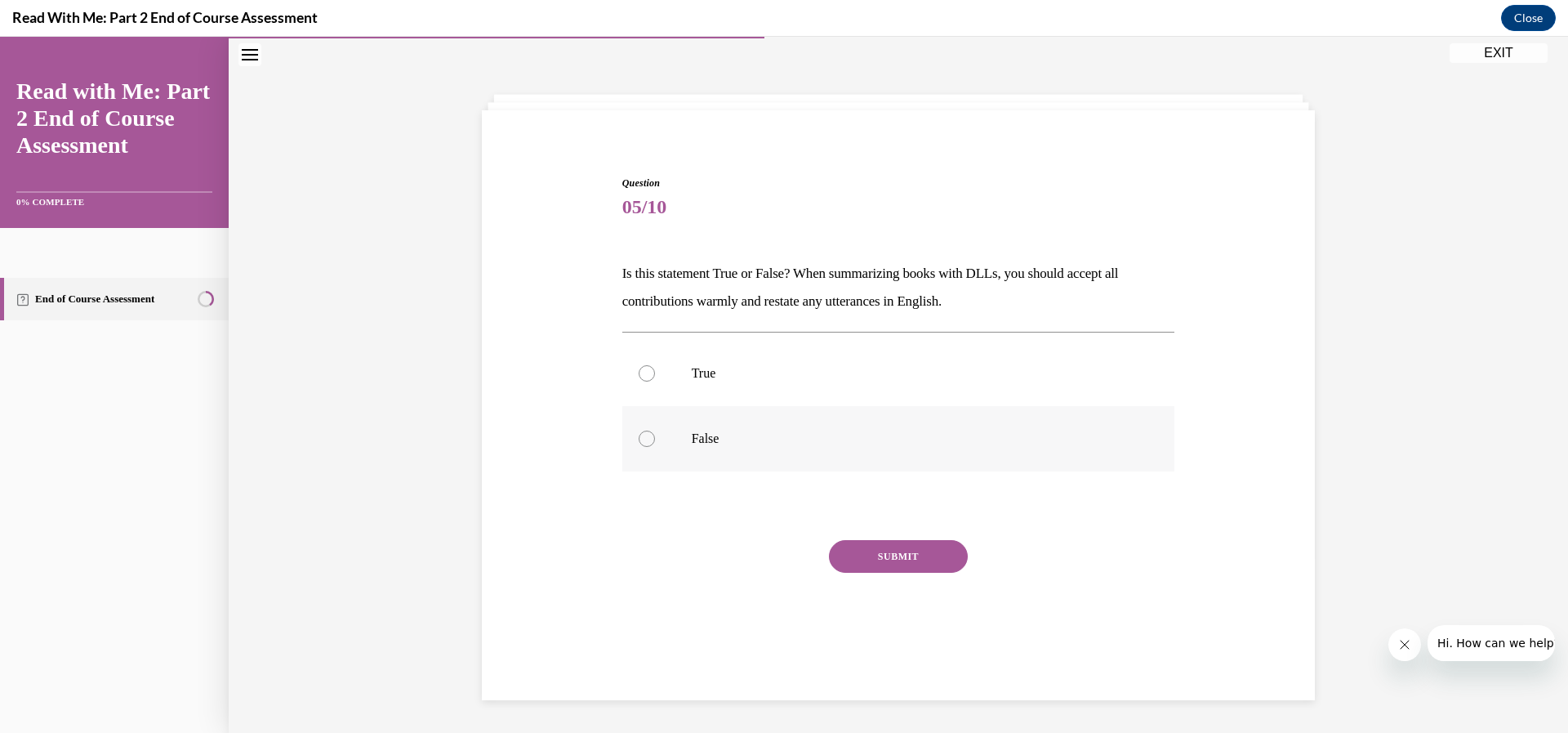
click at [646, 437] on div at bounding box center [646, 438] width 16 height 16
click at [646, 437] on input "False" at bounding box center [646, 438] width 16 height 16
radio input "true"
click at [894, 553] on button "SUBMIT" at bounding box center [898, 556] width 139 height 33
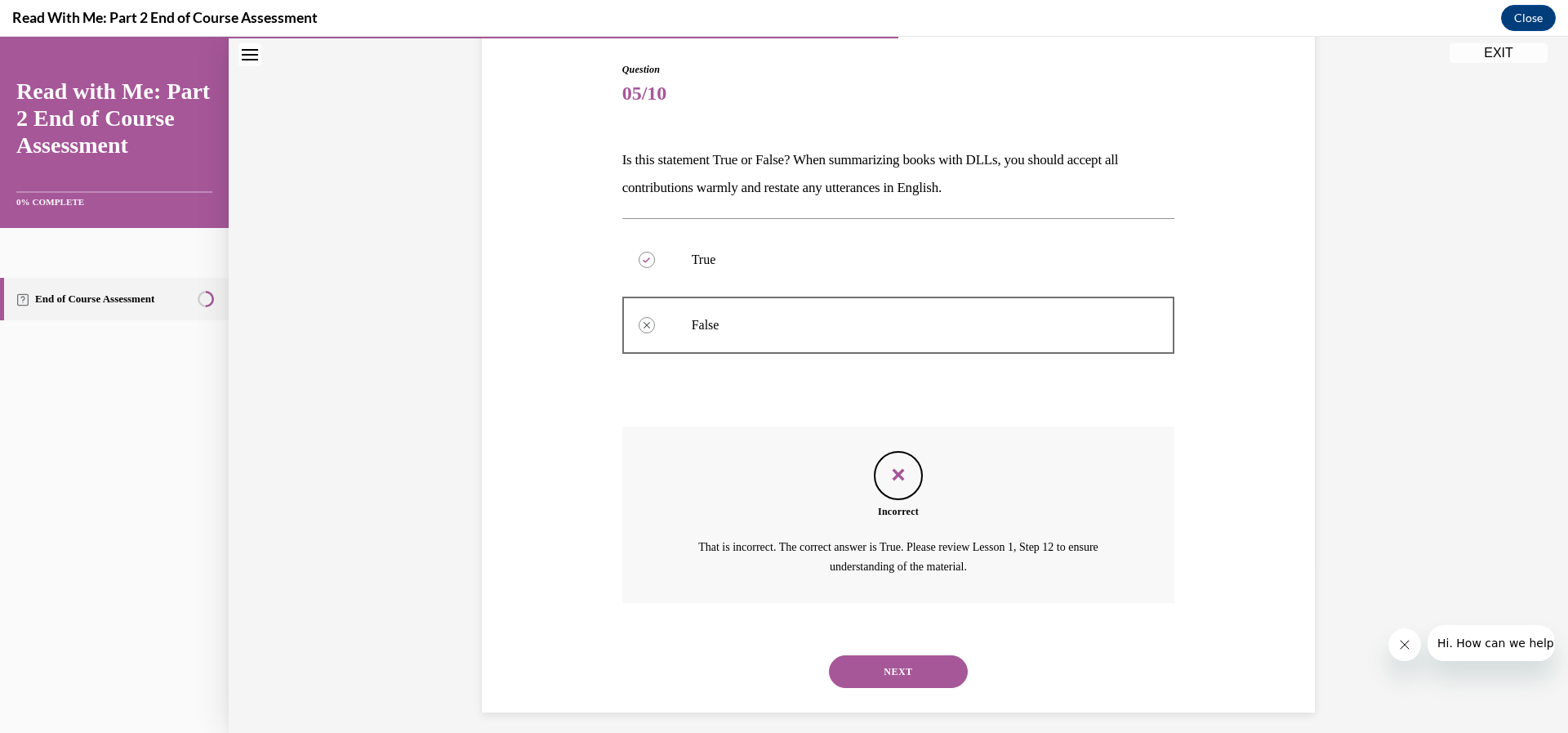
scroll to position [177, 0]
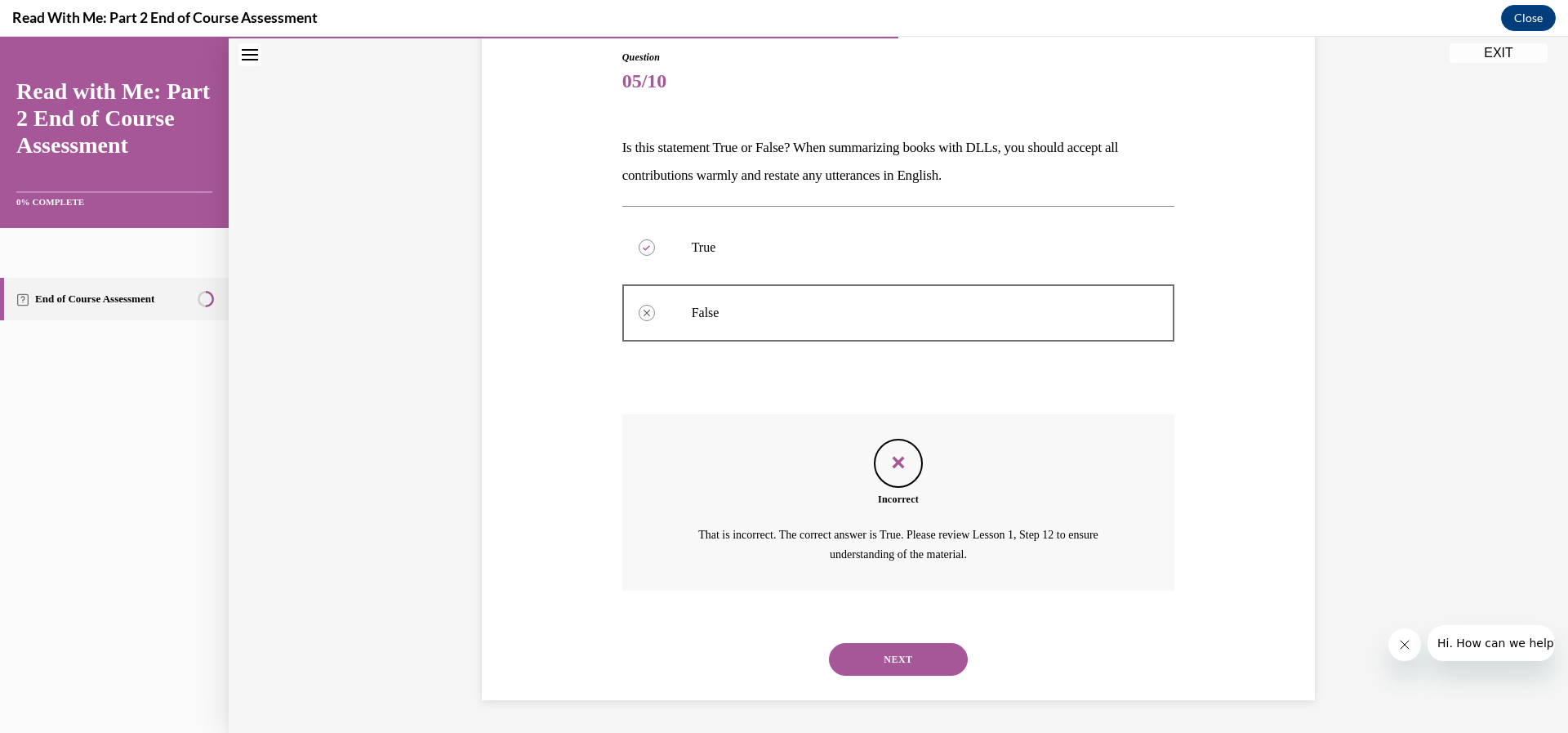
click at [932, 665] on button "NEXT" at bounding box center [898, 659] width 139 height 33
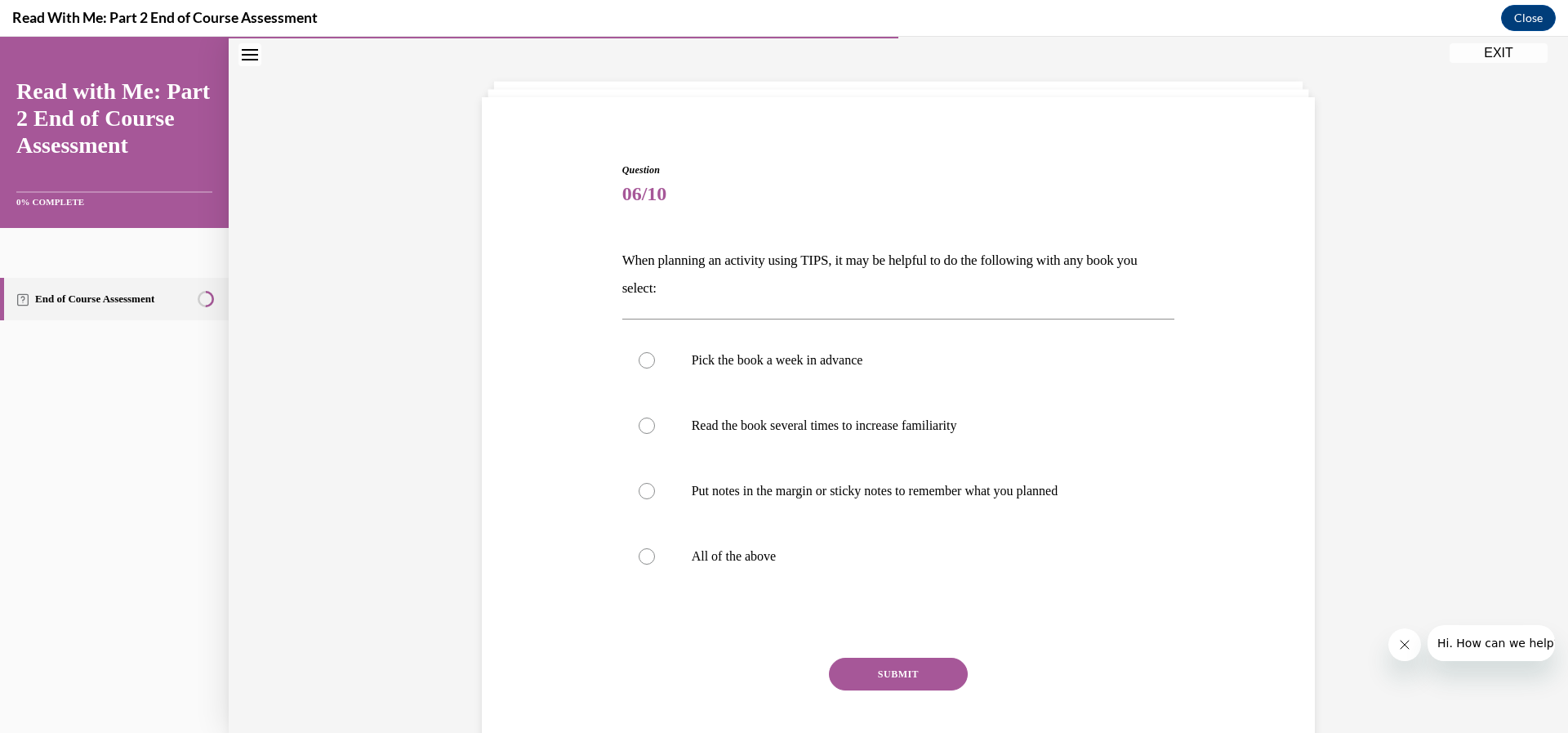
scroll to position [64, 0]
click at [642, 361] on div at bounding box center [646, 360] width 16 height 16
click at [642, 361] on input "Pick the book a week in advance" at bounding box center [646, 360] width 16 height 16
radio input "true"
click at [640, 430] on div at bounding box center [646, 425] width 16 height 16
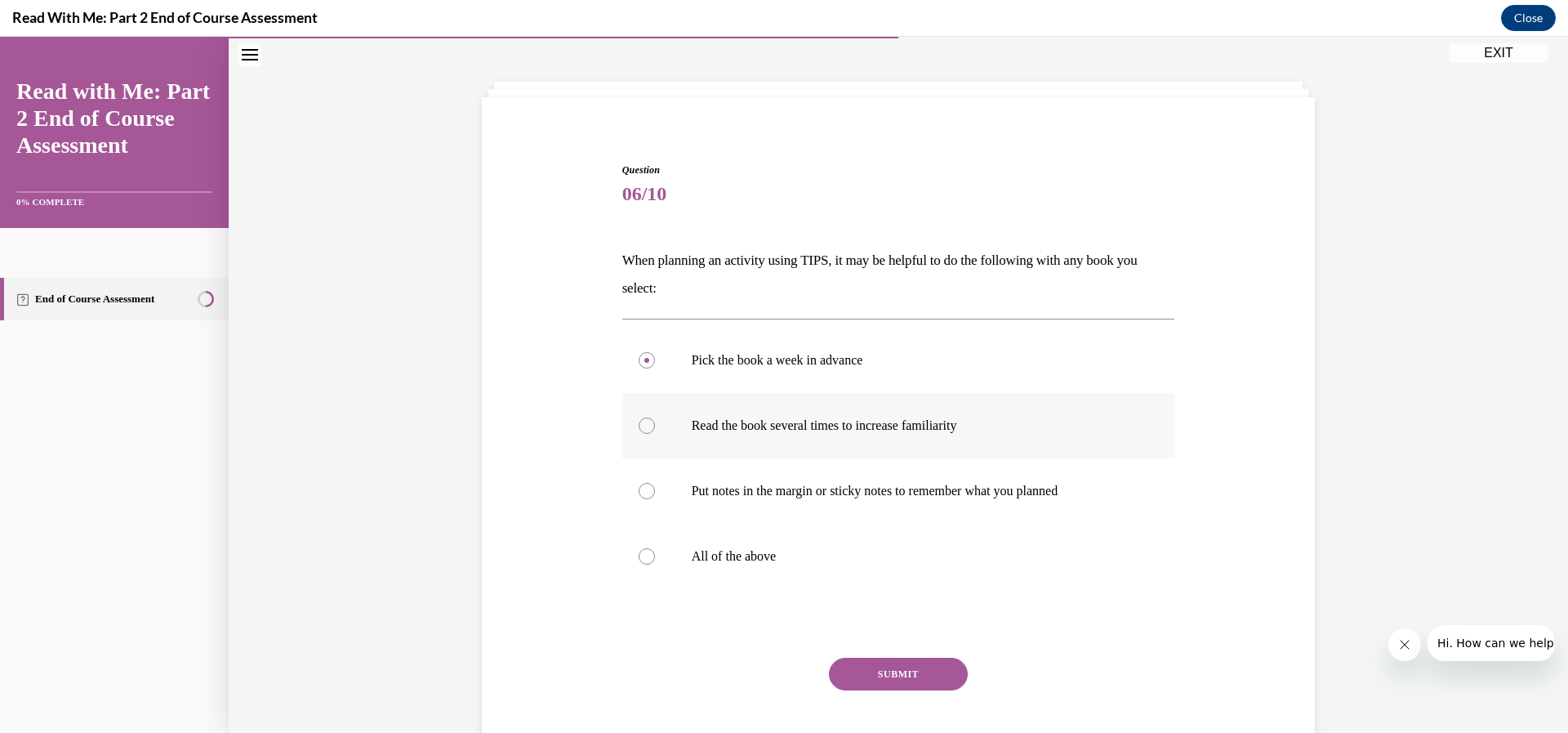
click at [640, 430] on input "Read the book several times to increase familiarity" at bounding box center [646, 425] width 16 height 16
radio input "true"
click at [641, 560] on div at bounding box center [646, 556] width 16 height 16
click at [641, 560] on input "All of the above" at bounding box center [646, 556] width 16 height 16
radio input "true"
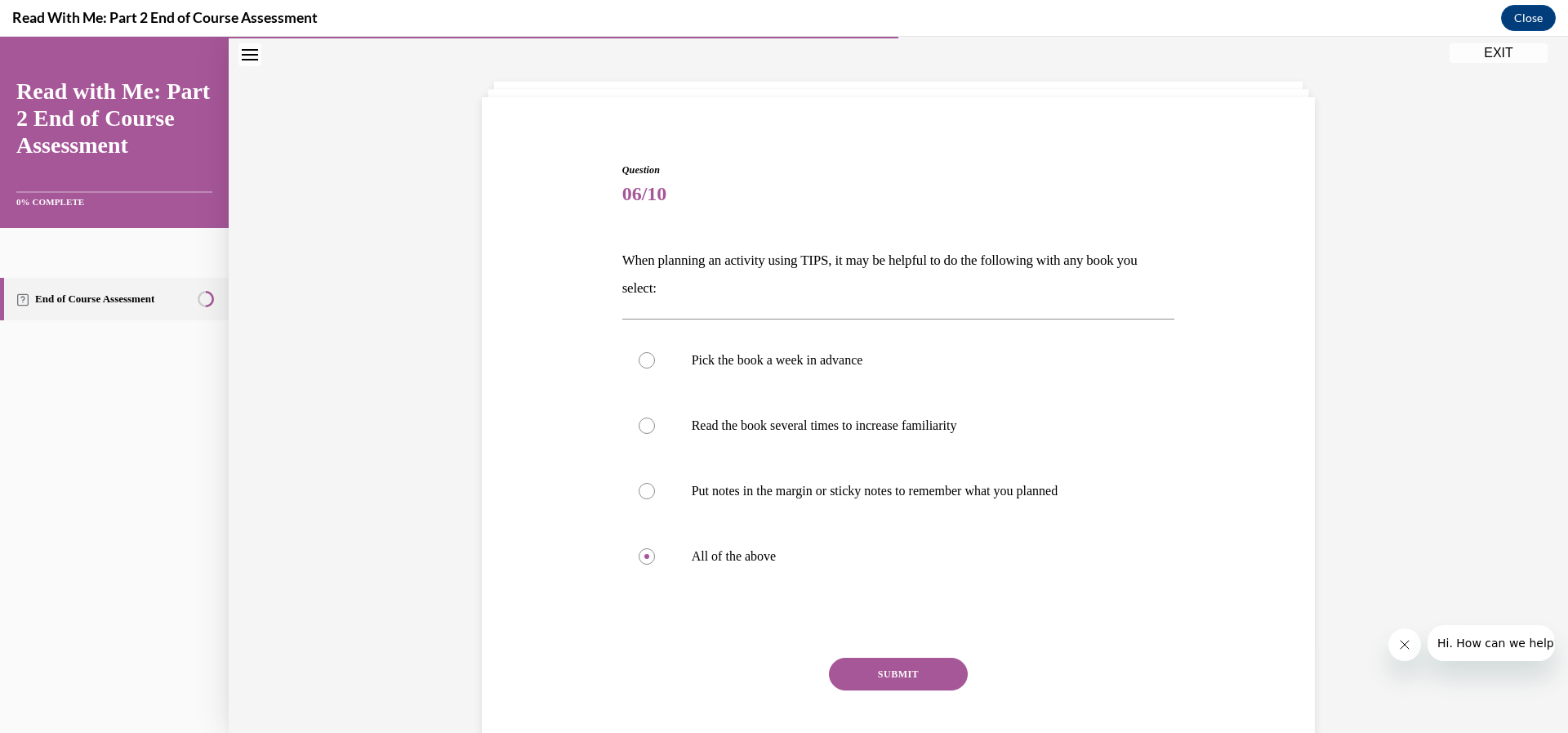
click at [891, 671] on button "SUBMIT" at bounding box center [898, 674] width 139 height 33
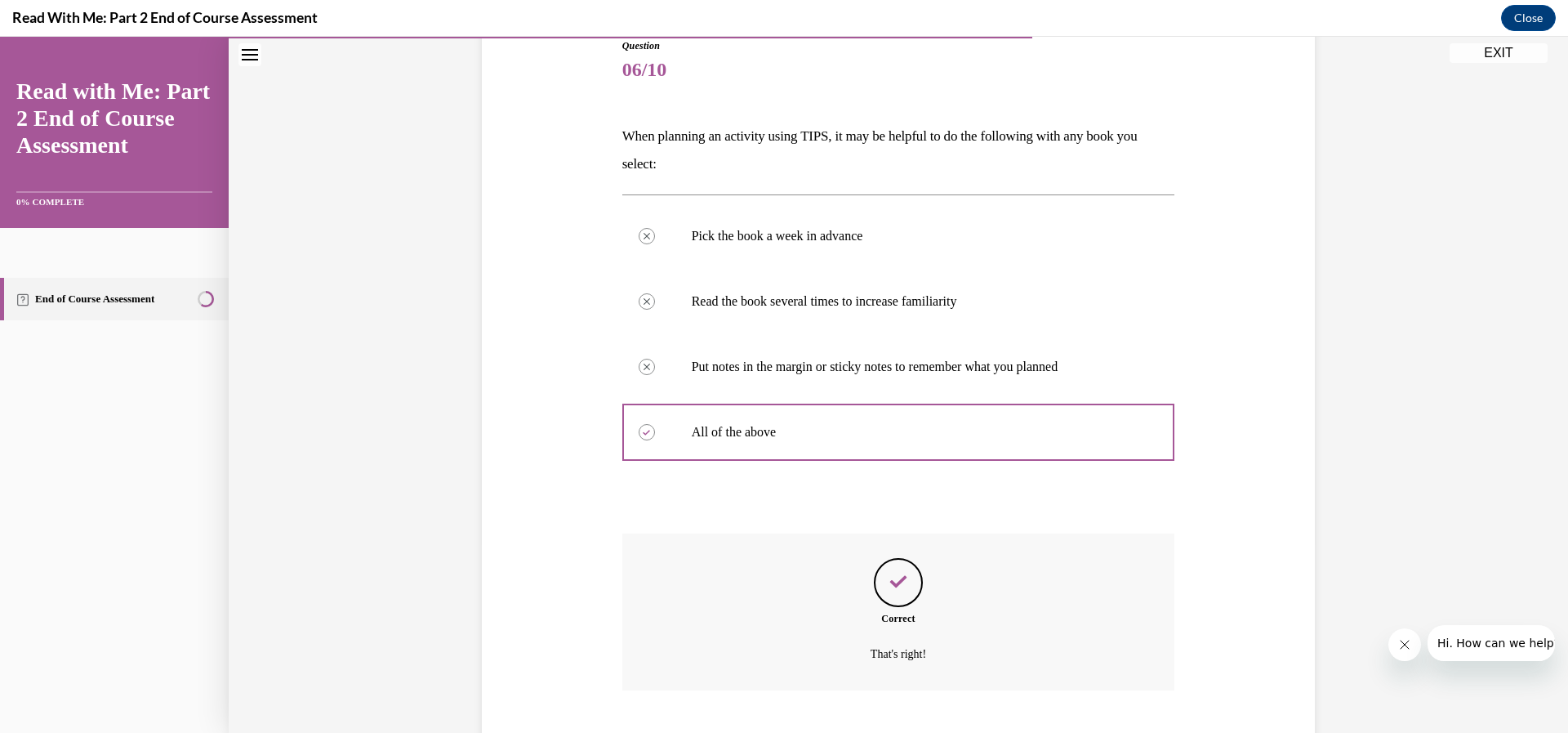
scroll to position [288, 0]
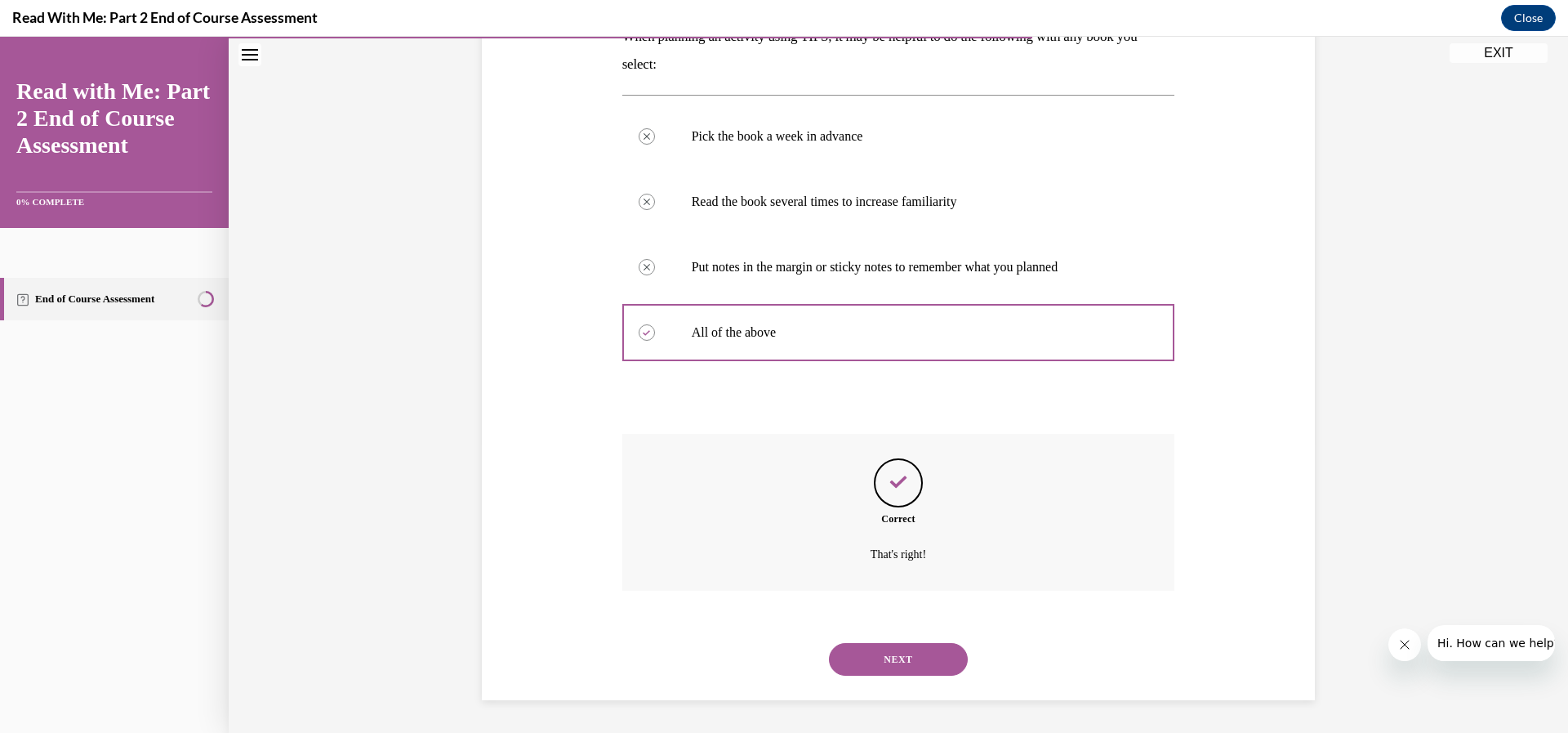
click at [900, 665] on button "NEXT" at bounding box center [898, 659] width 139 height 33
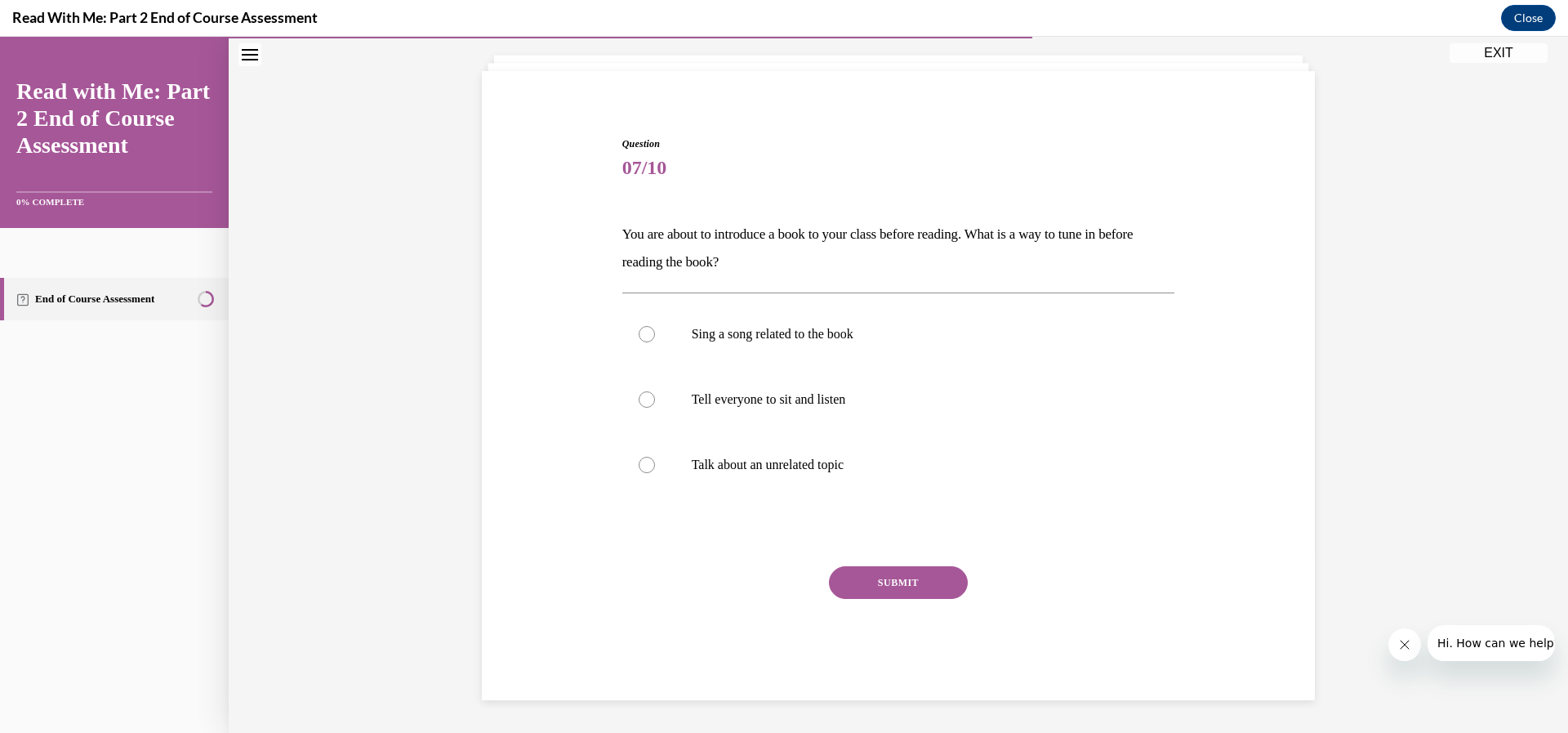
scroll to position [91, 0]
click at [643, 341] on div at bounding box center [646, 334] width 16 height 16
click at [643, 341] on input "Sing a song related to the book" at bounding box center [646, 334] width 16 height 16
radio input "true"
click at [639, 405] on div at bounding box center [646, 399] width 16 height 16
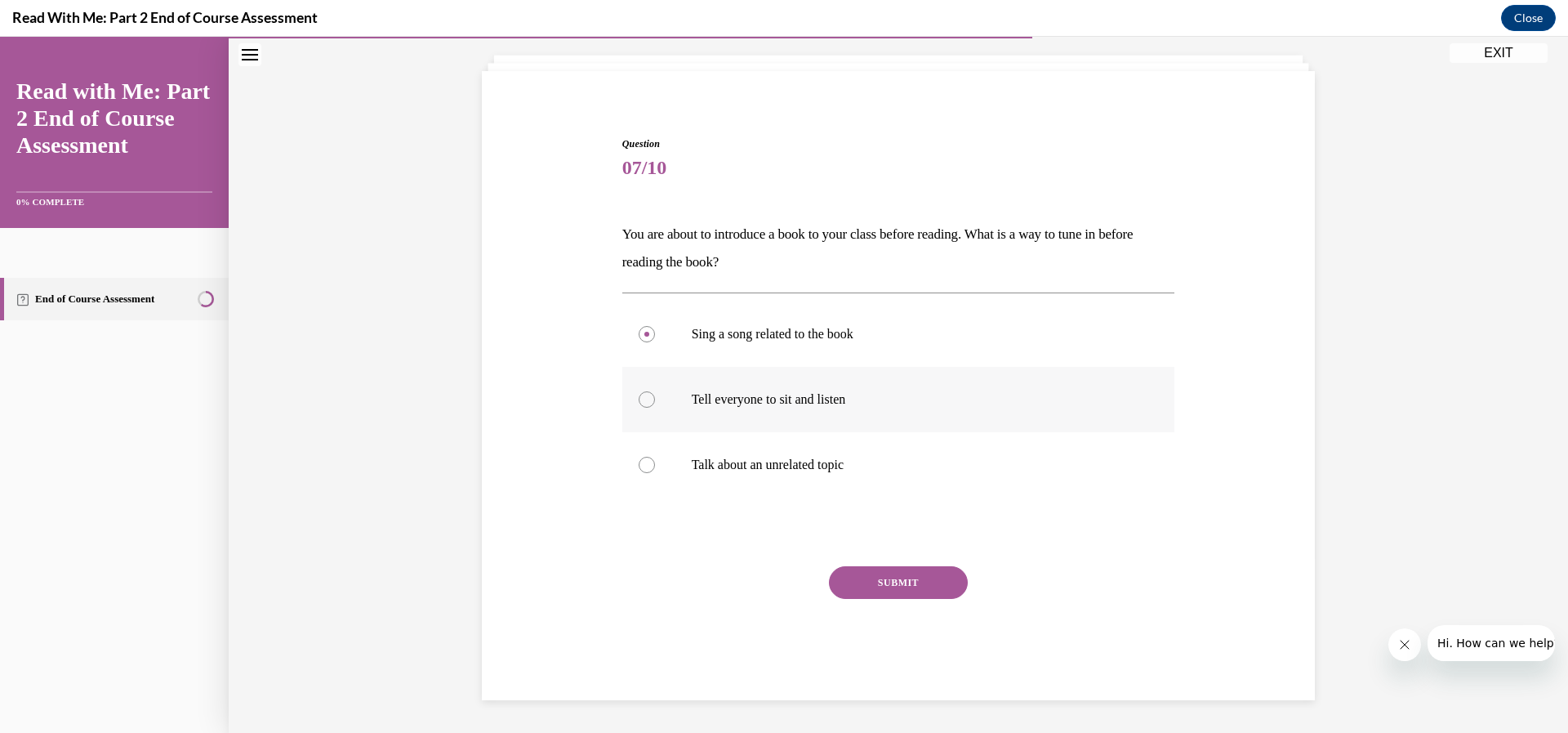
click at [639, 405] on input "Tell everyone to sit and listen" at bounding box center [646, 399] width 16 height 16
radio input "true"
click at [657, 350] on label "Sing a song related to the book" at bounding box center [899, 334] width 553 height 65
click at [655, 342] on input "Sing a song related to the book" at bounding box center [646, 334] width 16 height 16
radio input "true"
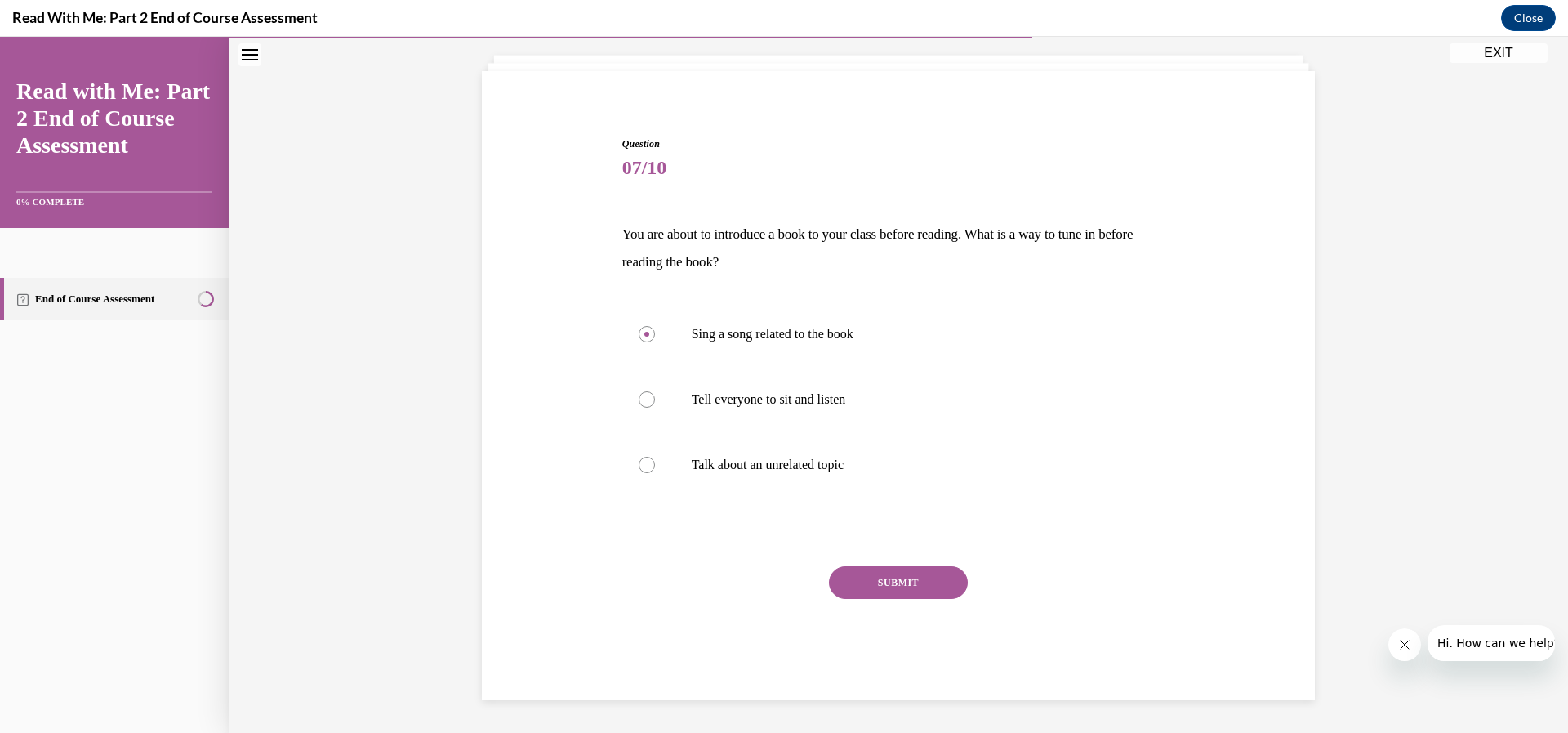
click at [860, 577] on button "SUBMIT" at bounding box center [898, 582] width 139 height 33
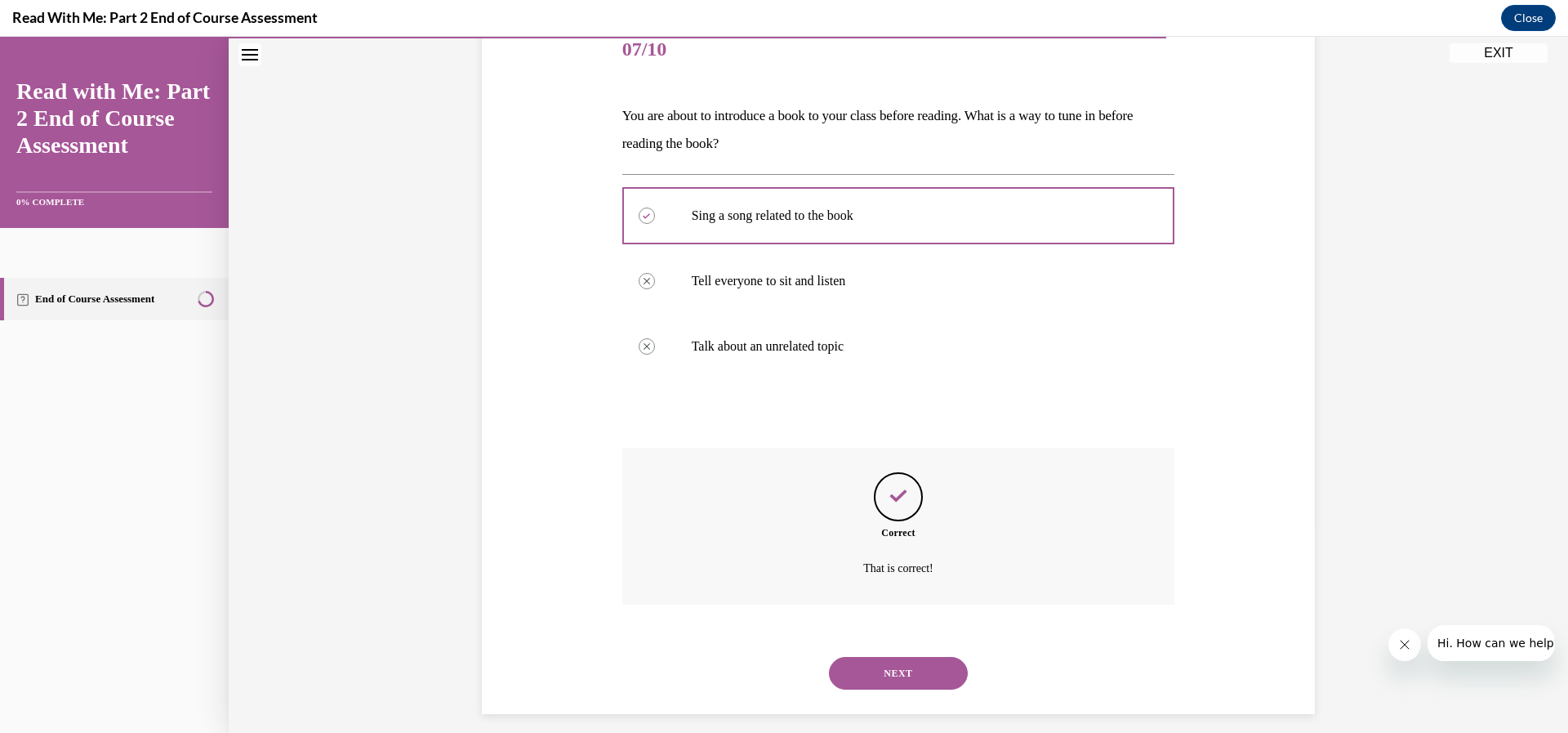
scroll to position [223, 0]
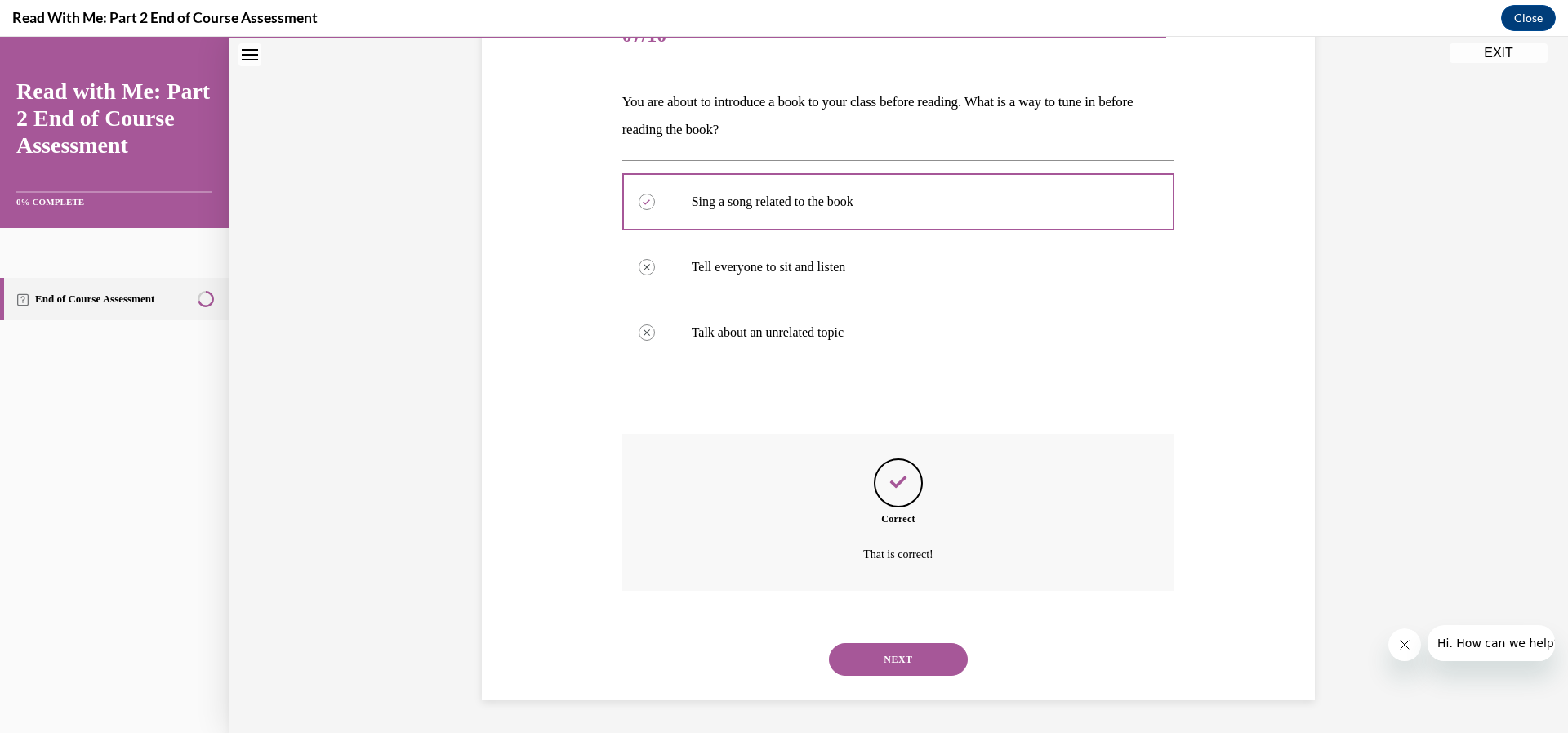
click at [911, 650] on button "NEXT" at bounding box center [898, 659] width 139 height 33
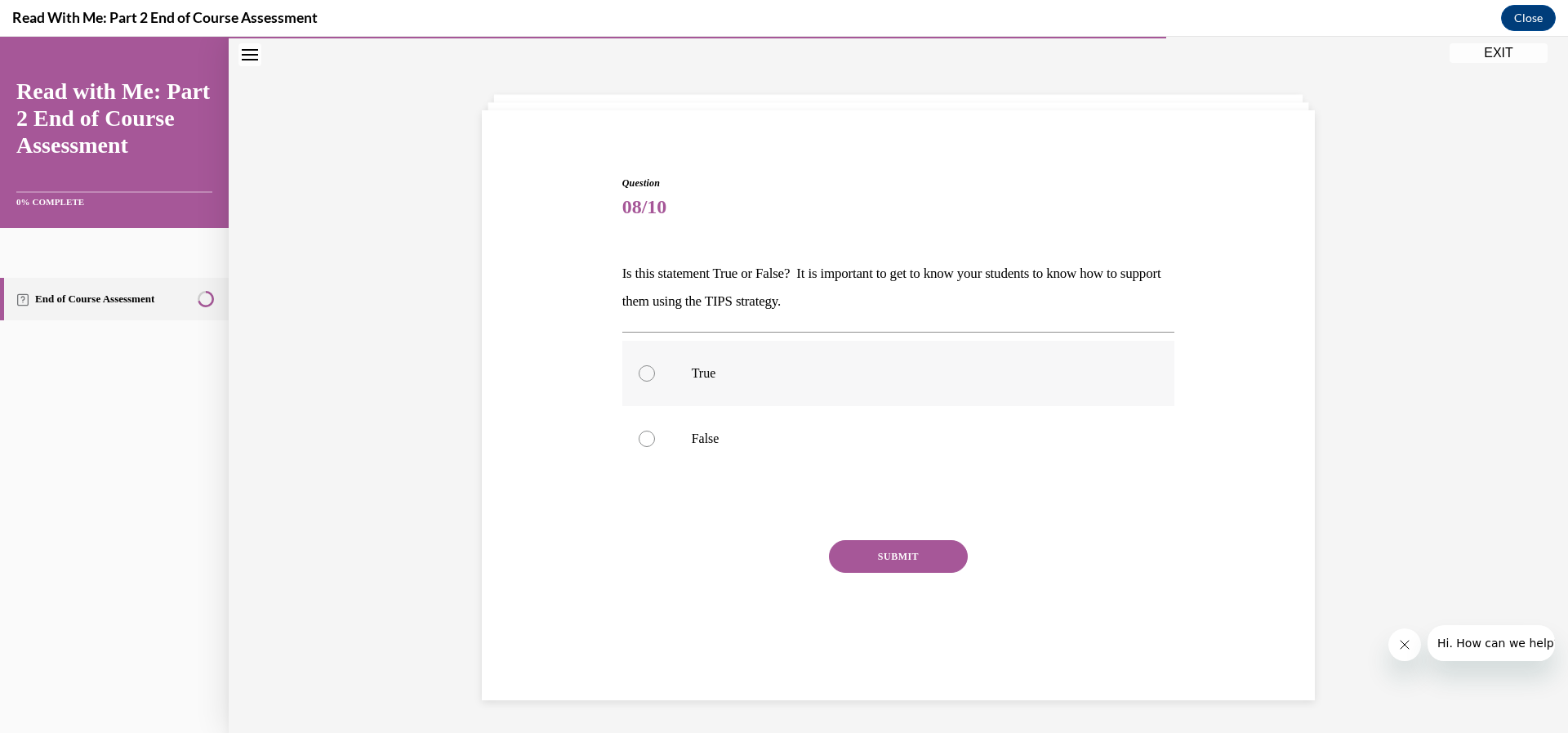
click at [640, 379] on div at bounding box center [646, 373] width 16 height 16
click at [640, 379] on input "True" at bounding box center [646, 373] width 16 height 16
radio input "true"
click at [869, 558] on button "SUBMIT" at bounding box center [898, 556] width 139 height 33
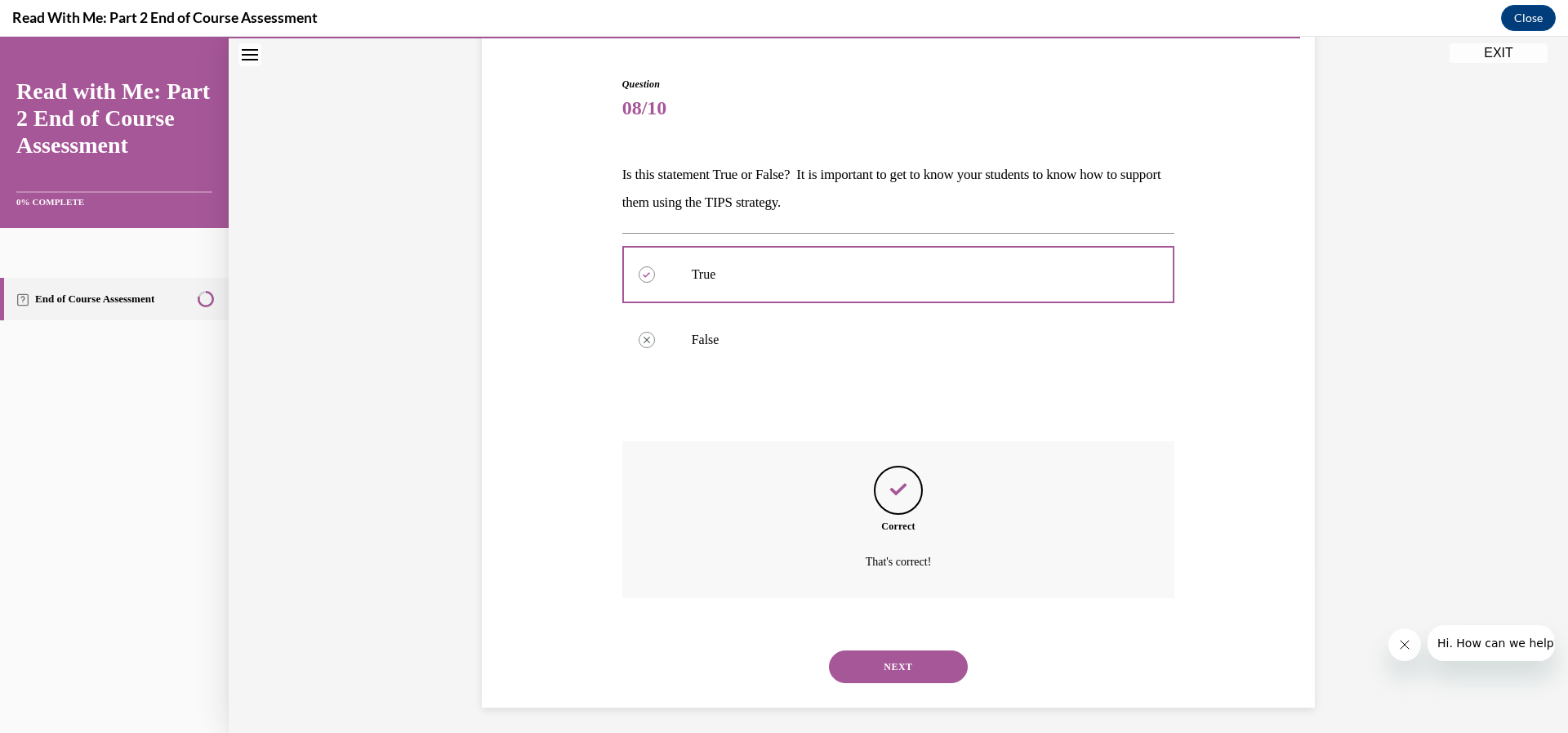
scroll to position [157, 0]
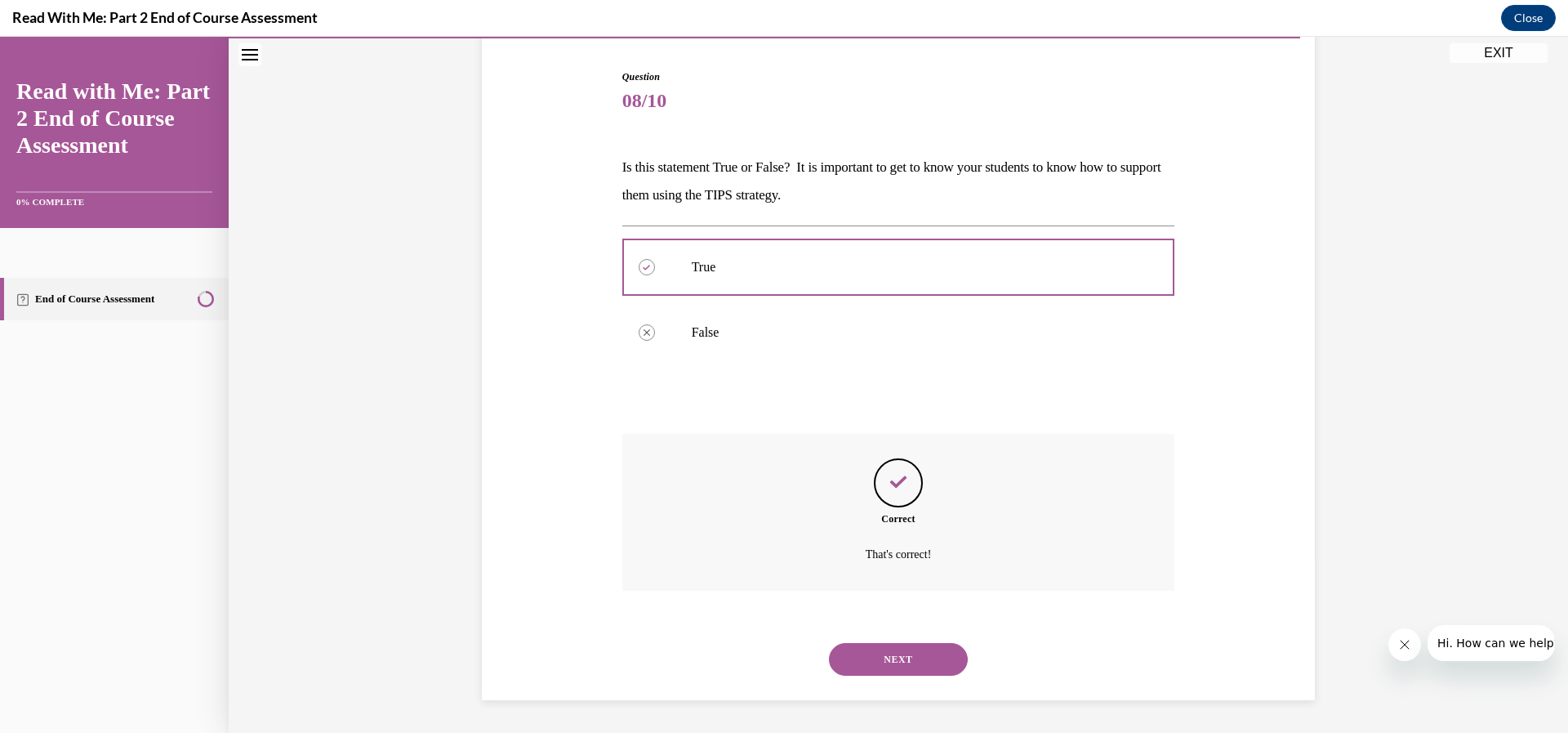
click at [918, 660] on button "NEXT" at bounding box center [898, 659] width 139 height 33
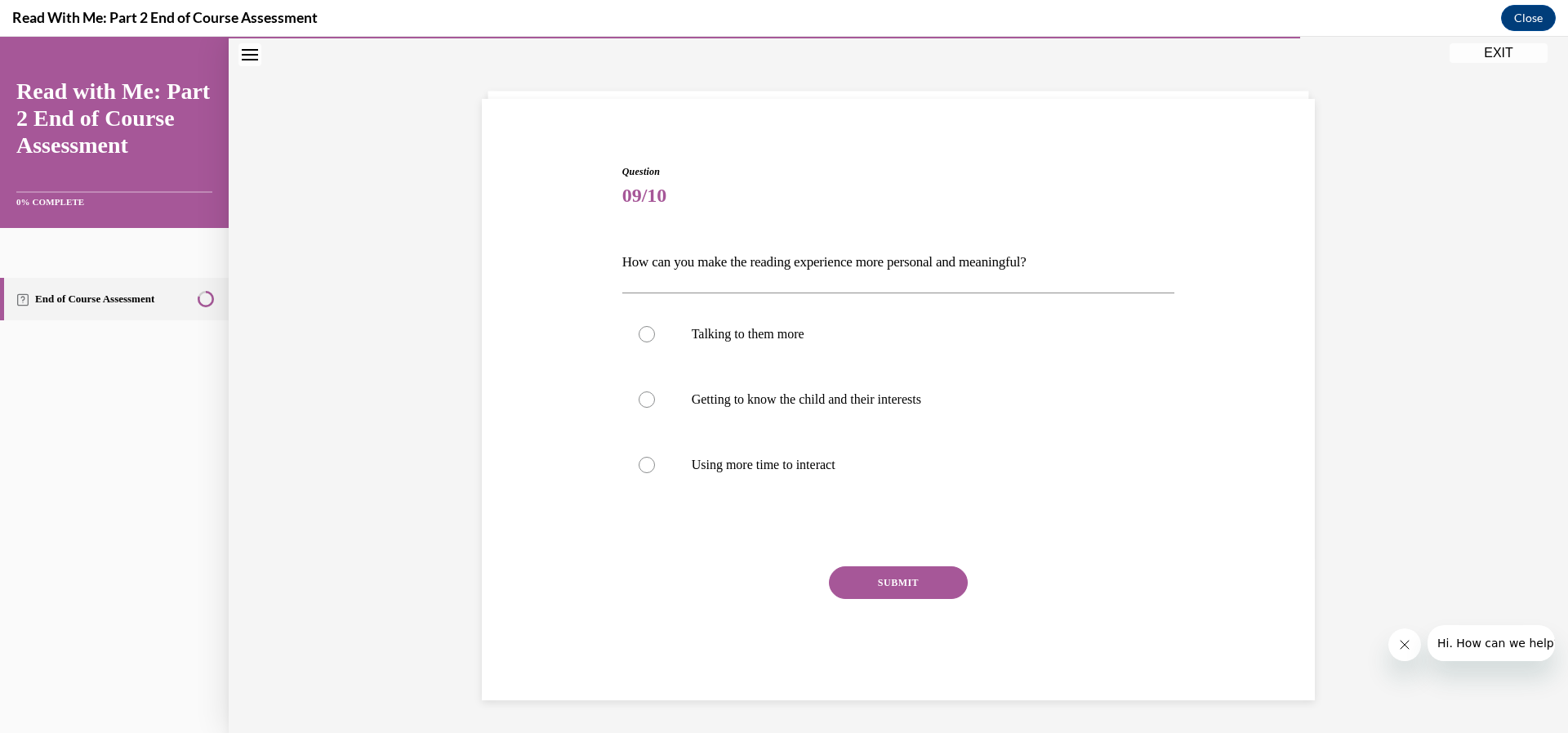
scroll to position [63, 0]
click at [645, 399] on div at bounding box center [646, 399] width 16 height 16
click at [645, 399] on input "Getting to know the child and their interests" at bounding box center [646, 399] width 16 height 16
radio input "true"
click at [639, 462] on div at bounding box center [646, 464] width 16 height 16
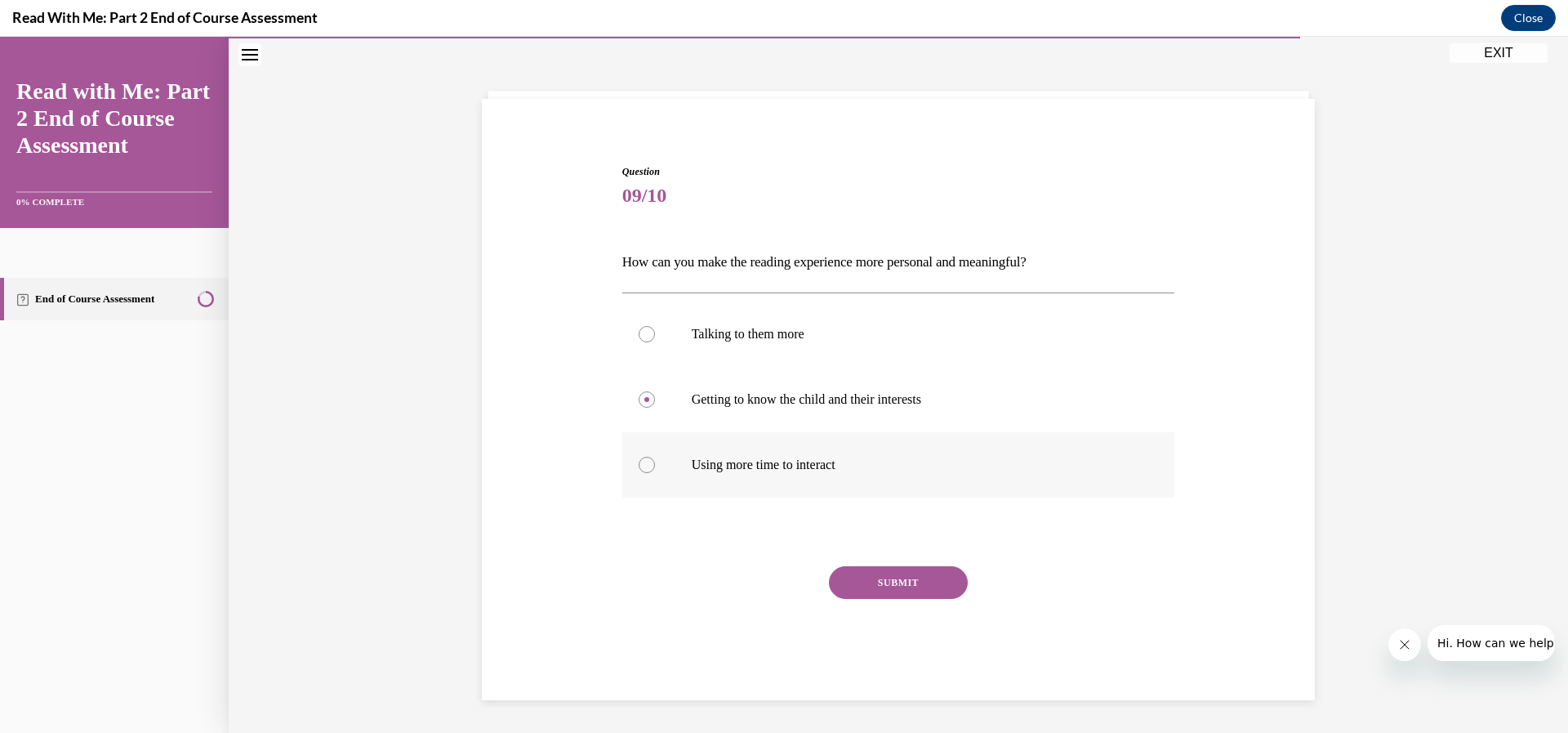
click at [639, 462] on input "Using more time to interact" at bounding box center [646, 464] width 16 height 16
radio input "true"
click at [647, 411] on label "Getting to know the child and their interests" at bounding box center [899, 399] width 553 height 65
click at [647, 408] on input "Getting to know the child and their interests" at bounding box center [646, 399] width 16 height 16
radio input "true"
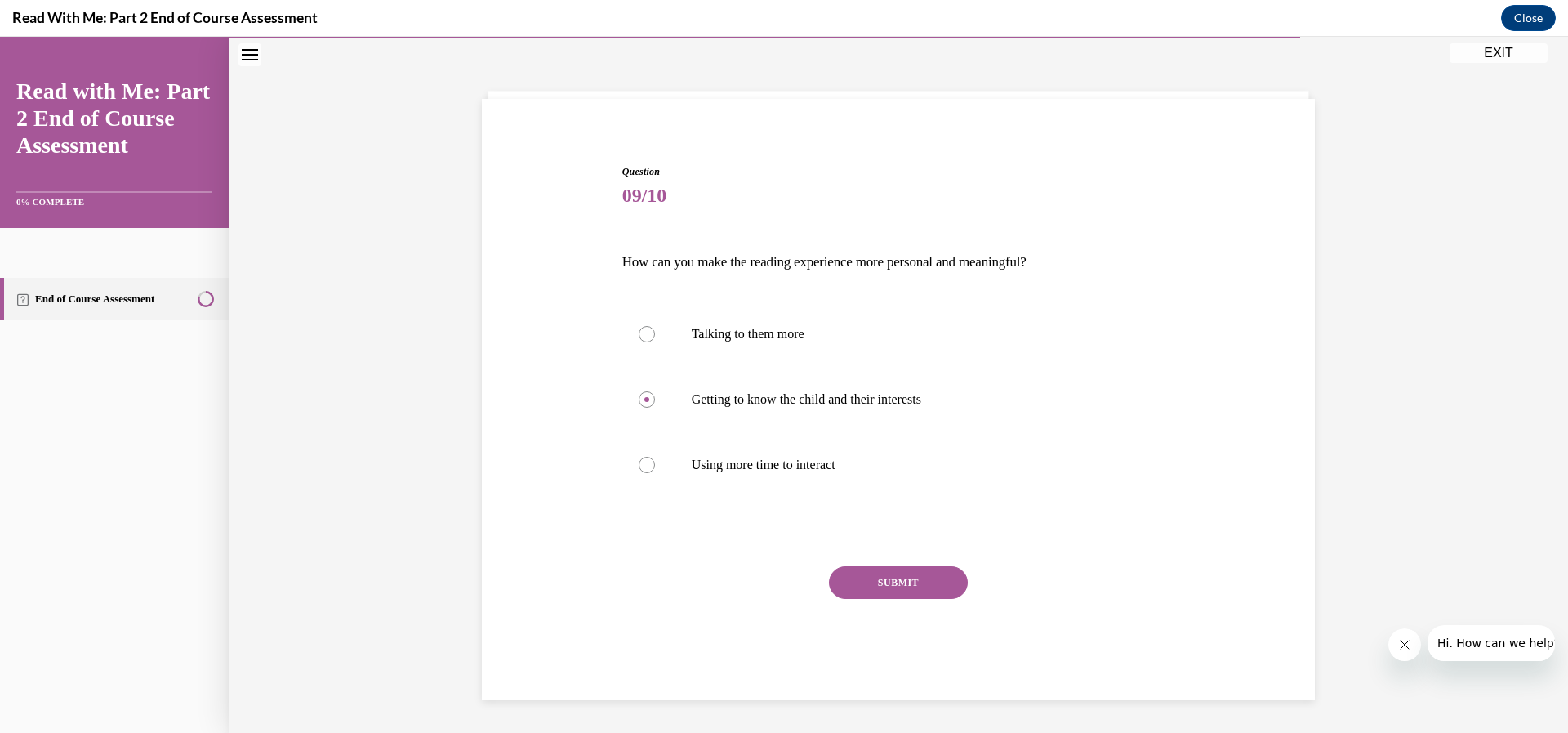
click at [863, 580] on button "SUBMIT" at bounding box center [898, 582] width 139 height 33
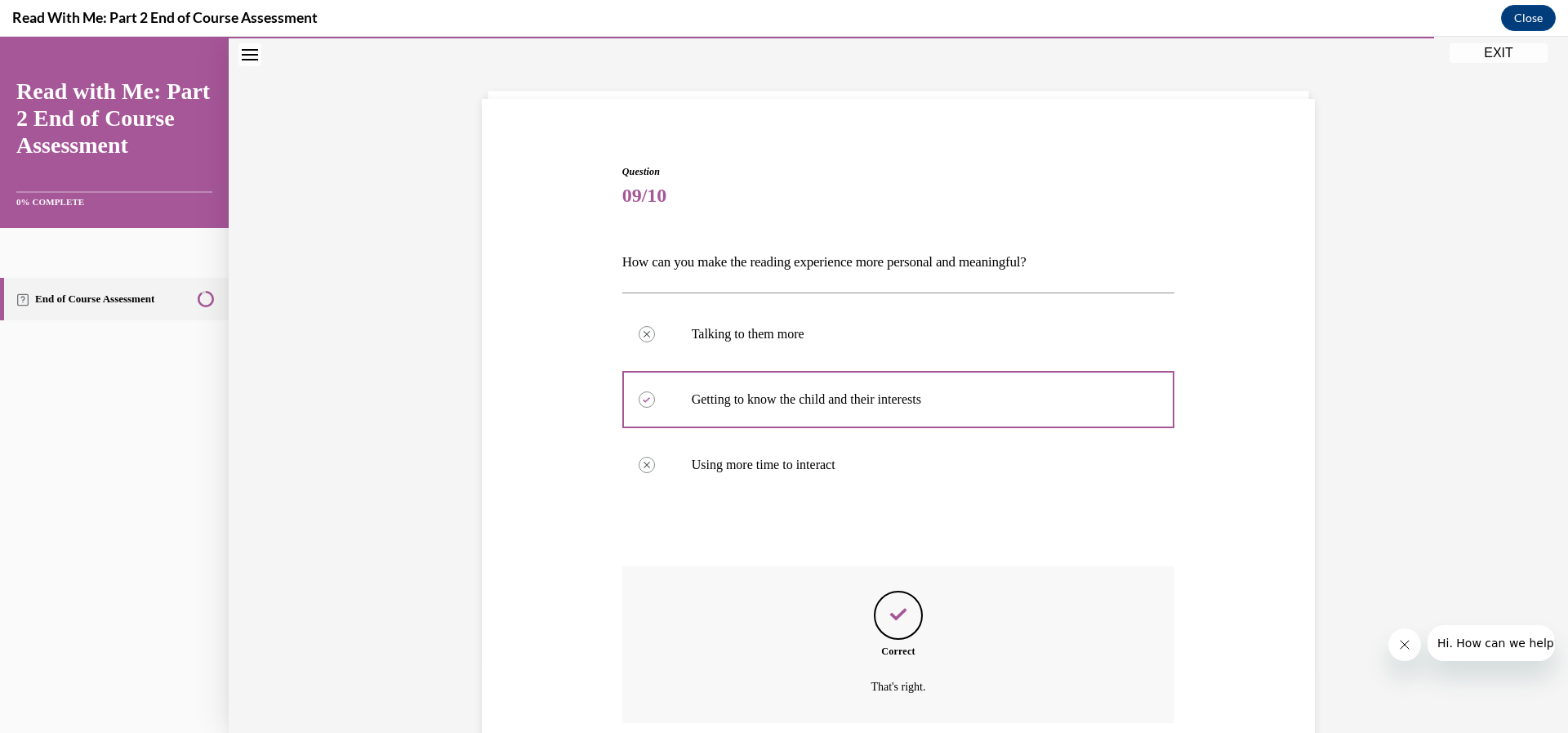
scroll to position [195, 0]
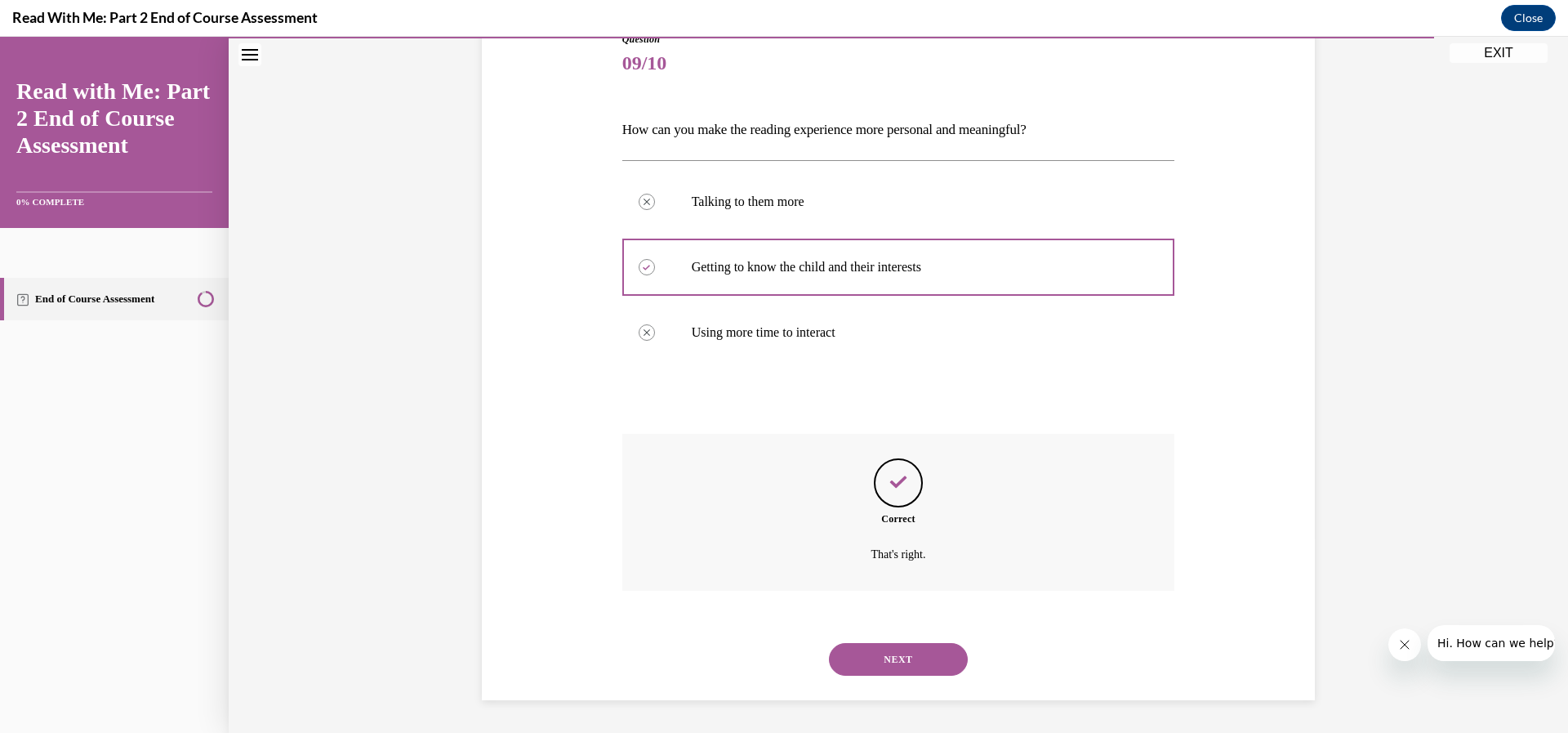
click at [883, 662] on button "NEXT" at bounding box center [898, 659] width 139 height 33
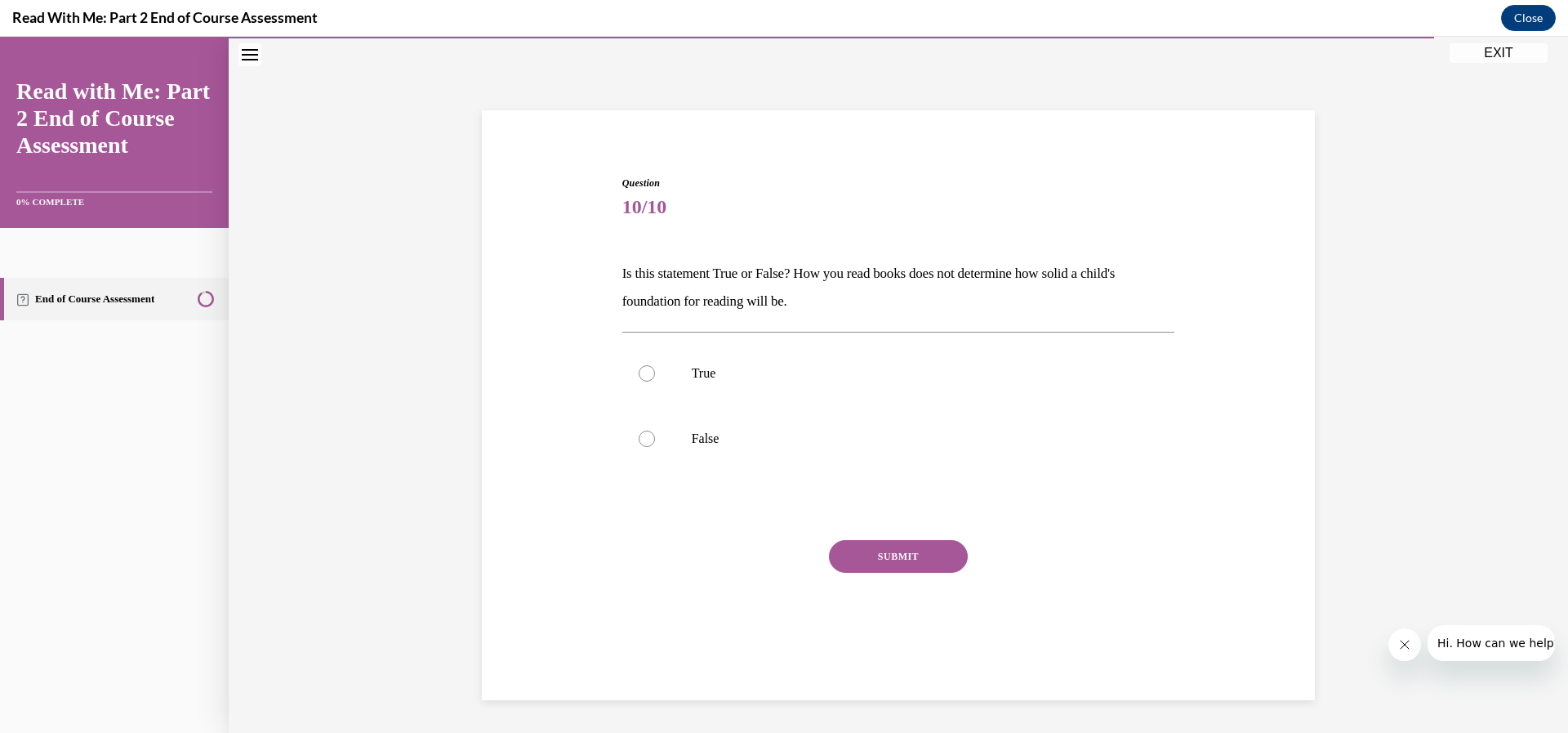
scroll to position [51, 0]
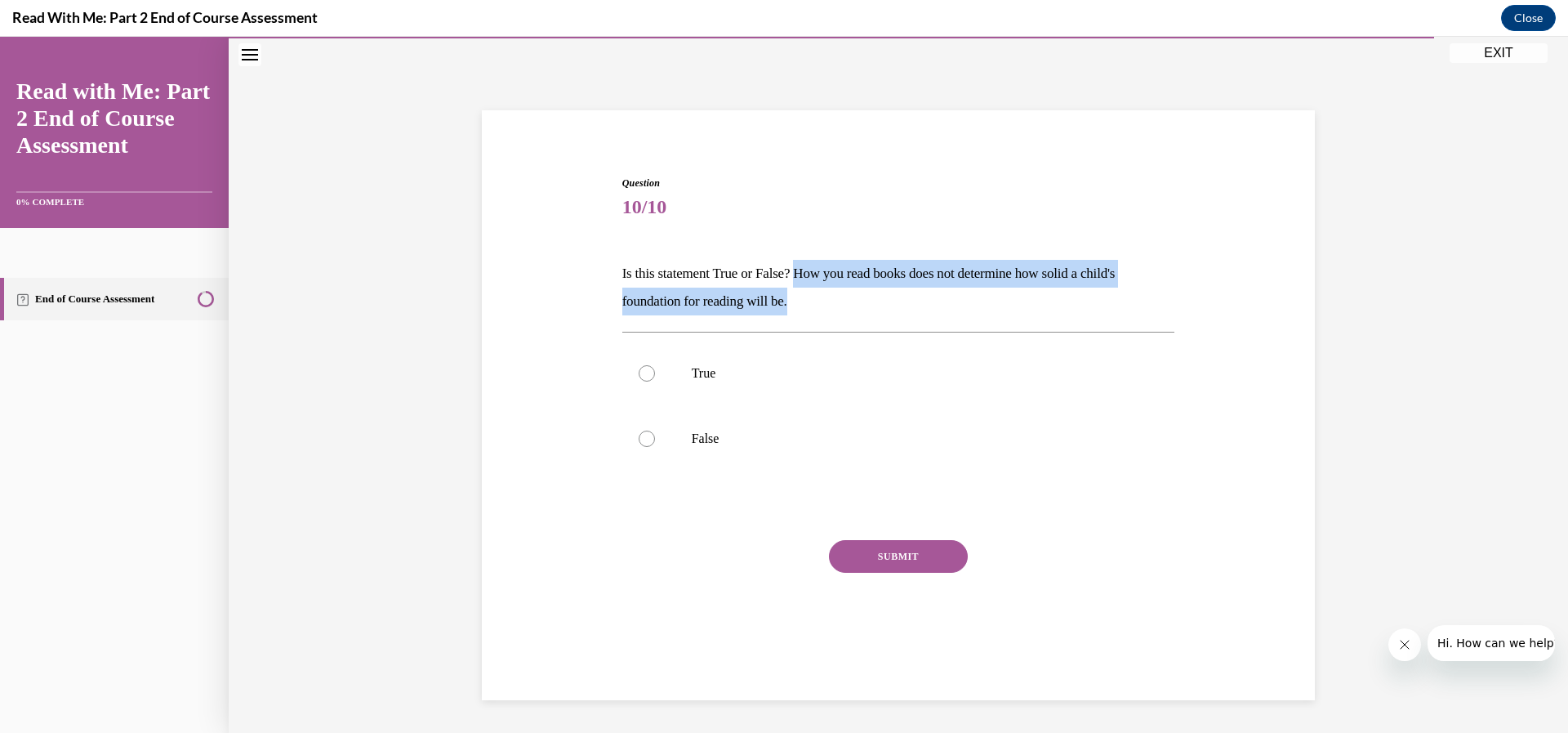
drag, startPoint x: 859, startPoint y: 287, endPoint x: 853, endPoint y: 306, distance: 19.9
click at [853, 306] on p "Is this statement True or False? How you read books does not determine how soli…" at bounding box center [899, 287] width 553 height 56
drag, startPoint x: 850, startPoint y: 279, endPoint x: 758, endPoint y: 279, distance: 92.0
click at [852, 279] on p "Is this statement True or False? How you read books does not determine how soli…" at bounding box center [899, 287] width 553 height 56
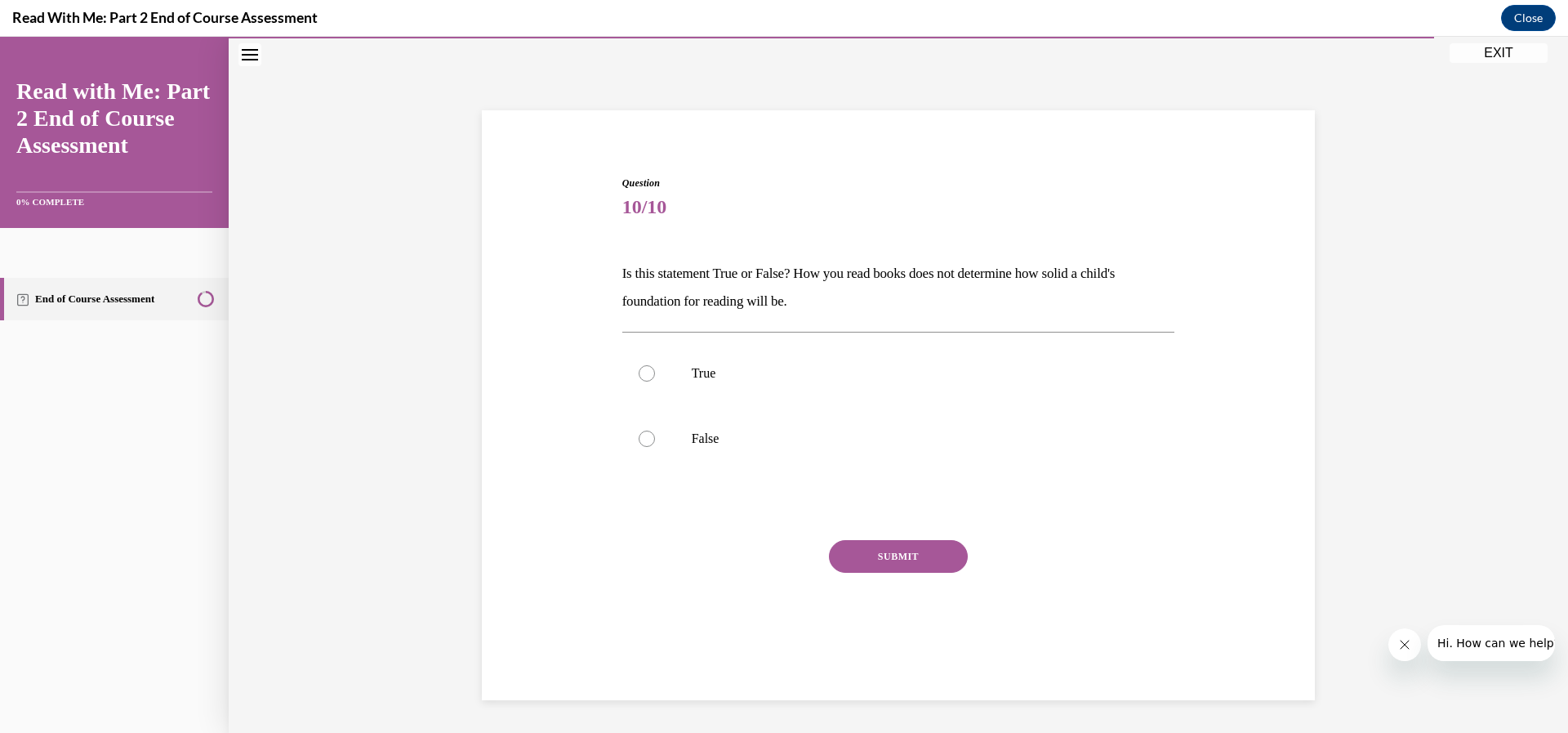
click at [642, 274] on p "Is this statement True or False? How you read books does not determine how soli…" at bounding box center [899, 287] width 553 height 56
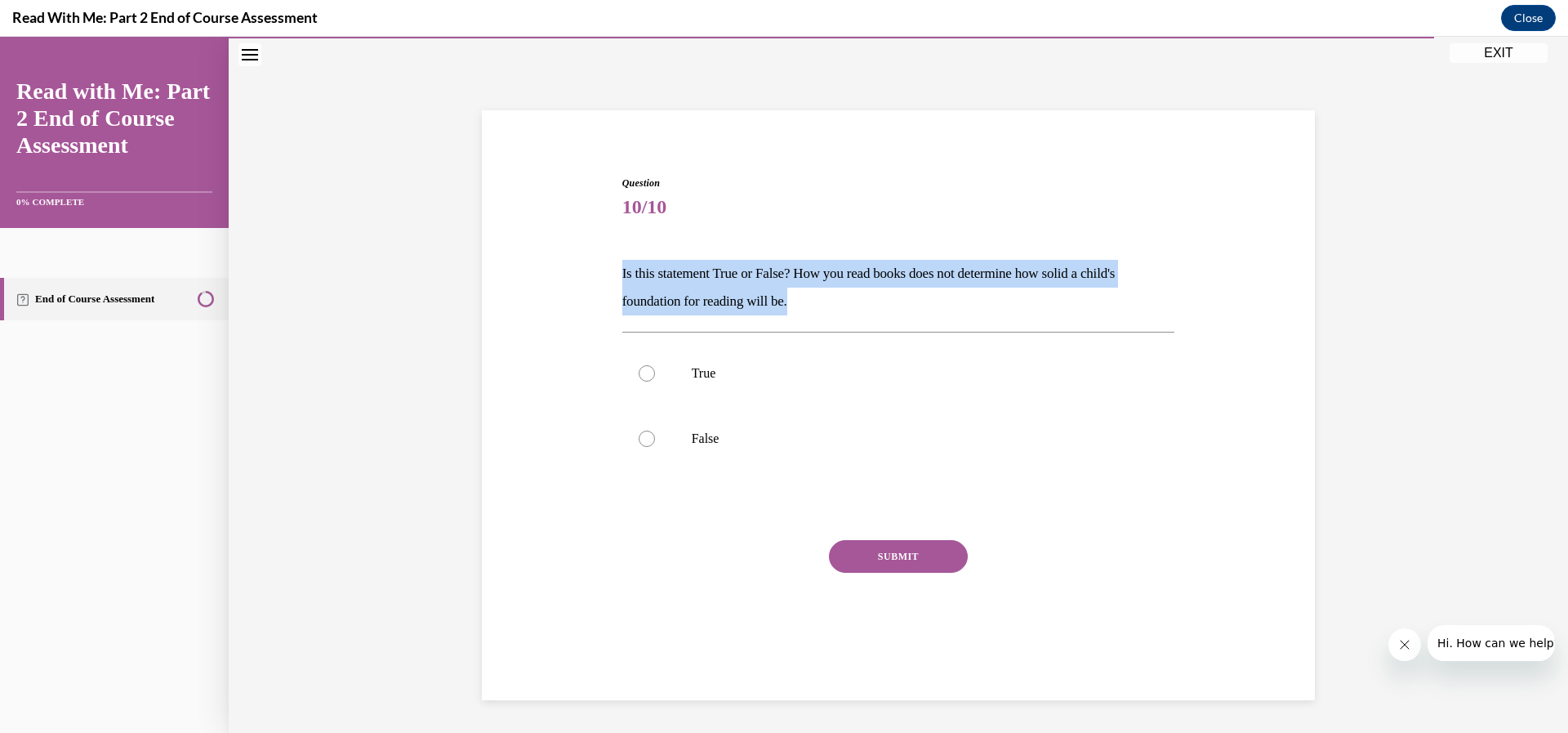
drag, startPoint x: 688, startPoint y: 272, endPoint x: 800, endPoint y: 299, distance: 115.2
click at [800, 299] on p "Is this statement True or False? How you read books does not determine how soli…" at bounding box center [899, 287] width 553 height 56
copy p "Is this statement True or False? How you read books does not determine how soli…"
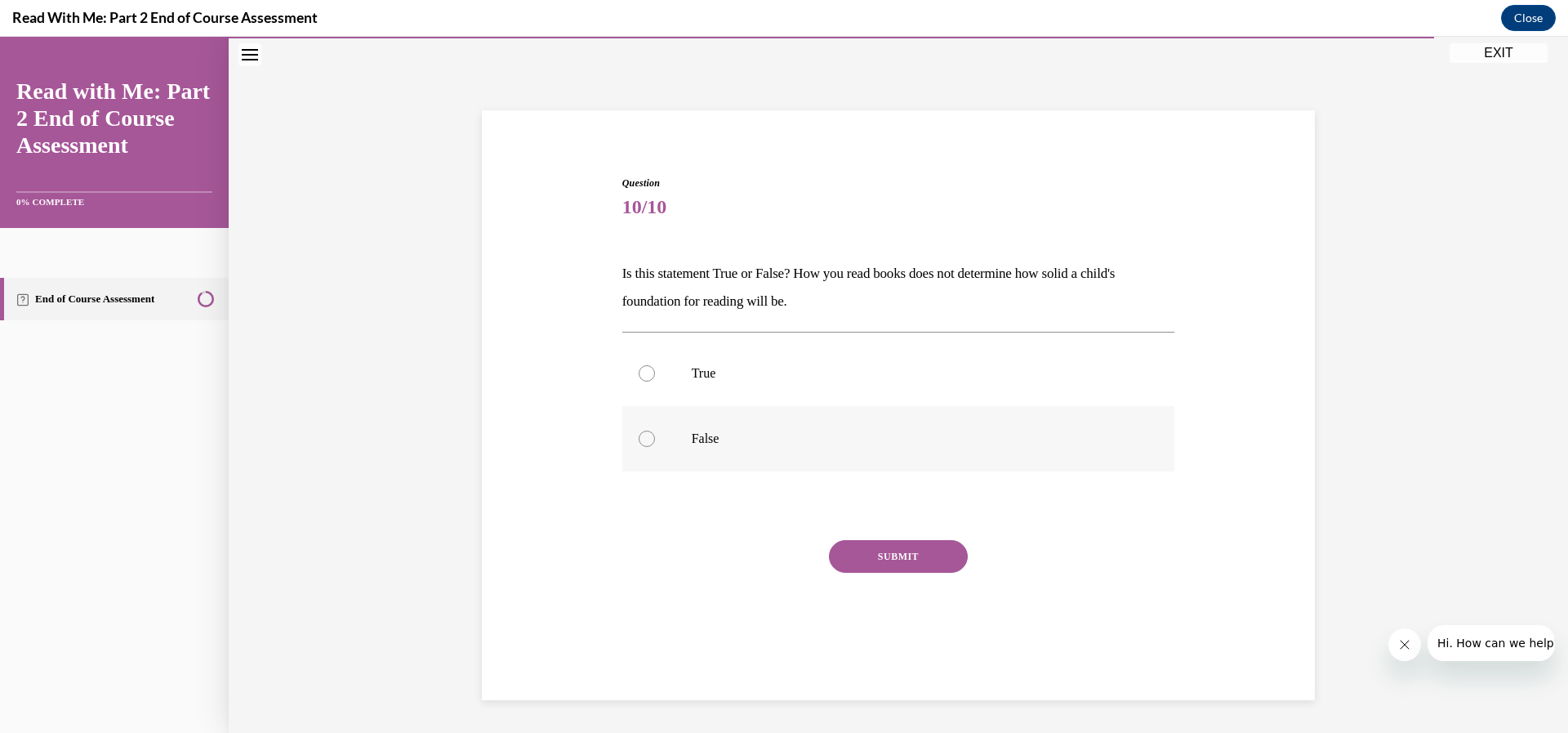
click at [638, 429] on label "False" at bounding box center [899, 439] width 553 height 65
click at [639, 430] on input "False" at bounding box center [646, 438] width 16 height 16
radio input "true"
click at [918, 546] on button "SUBMIT" at bounding box center [898, 556] width 139 height 33
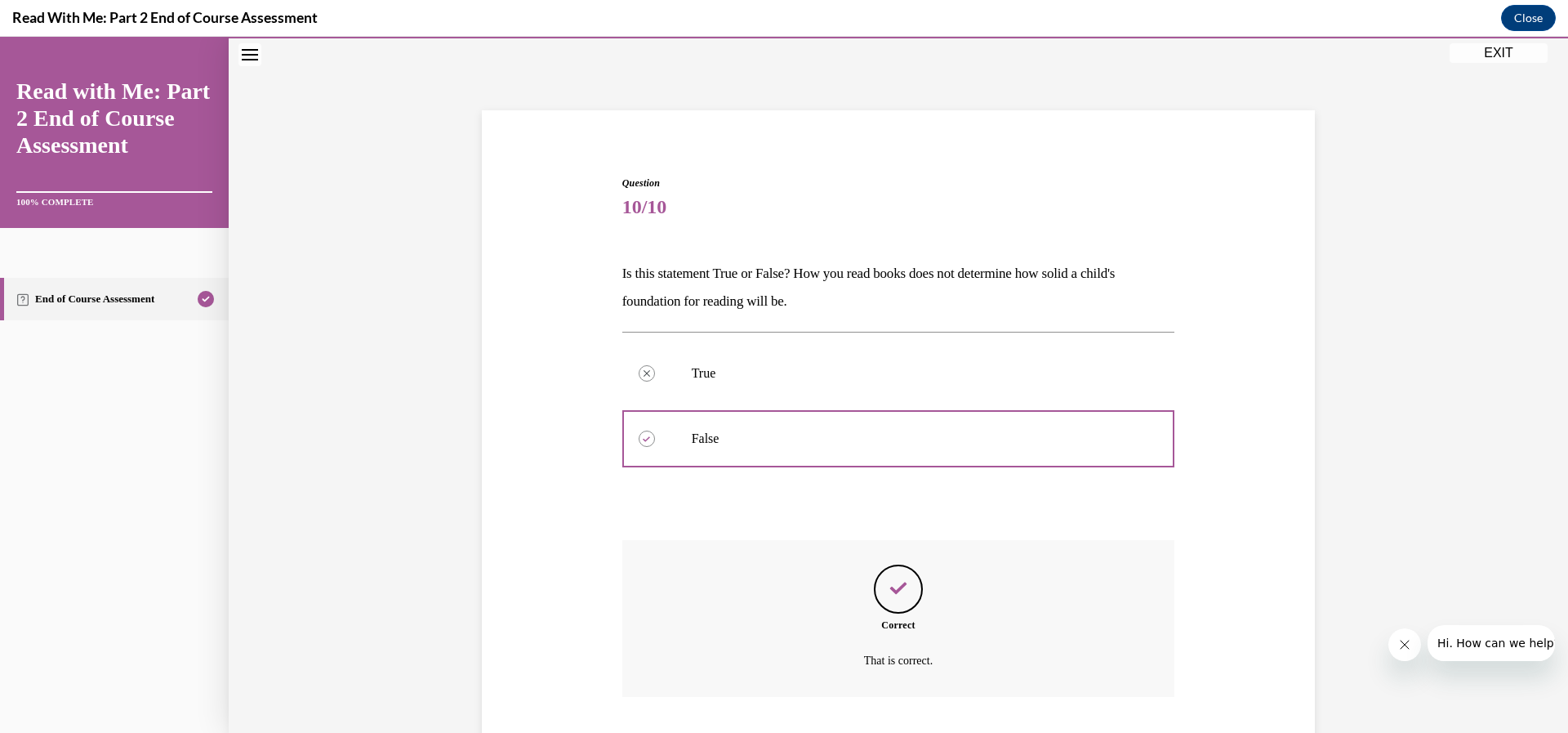
scroll to position [157, 0]
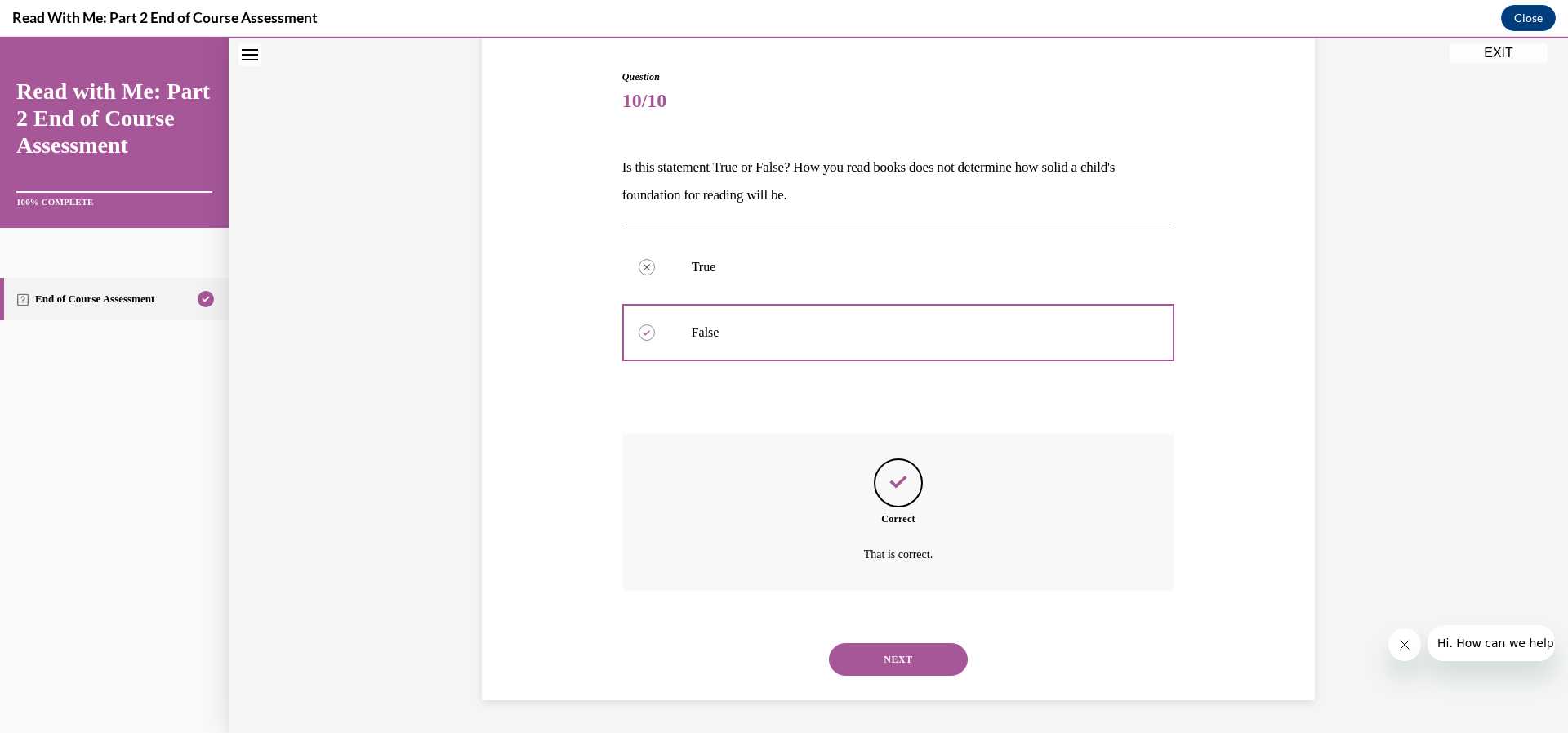
click at [923, 667] on button "NEXT" at bounding box center [898, 659] width 139 height 33
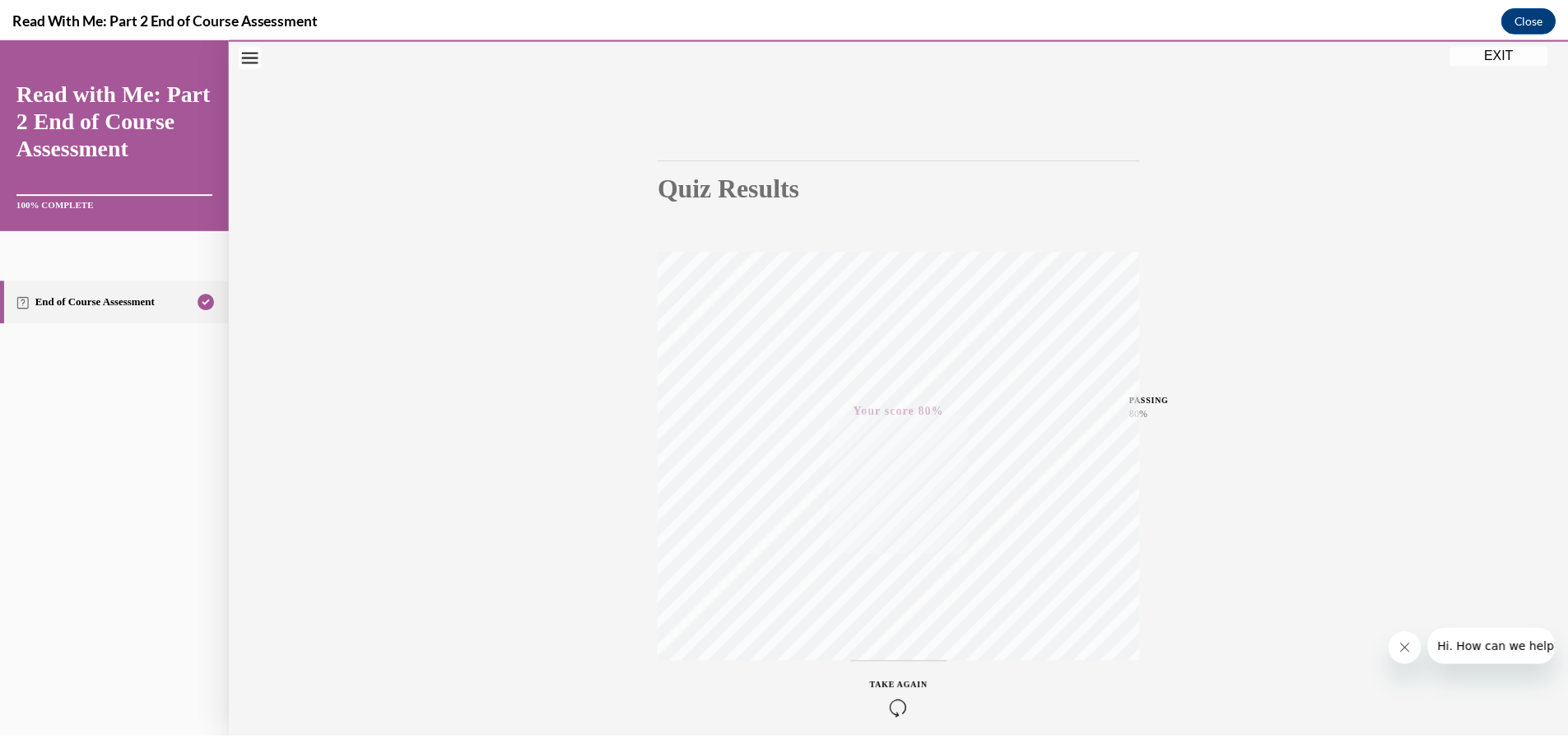
scroll to position [142, 0]
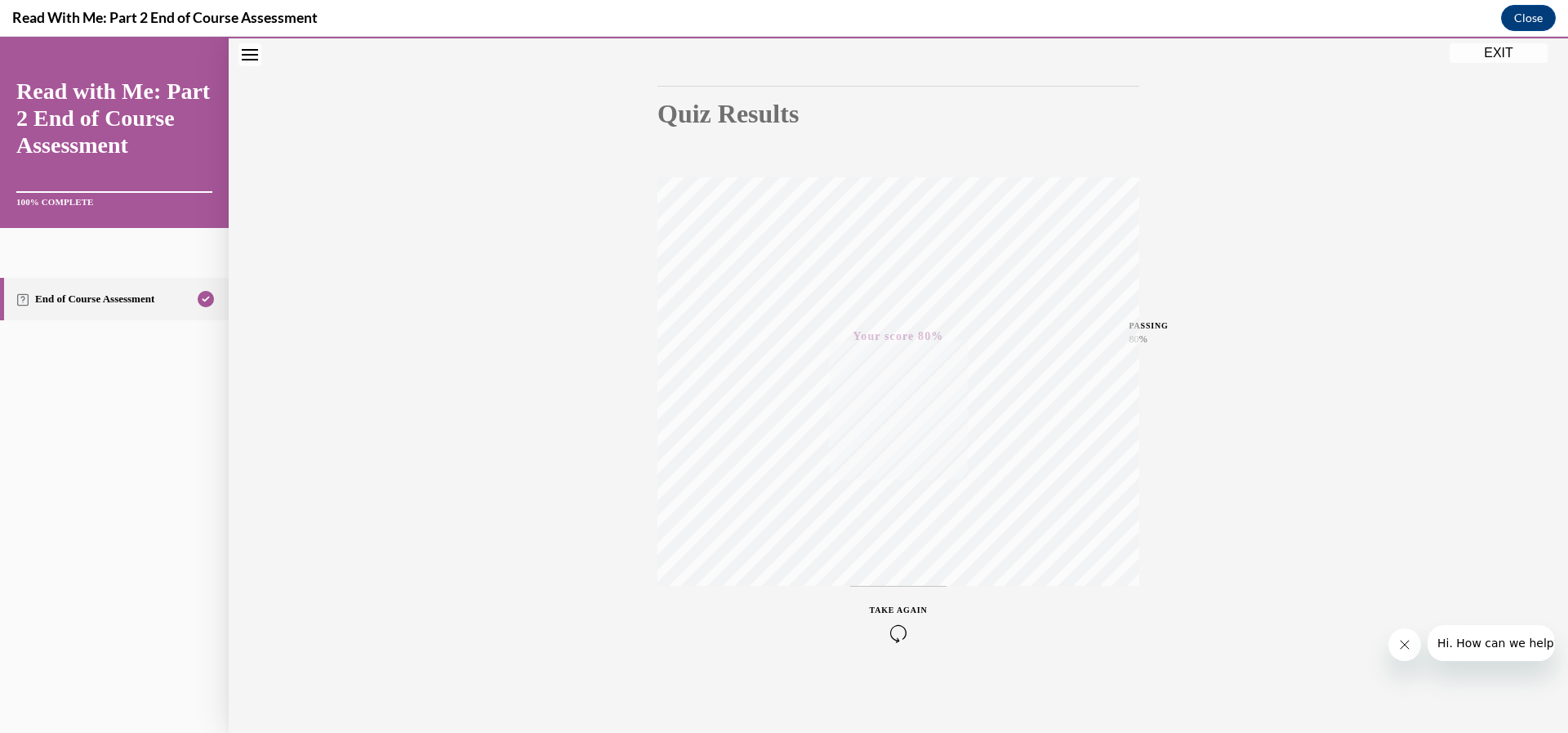
click at [1495, 56] on button "EXIT" at bounding box center [1498, 53] width 98 height 20
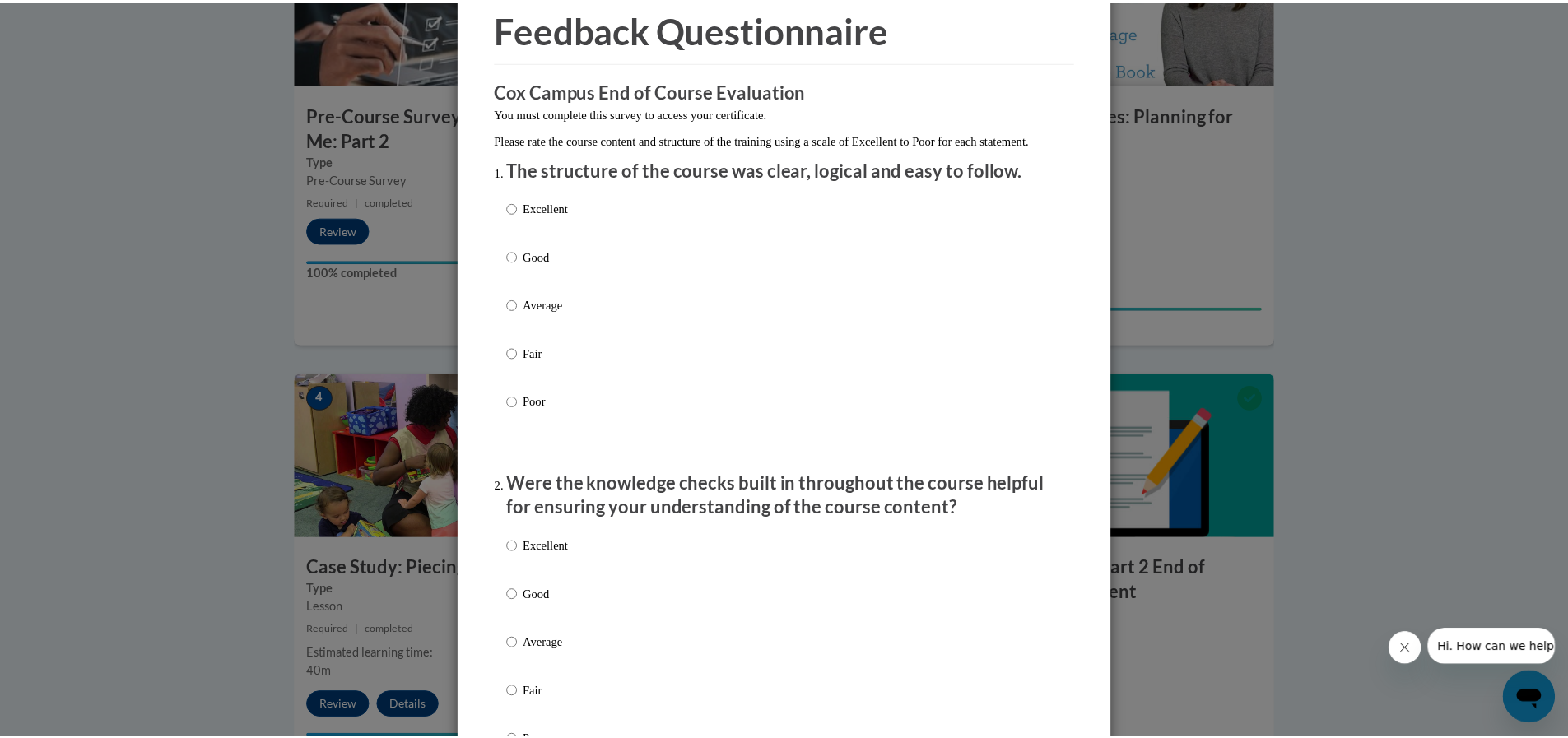
scroll to position [0, 0]
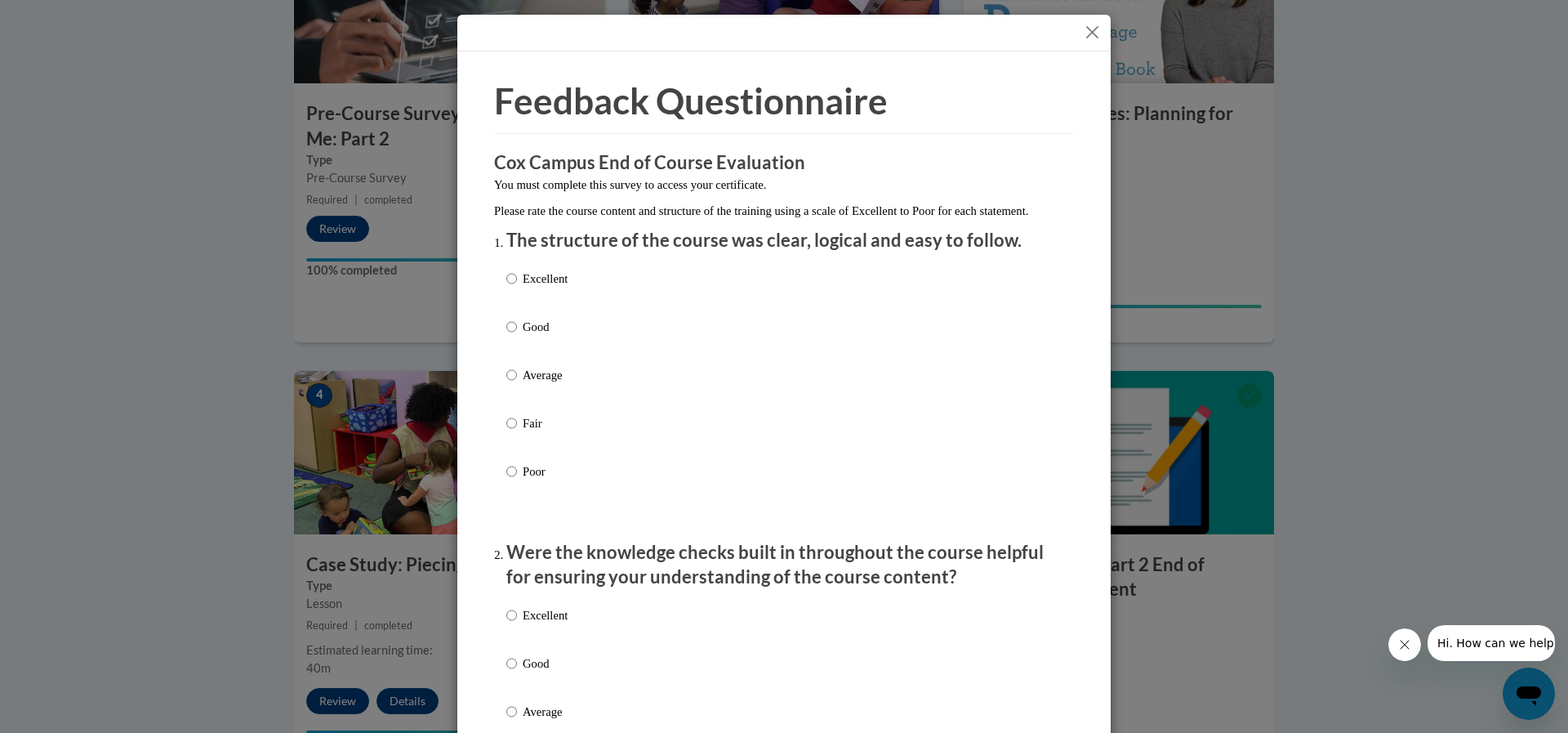
click at [1085, 27] on button "Close" at bounding box center [1093, 33] width 21 height 21
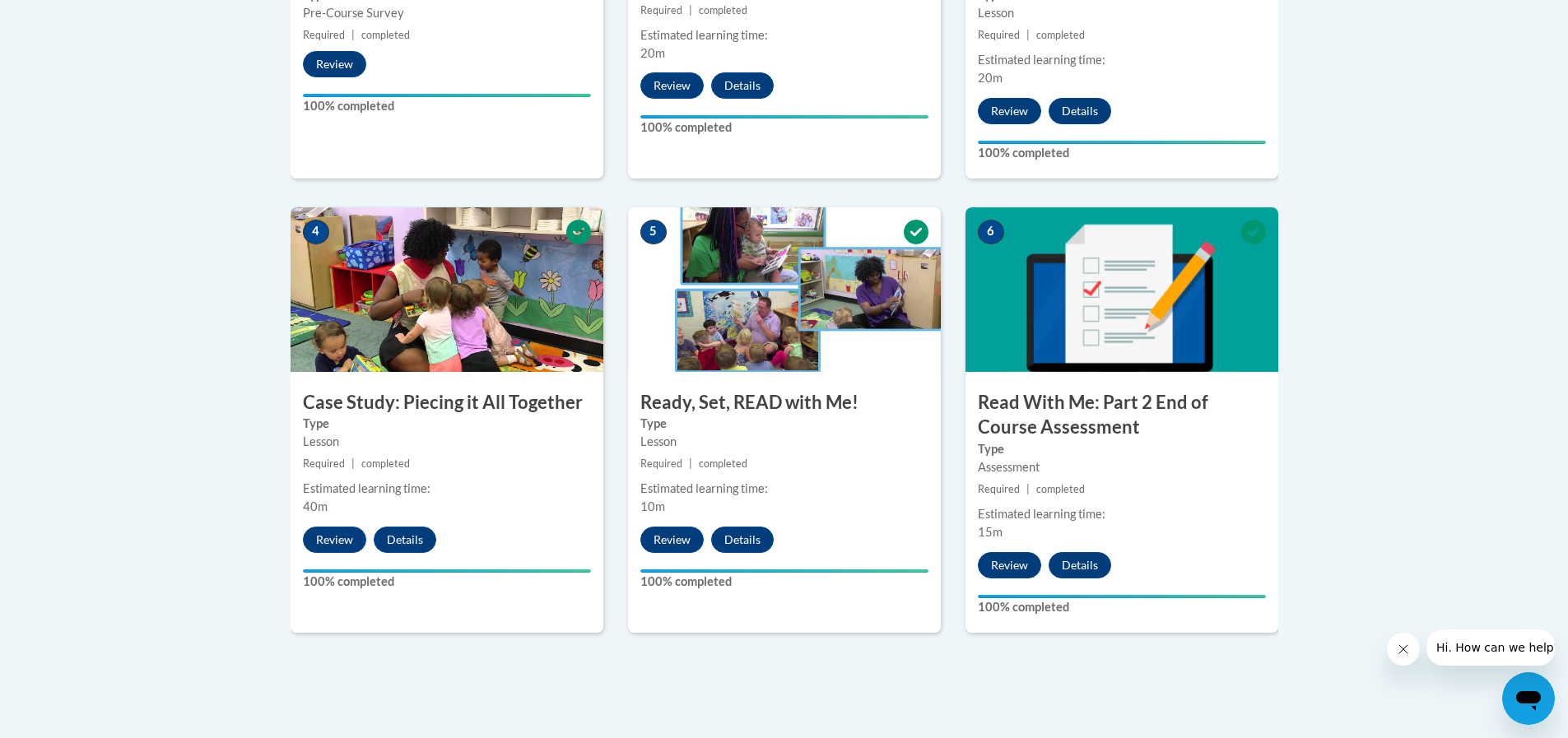
scroll to position [975, 0]
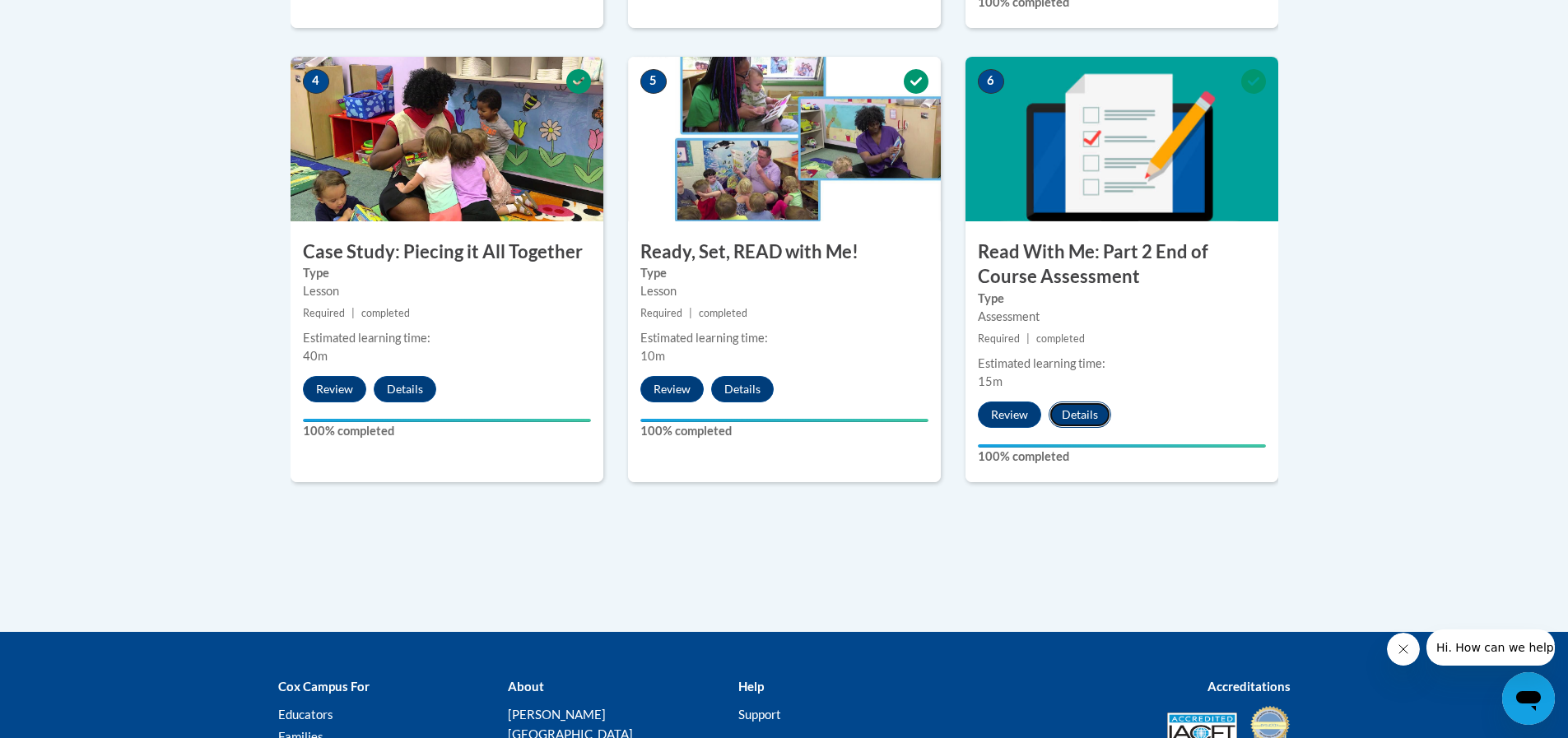
click at [1091, 415] on button "Details" at bounding box center [1080, 414] width 63 height 27
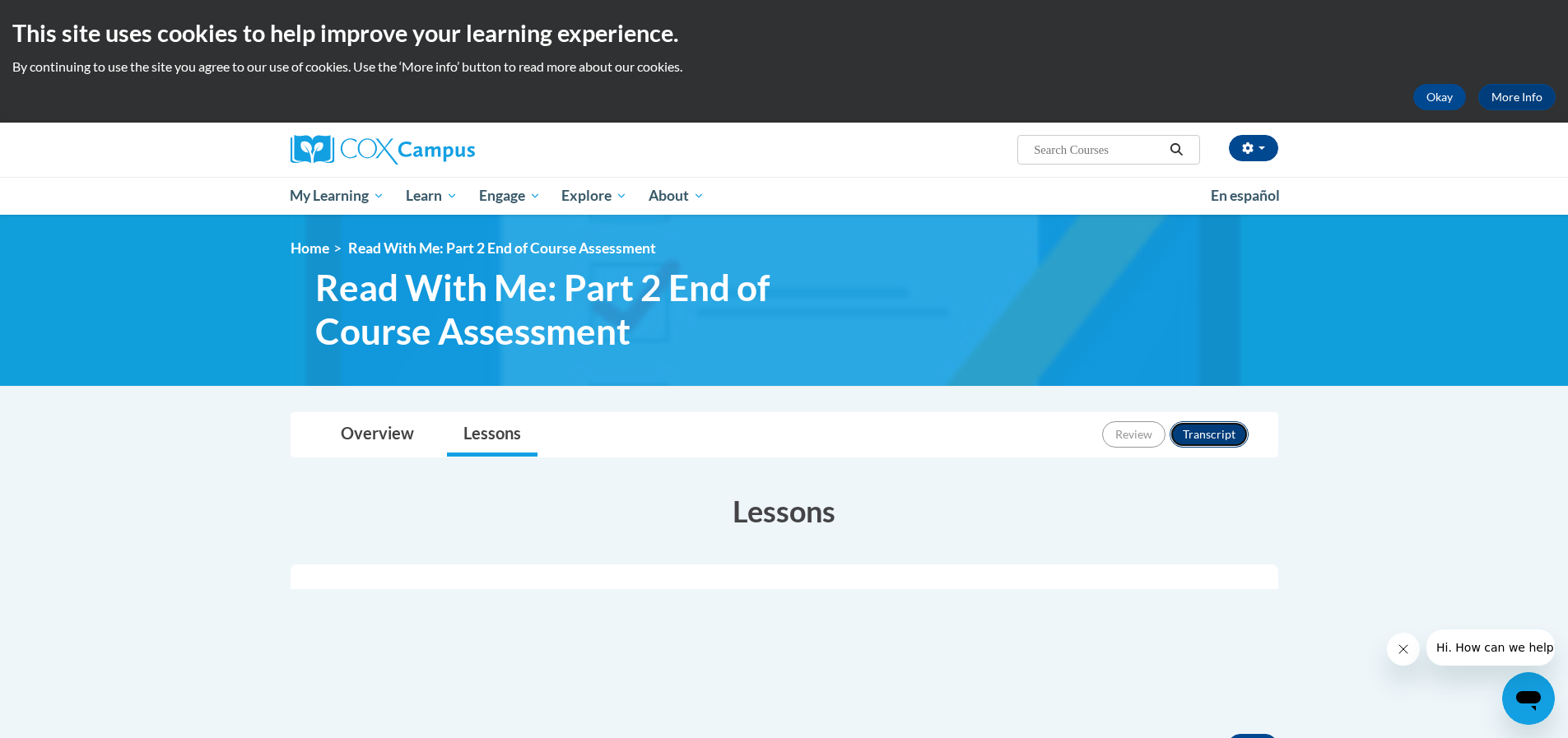
click at [1218, 425] on button "Transcript" at bounding box center [1209, 434] width 79 height 27
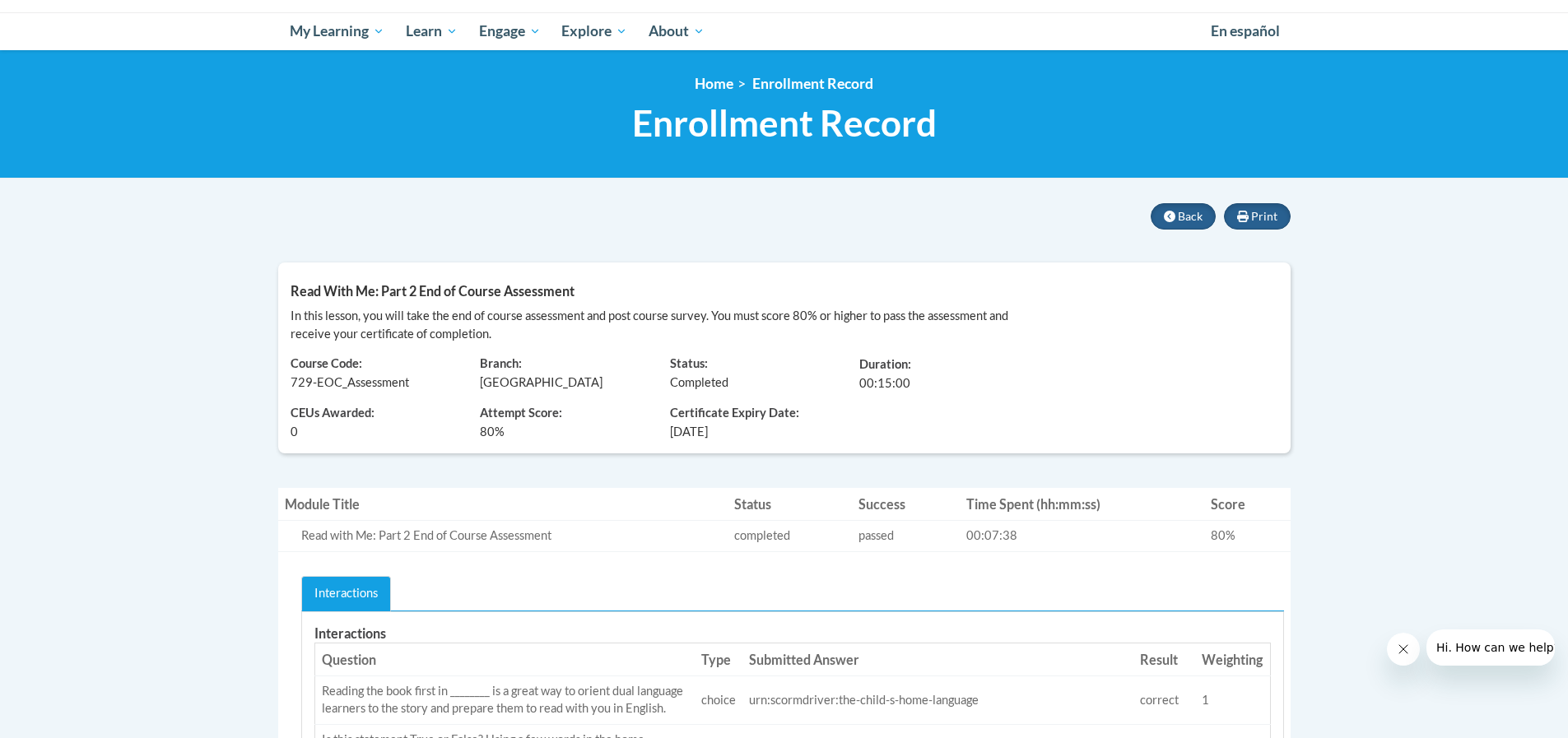
scroll to position [157, 0]
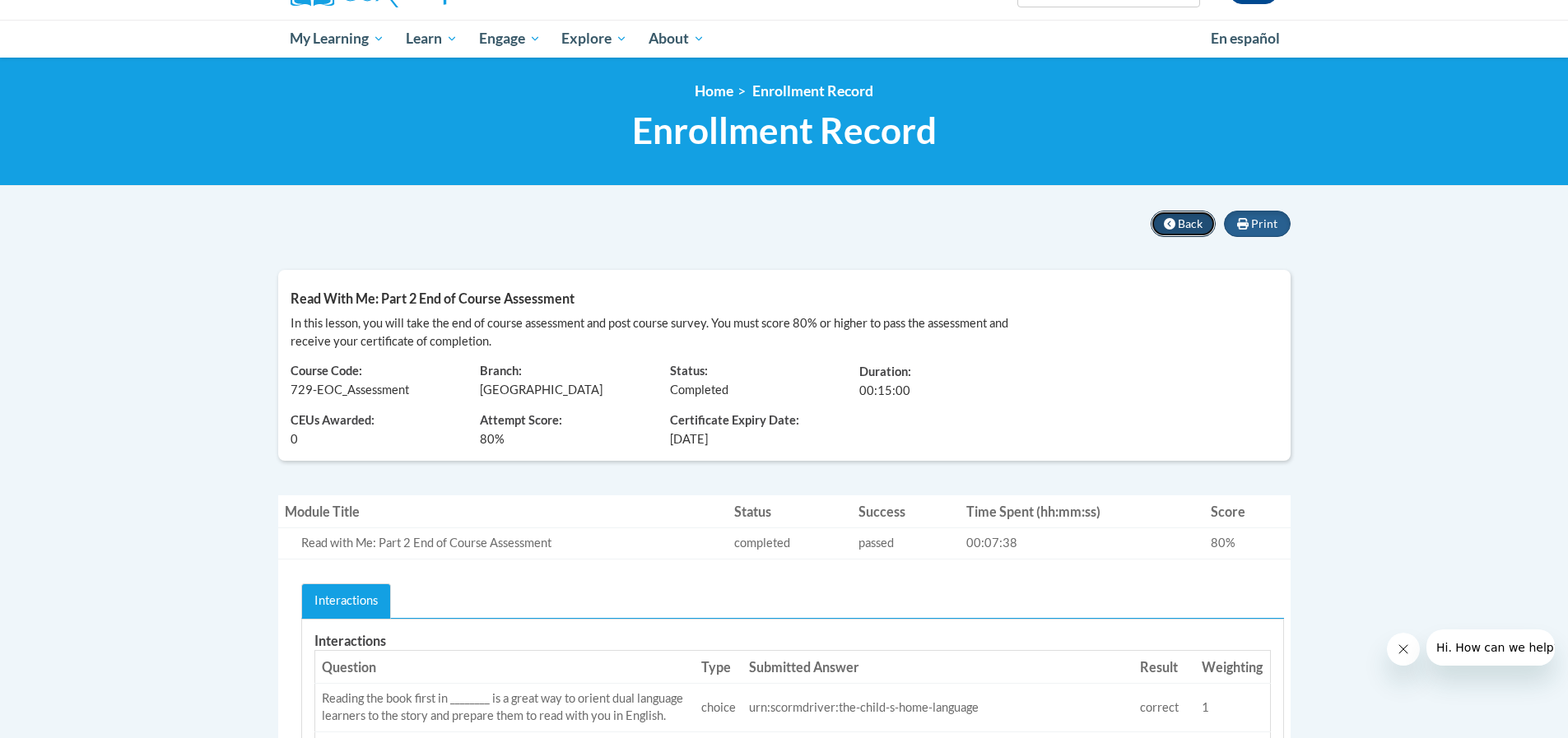
click at [1168, 224] on icon at bounding box center [1169, 223] width 11 height 11
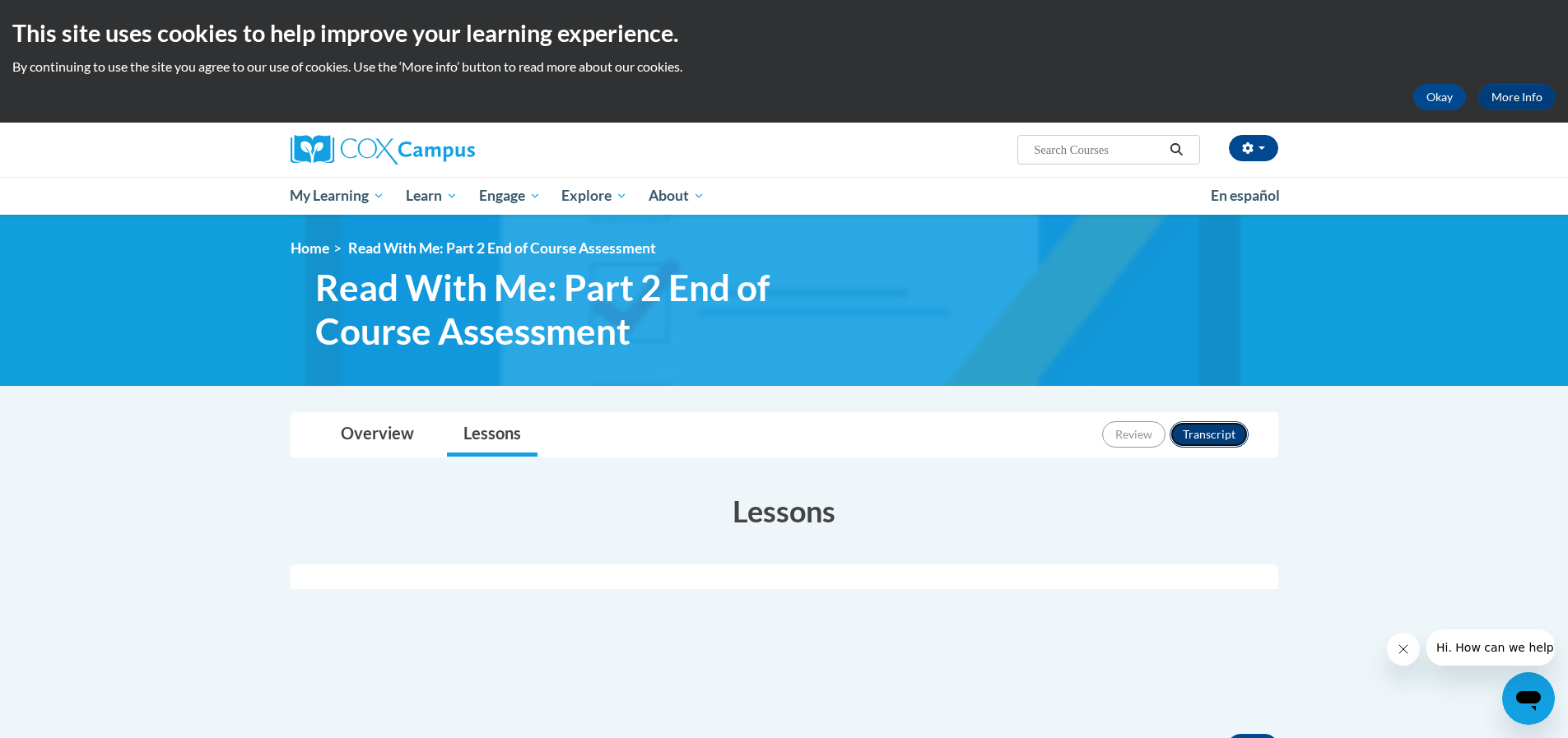
click at [1200, 432] on button "Transcript" at bounding box center [1209, 434] width 79 height 27
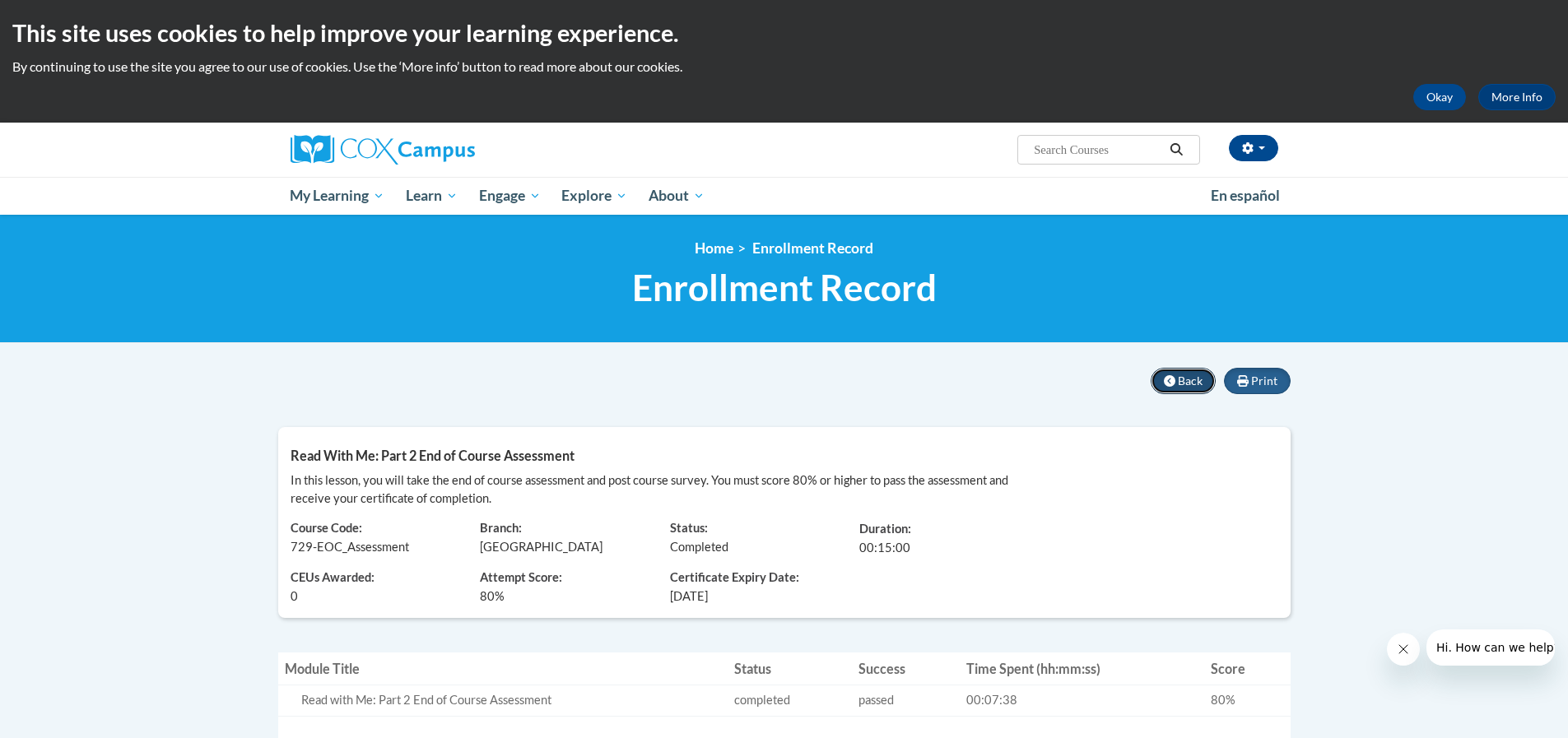
click at [1192, 377] on span "Back" at bounding box center [1190, 381] width 25 height 14
